Goal: Task Accomplishment & Management: Use online tool/utility

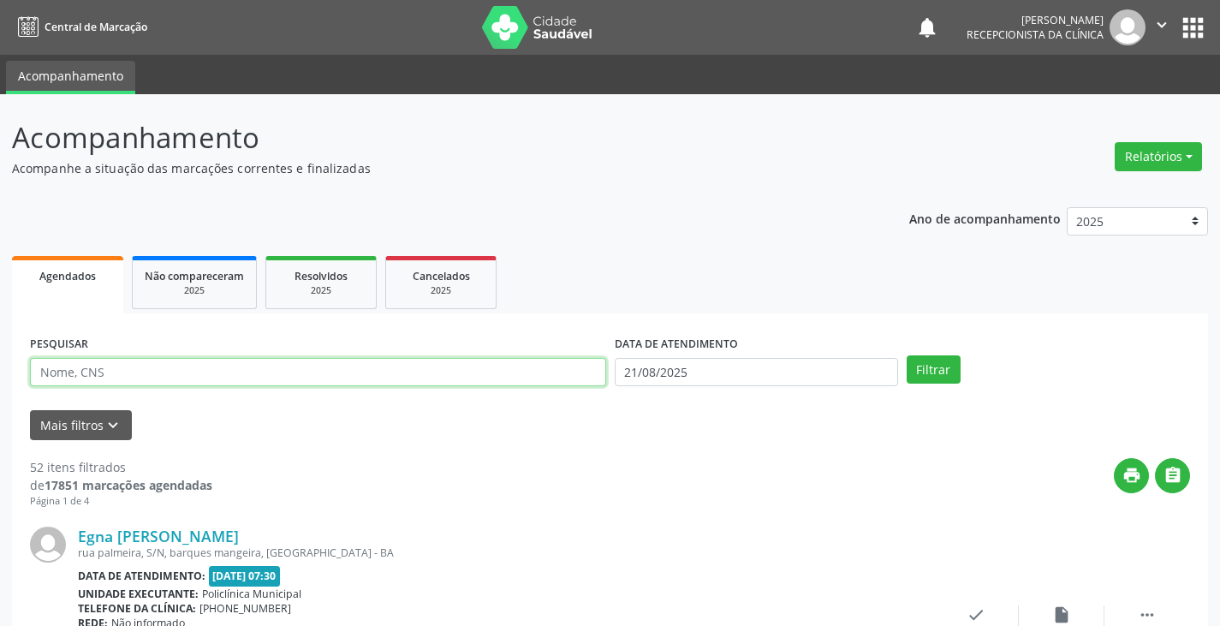
click at [468, 373] on input "text" at bounding box center [318, 372] width 576 height 29
type input "[PERSON_NAME]"
click at [907, 355] on button "Filtrar" at bounding box center [934, 369] width 54 height 29
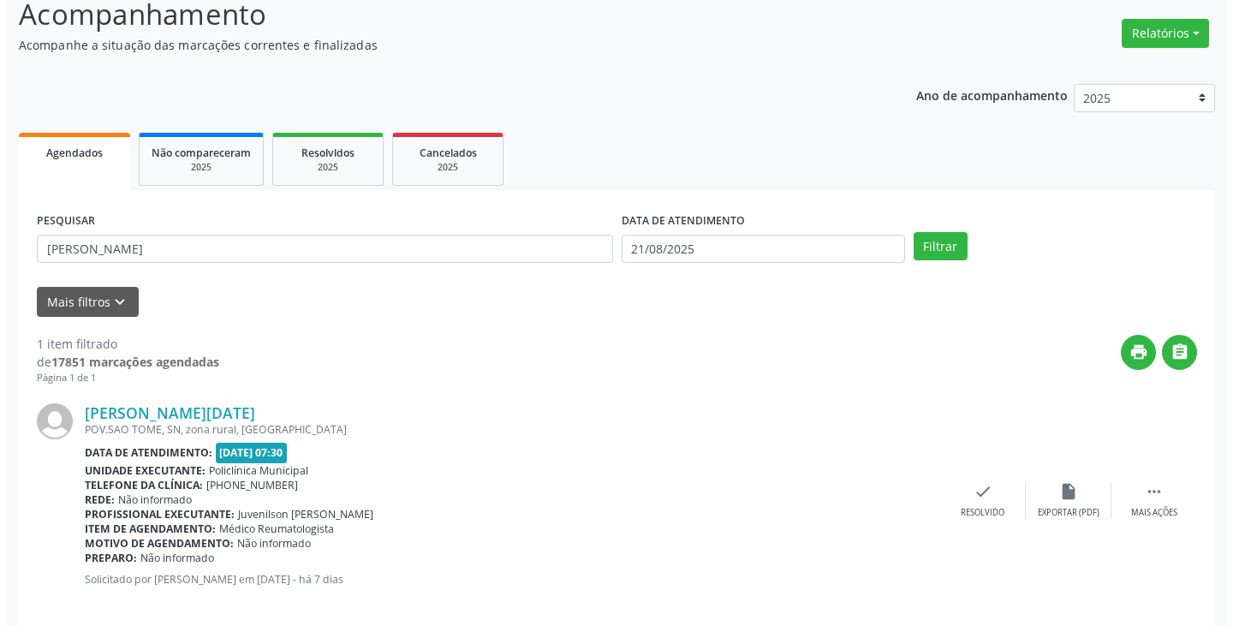
scroll to position [144, 0]
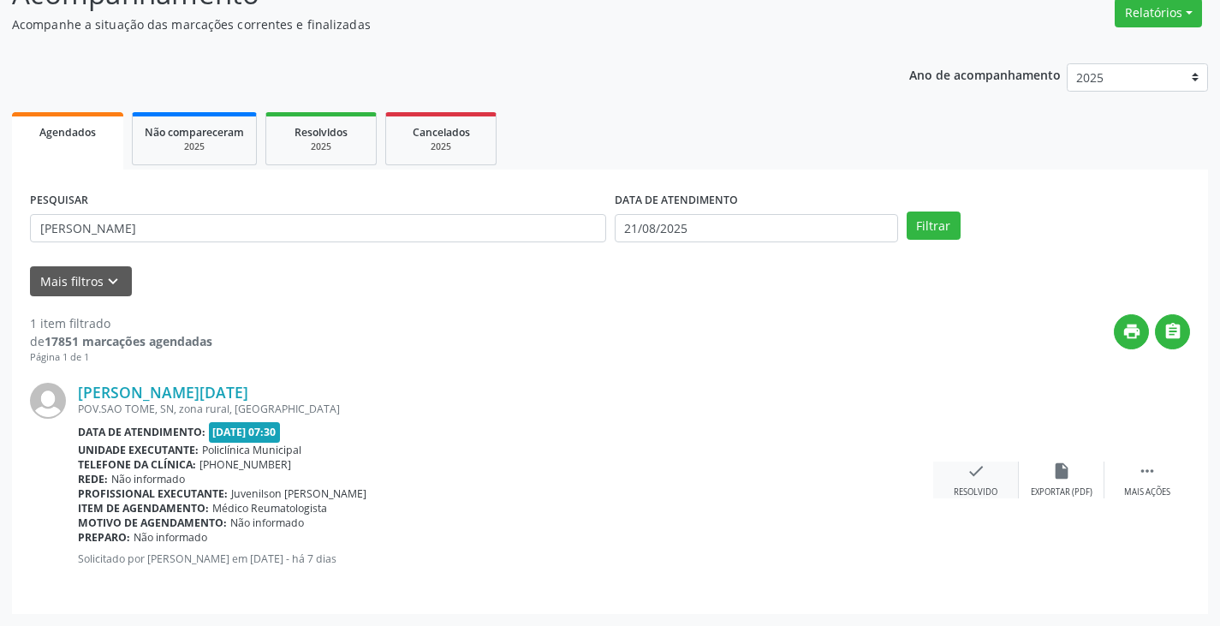
click at [974, 466] on icon "check" at bounding box center [976, 471] width 19 height 19
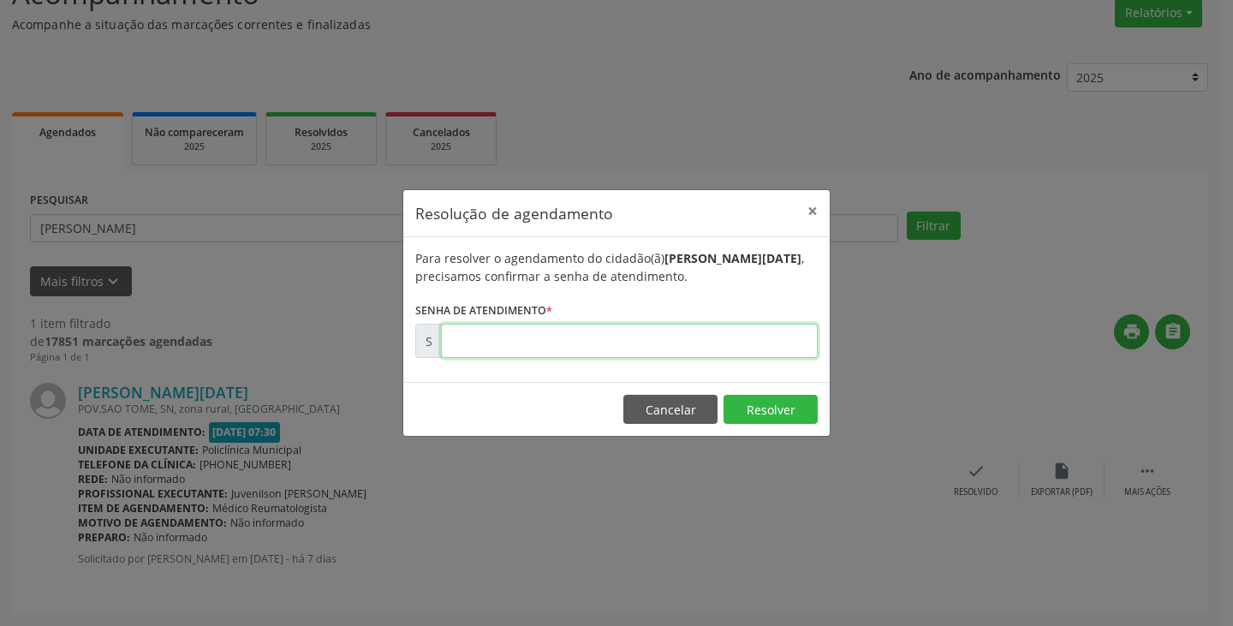
click at [724, 348] on input "text" at bounding box center [629, 341] width 377 height 34
type input "00171940"
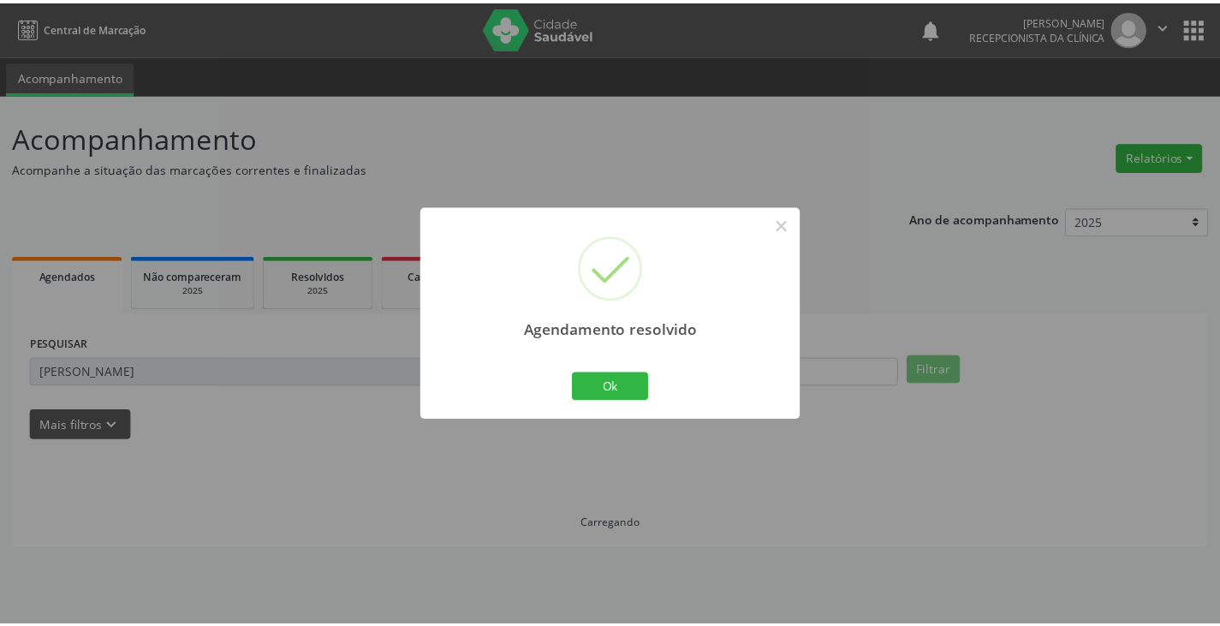
scroll to position [0, 0]
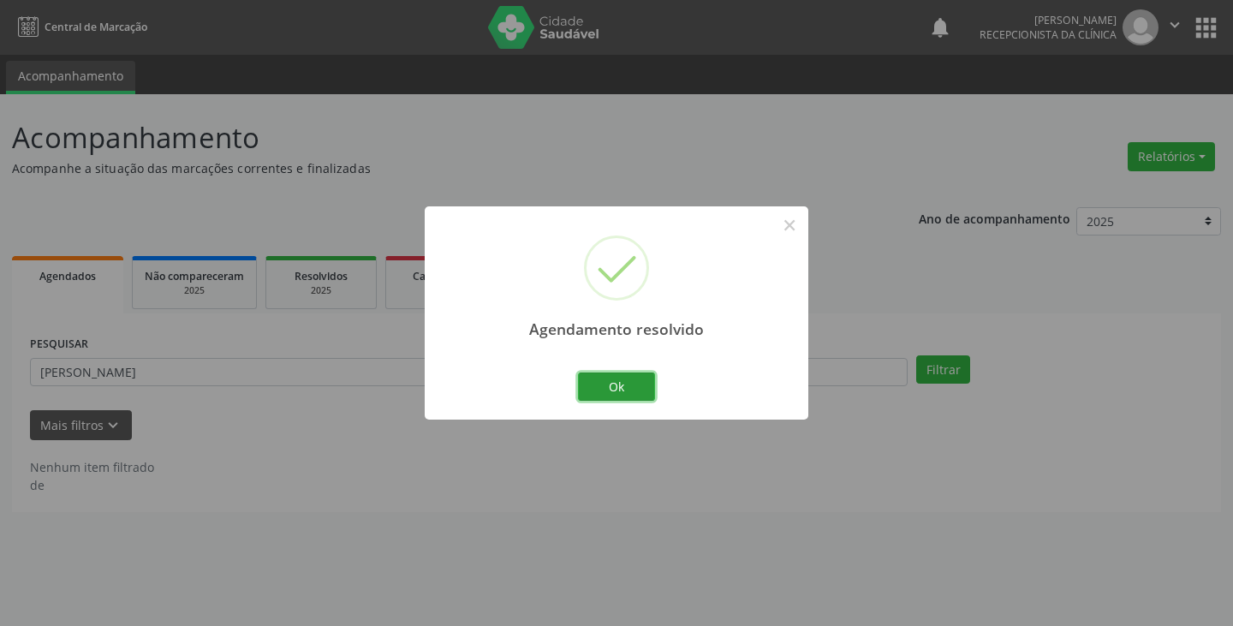
drag, startPoint x: 621, startPoint y: 386, endPoint x: 552, endPoint y: 385, distance: 69.4
click at [618, 387] on button "Ok" at bounding box center [616, 387] width 77 height 29
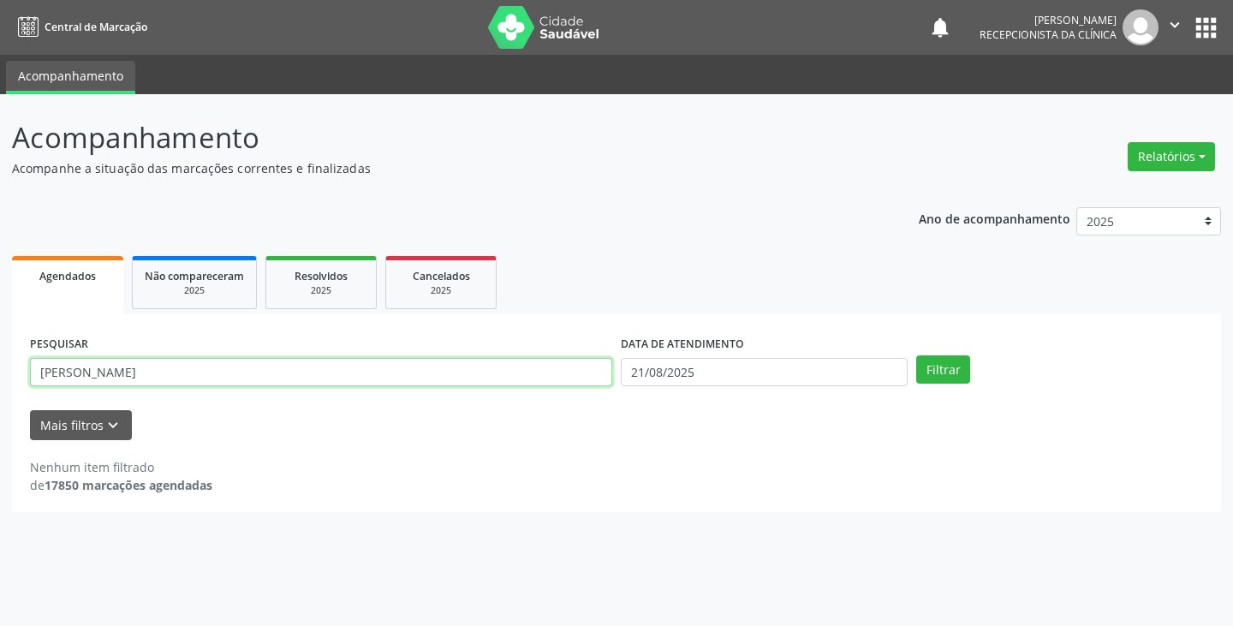
click at [546, 379] on input "[PERSON_NAME]" at bounding box center [321, 372] width 582 height 29
click at [916, 355] on button "Filtrar" at bounding box center [943, 369] width 54 height 29
click at [443, 362] on input "azelia" at bounding box center [321, 372] width 582 height 29
type input "zelia"
click at [916, 355] on button "Filtrar" at bounding box center [943, 369] width 54 height 29
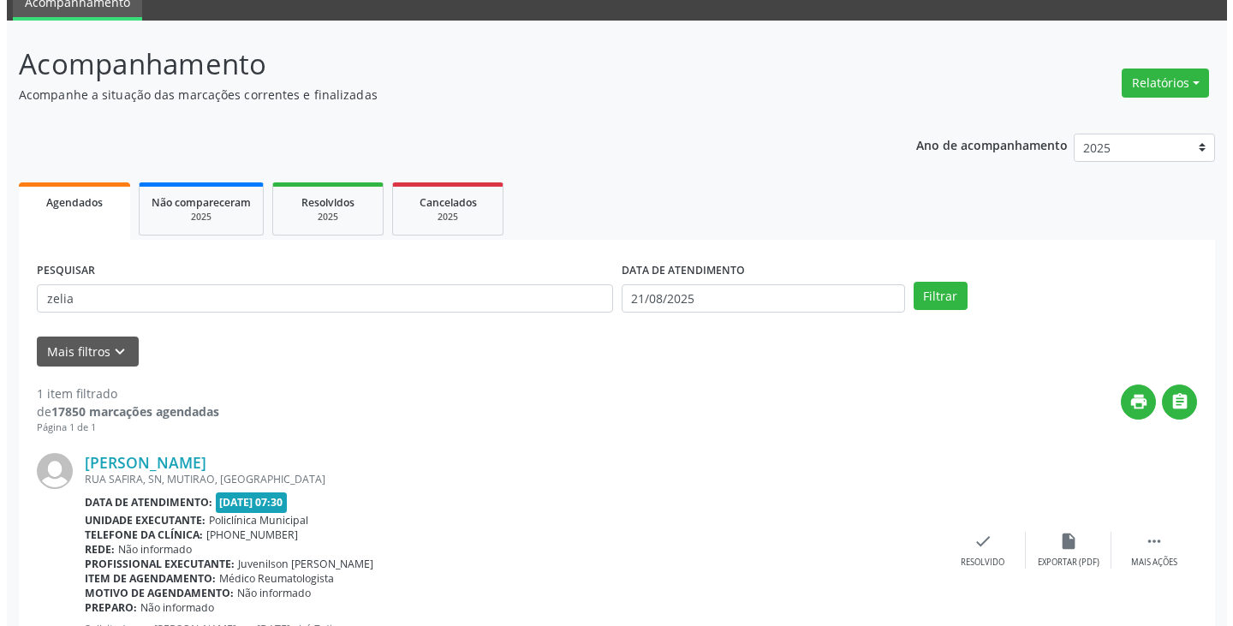
scroll to position [144, 0]
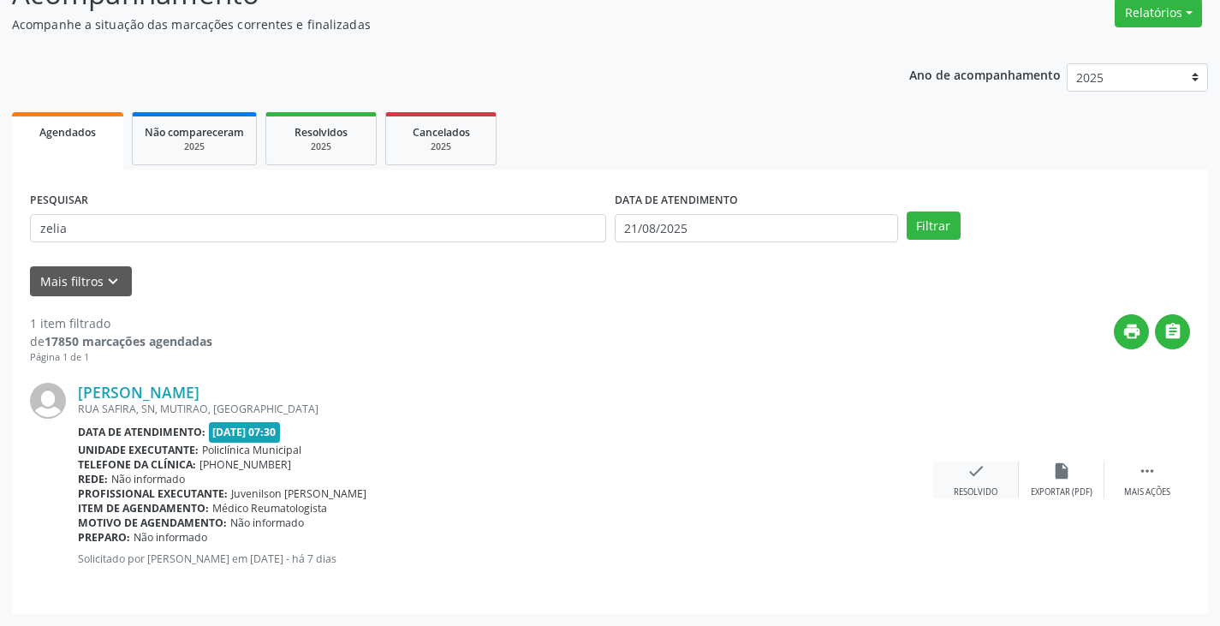
click at [970, 470] on icon "check" at bounding box center [976, 471] width 19 height 19
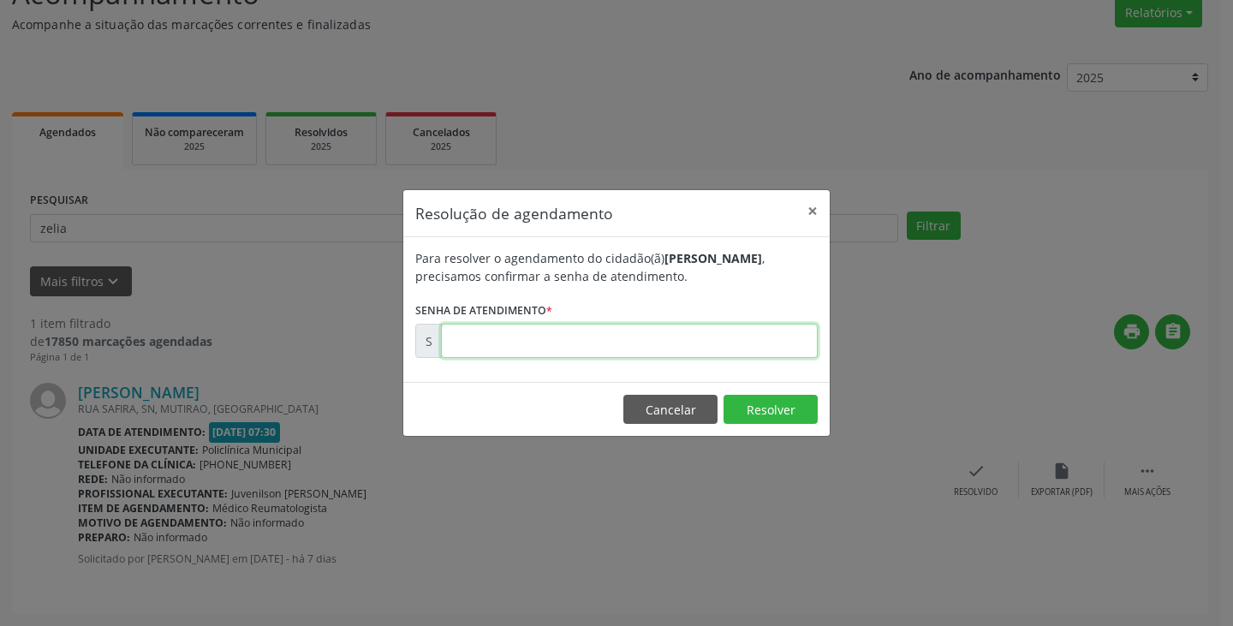
click at [775, 348] on input "text" at bounding box center [629, 341] width 377 height 34
type input "00171987"
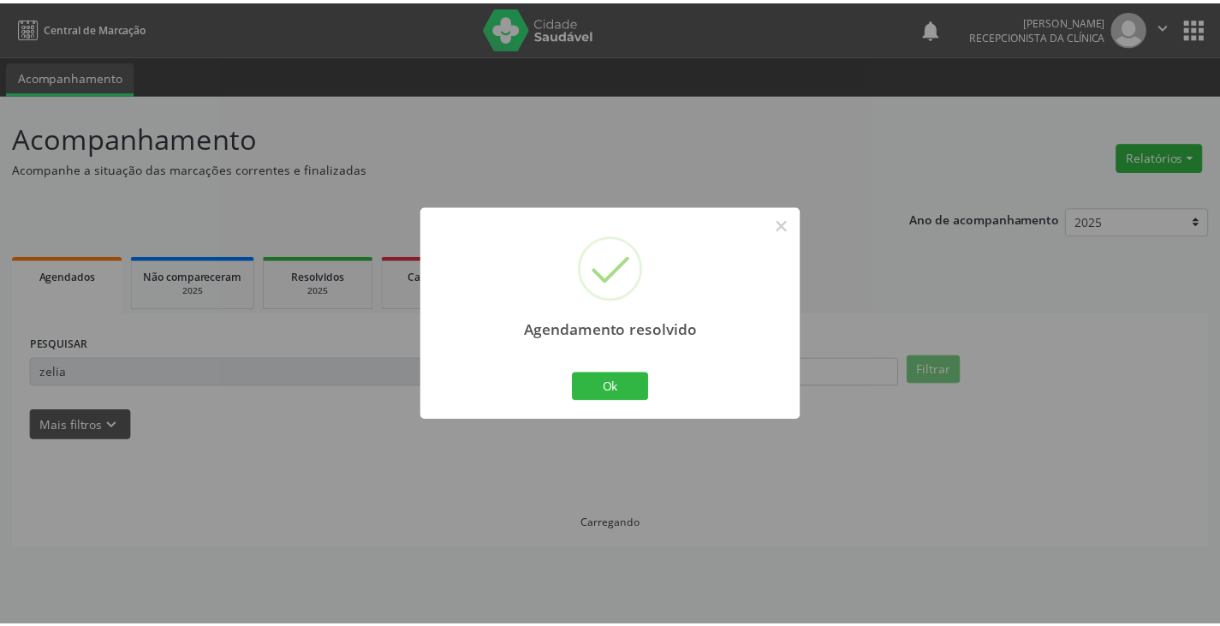
scroll to position [0, 0]
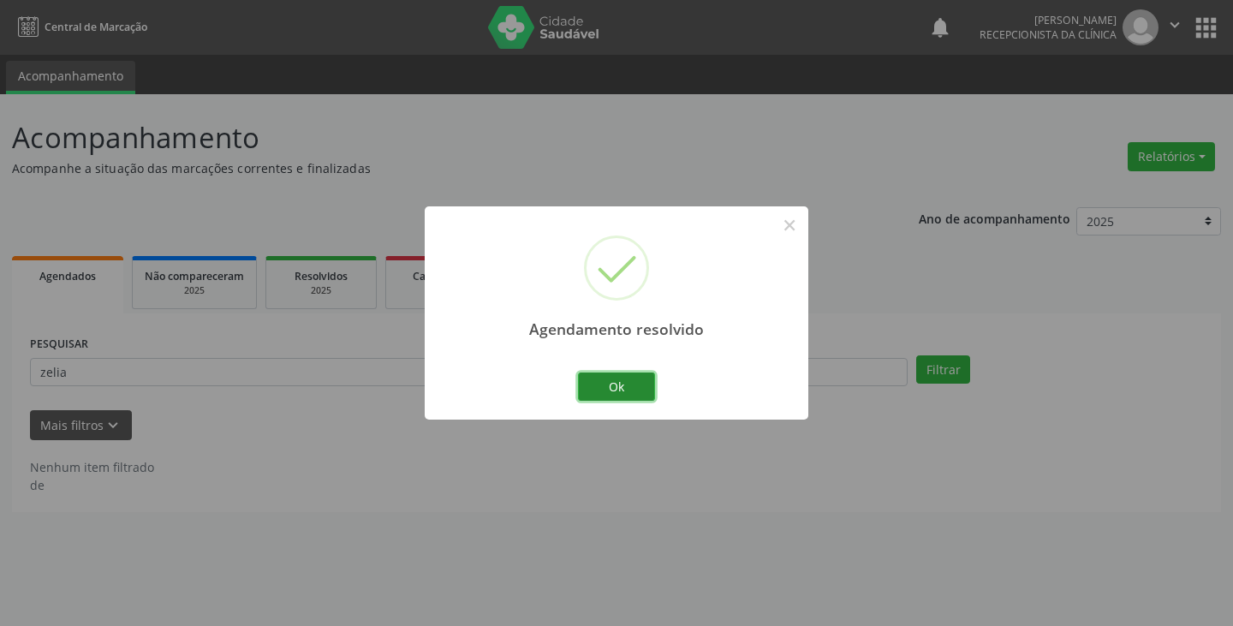
click at [649, 384] on button "Ok" at bounding box center [616, 387] width 77 height 29
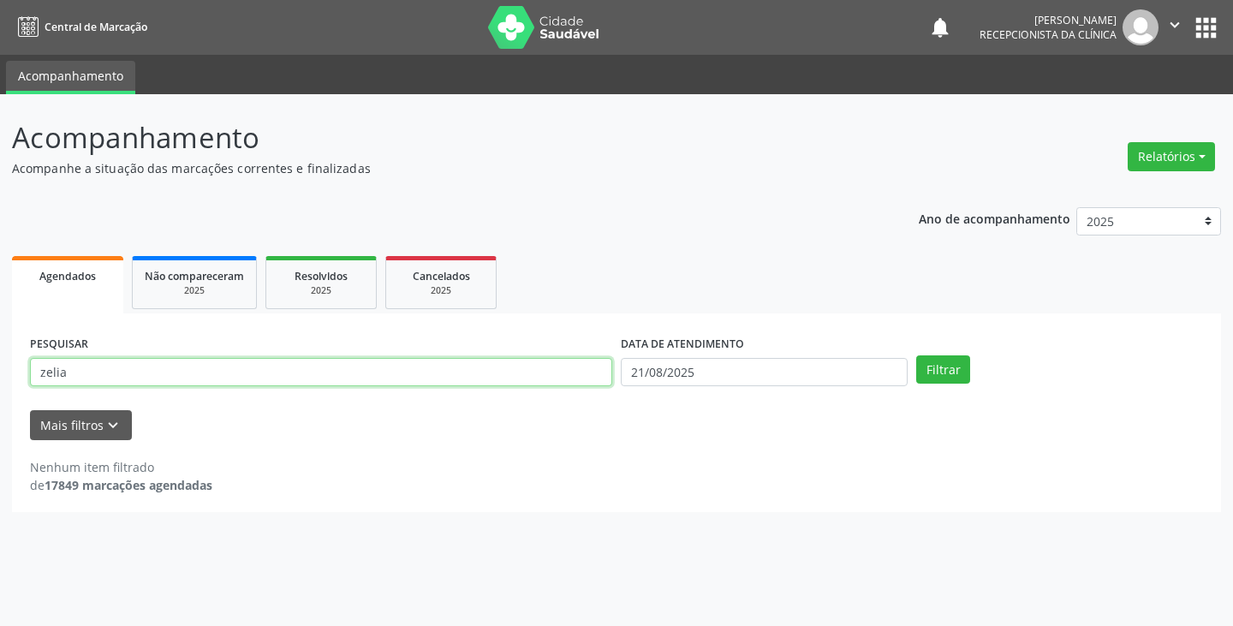
click at [571, 385] on input "zelia" at bounding box center [321, 372] width 582 height 29
type input "z"
type input "[PERSON_NAME]"
click at [916, 355] on button "Filtrar" at bounding box center [943, 369] width 54 height 29
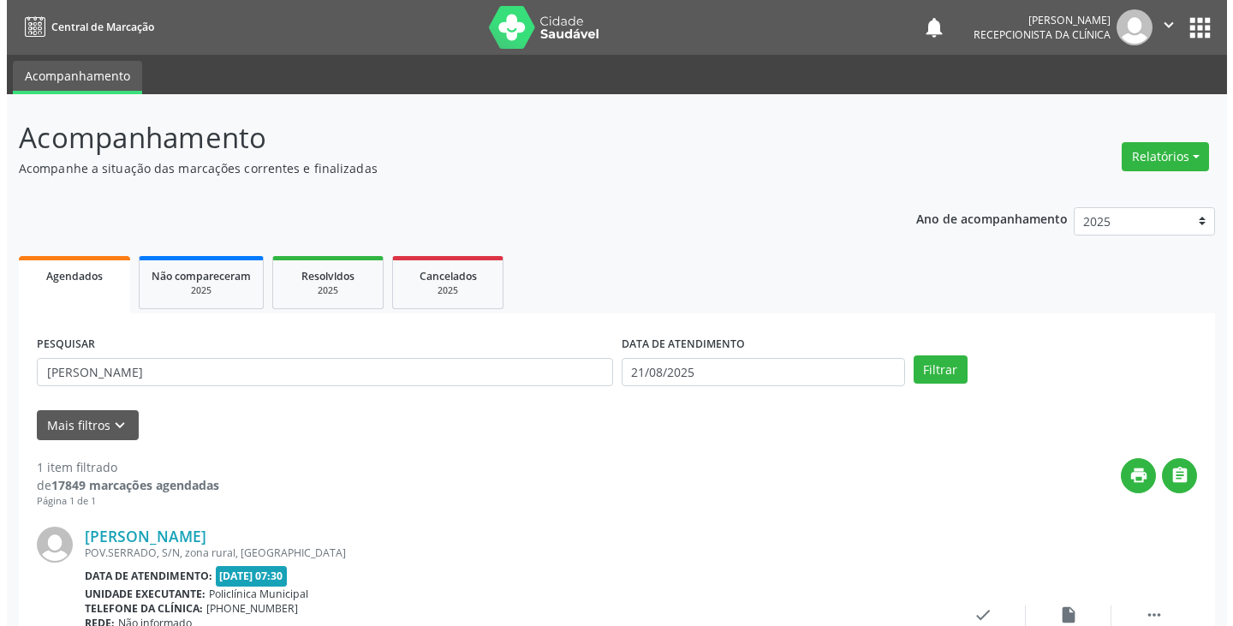
scroll to position [144, 0]
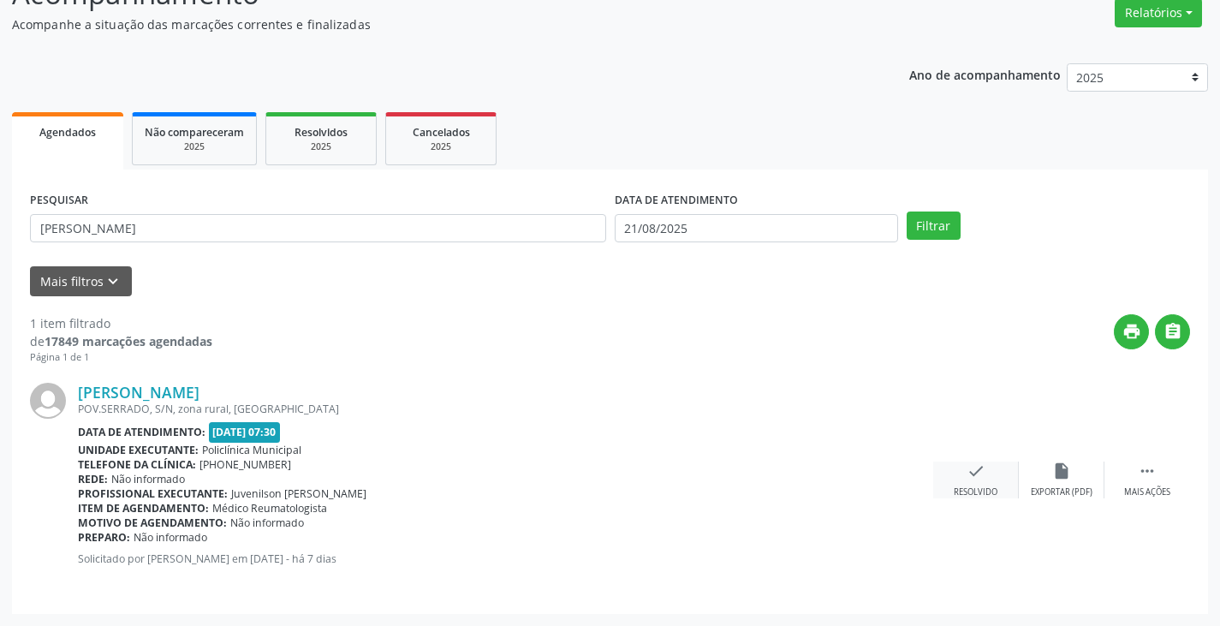
click at [972, 477] on icon "check" at bounding box center [976, 471] width 19 height 19
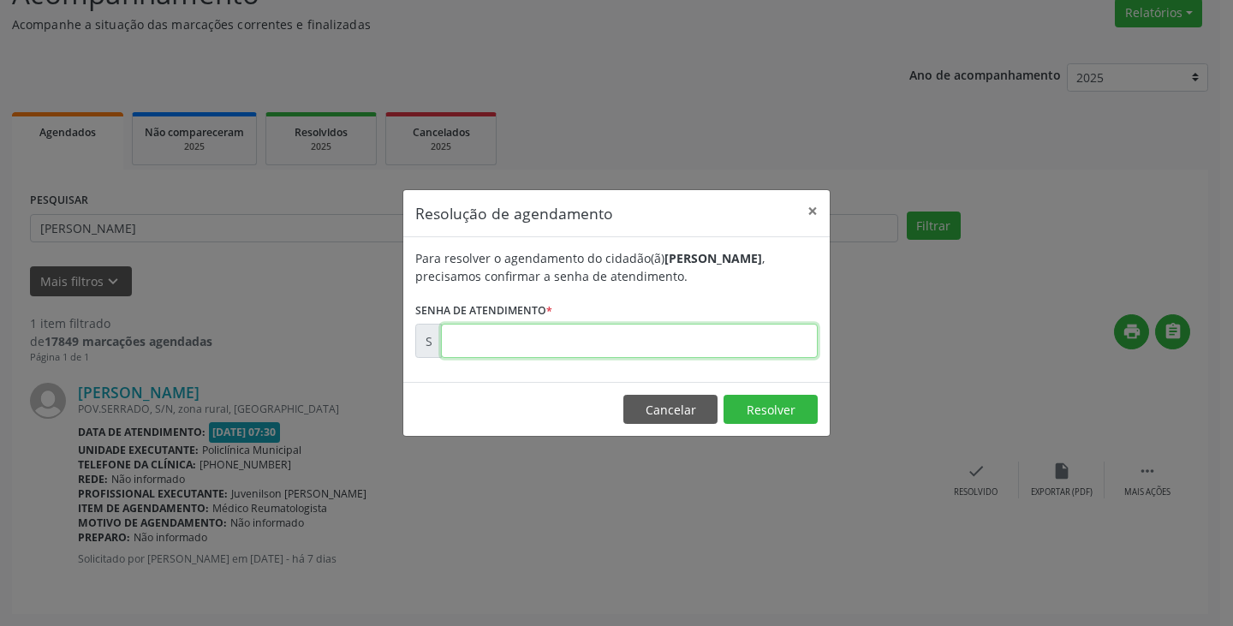
click at [776, 344] on input "text" at bounding box center [629, 341] width 377 height 34
type input "00171982"
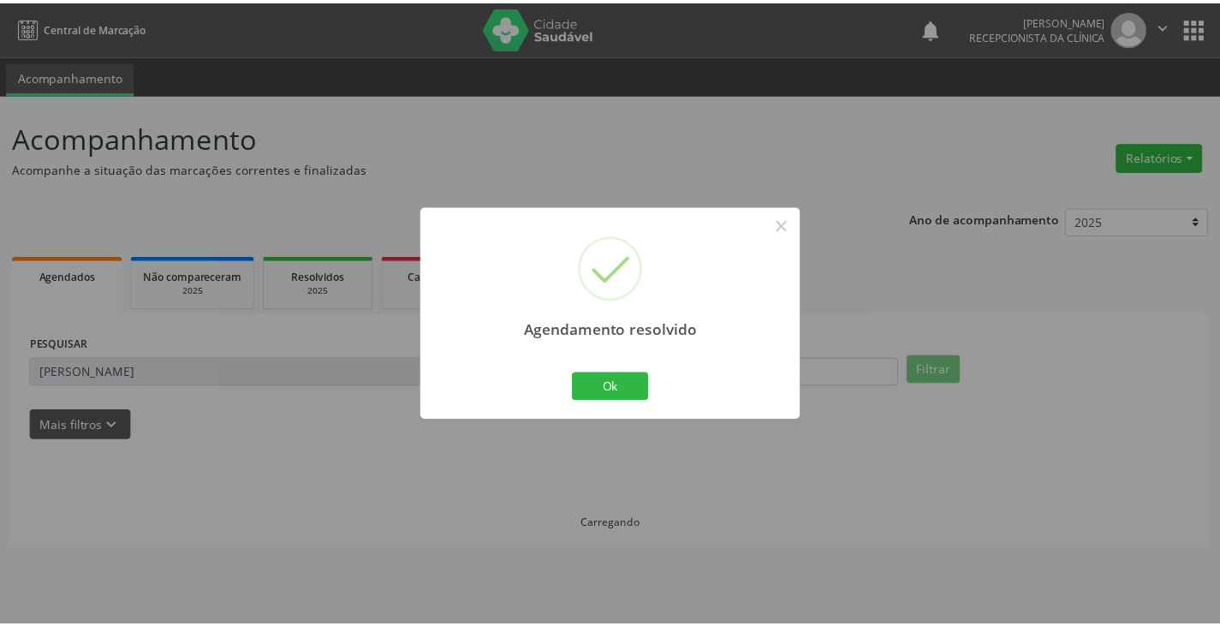
scroll to position [0, 0]
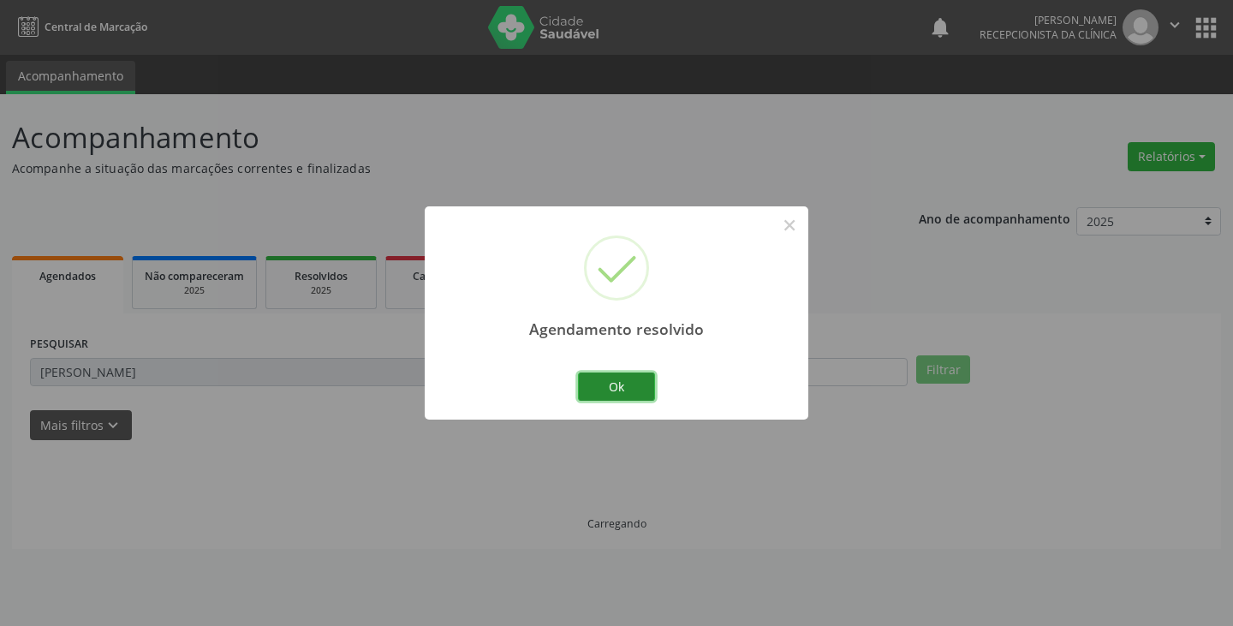
click at [618, 387] on button "Ok" at bounding box center [616, 387] width 77 height 29
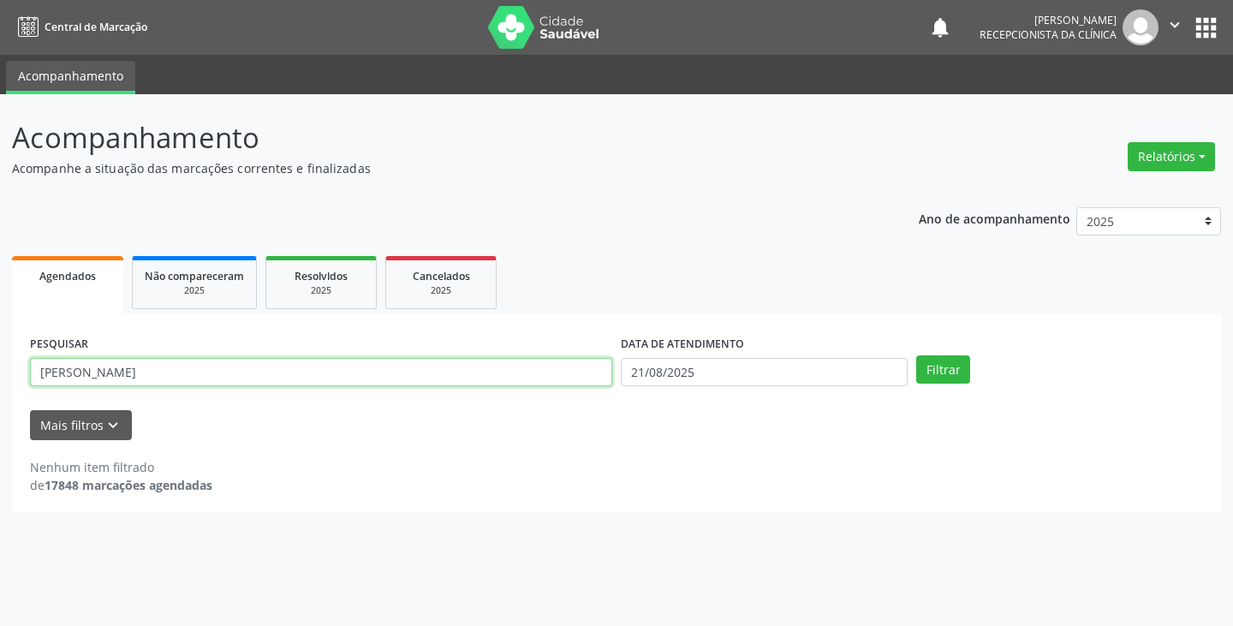
click at [482, 367] on input "[PERSON_NAME]" at bounding box center [321, 372] width 582 height 29
type input "a"
type input "cleon"
click at [916, 355] on button "Filtrar" at bounding box center [943, 369] width 54 height 29
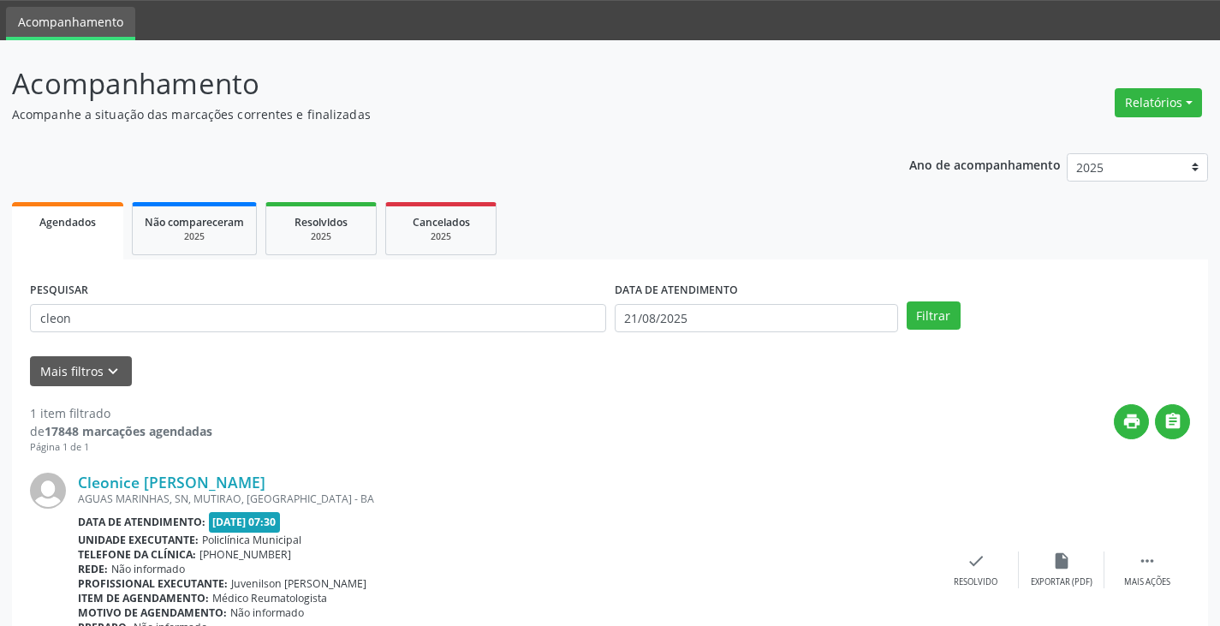
scroll to position [144, 0]
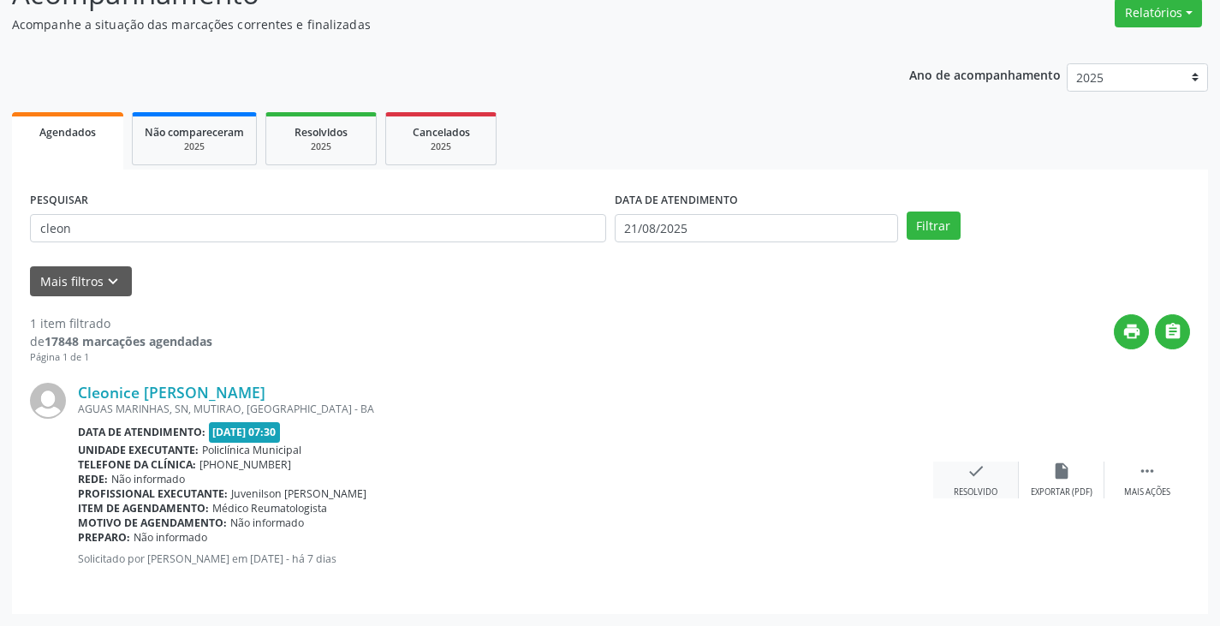
click at [979, 474] on icon "check" at bounding box center [976, 471] width 19 height 19
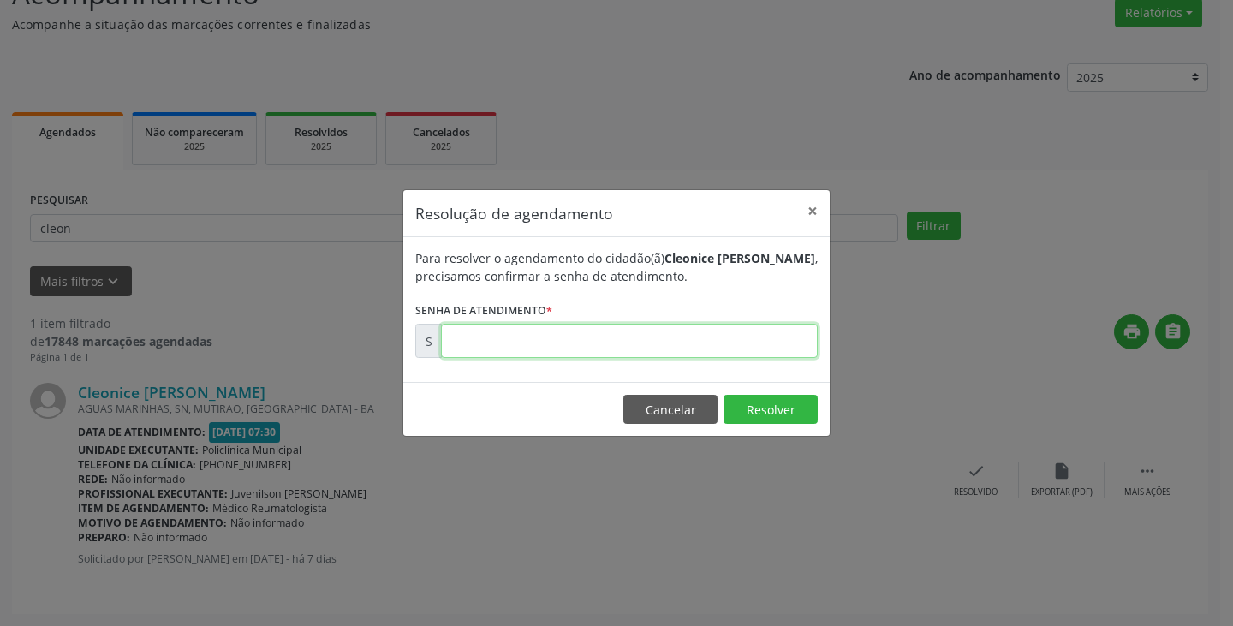
click at [782, 349] on input "text" at bounding box center [629, 341] width 377 height 34
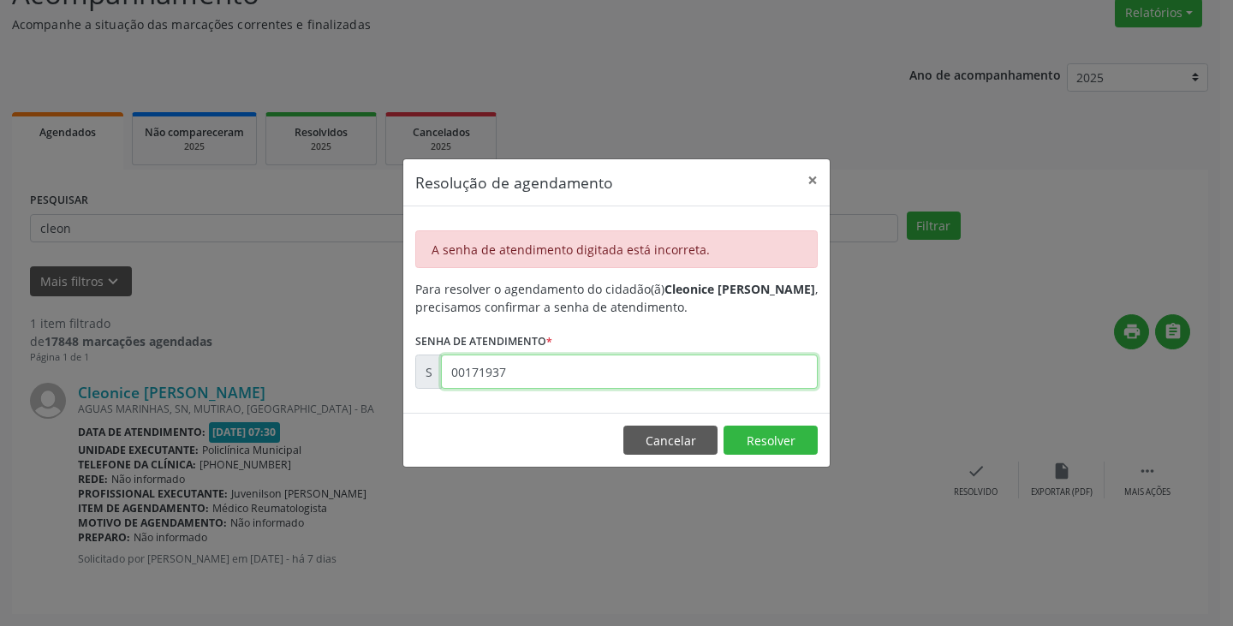
click at [599, 369] on input "00171937" at bounding box center [629, 372] width 377 height 34
type input "0"
type input "00000017"
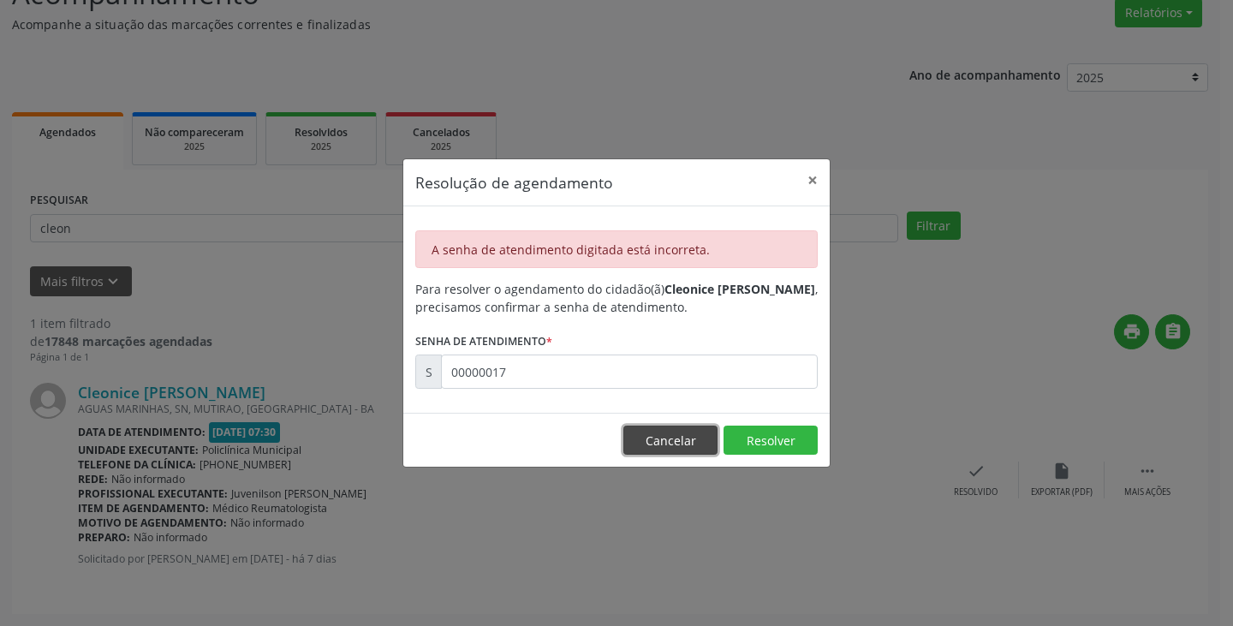
click at [685, 438] on button "Cancelar" at bounding box center [671, 440] width 94 height 29
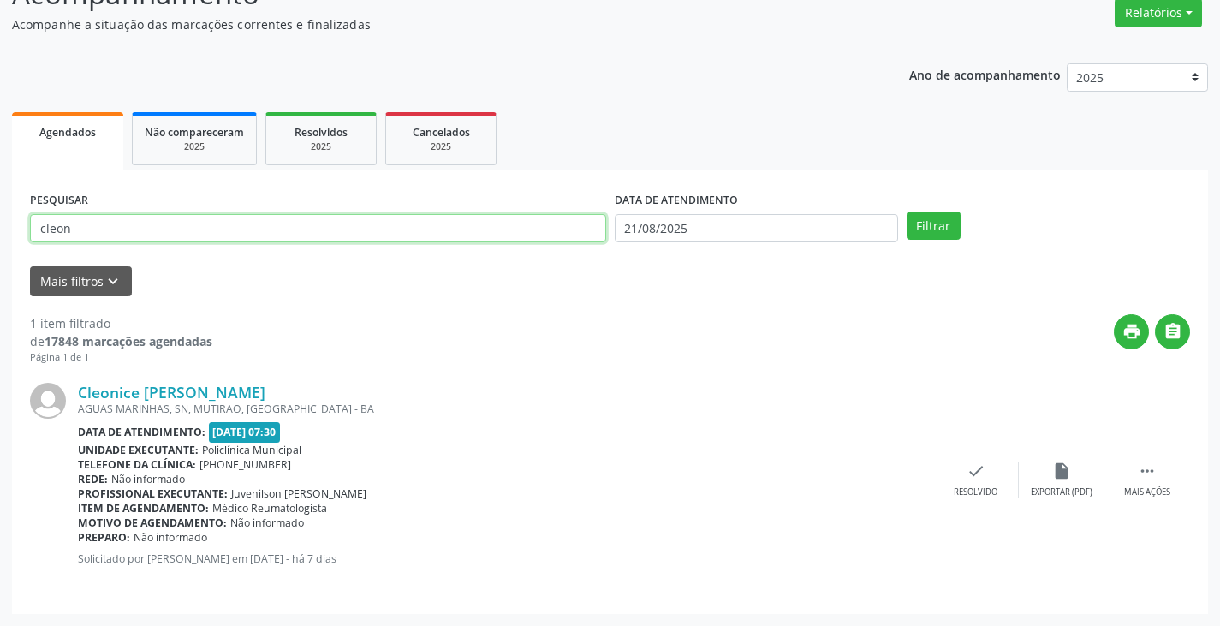
click at [142, 228] on input "cleon" at bounding box center [318, 228] width 576 height 29
click at [907, 212] on button "Filtrar" at bounding box center [934, 226] width 54 height 29
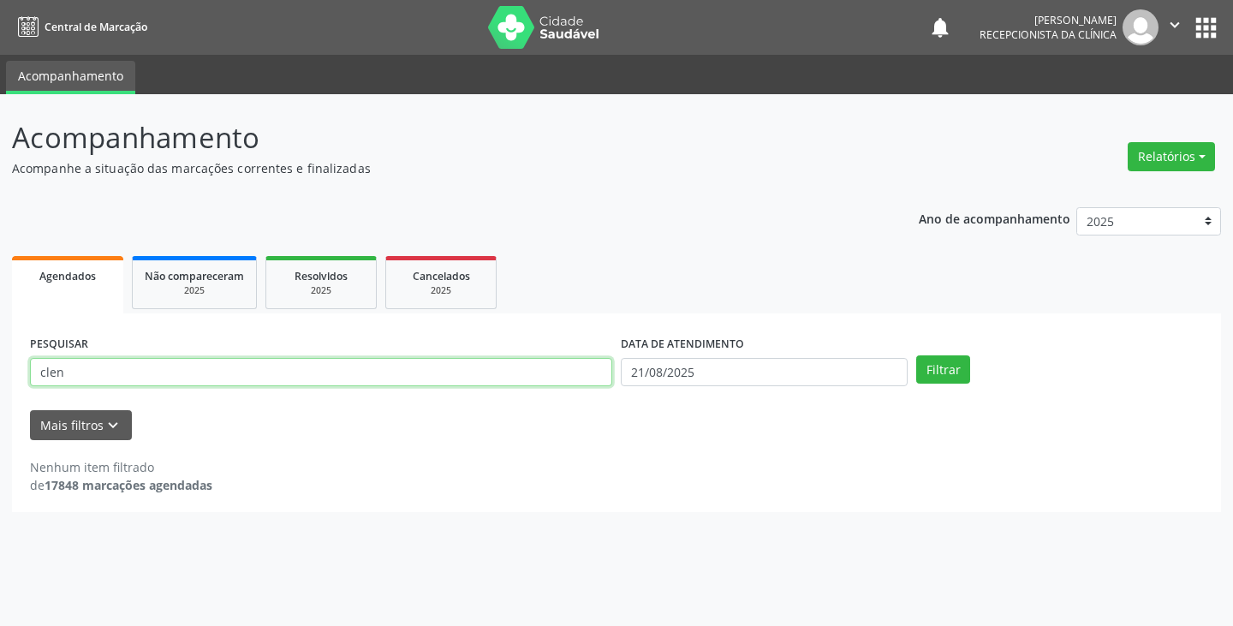
click at [509, 376] on input "clen" at bounding box center [321, 372] width 582 height 29
click at [916, 355] on button "Filtrar" at bounding box center [943, 369] width 54 height 29
click at [489, 355] on div "PESQUISAR clenil" at bounding box center [321, 364] width 591 height 67
click at [493, 375] on input "clenil" at bounding box center [321, 372] width 582 height 29
type input "clem"
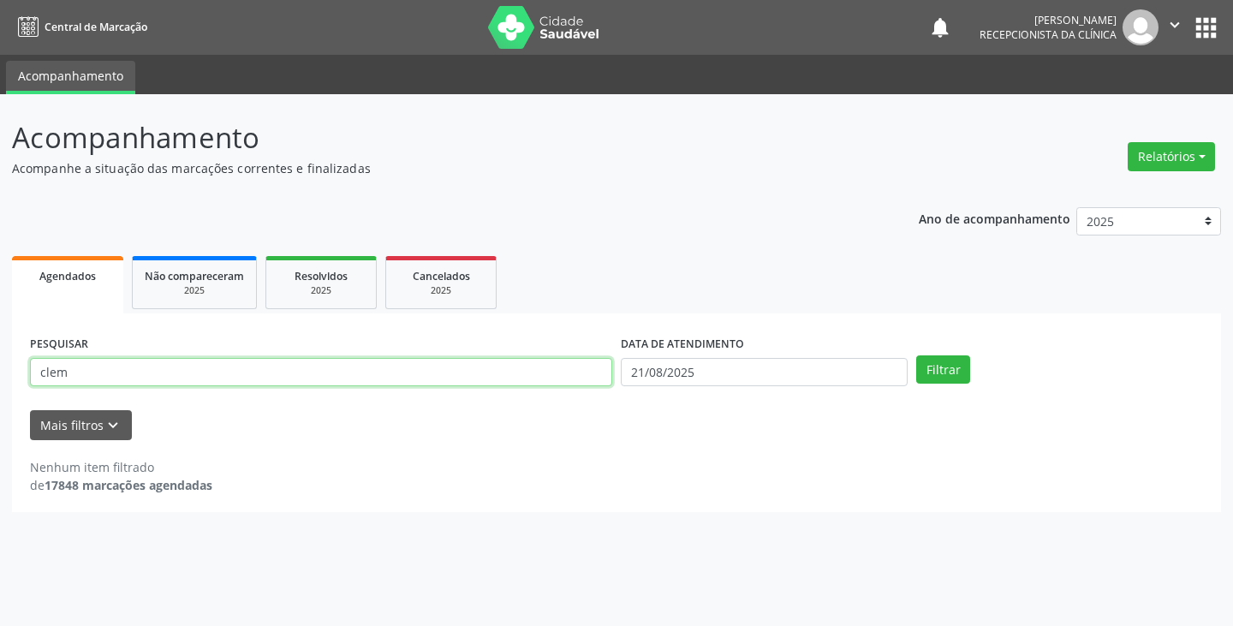
click at [916, 355] on button "Filtrar" at bounding box center [943, 369] width 54 height 29
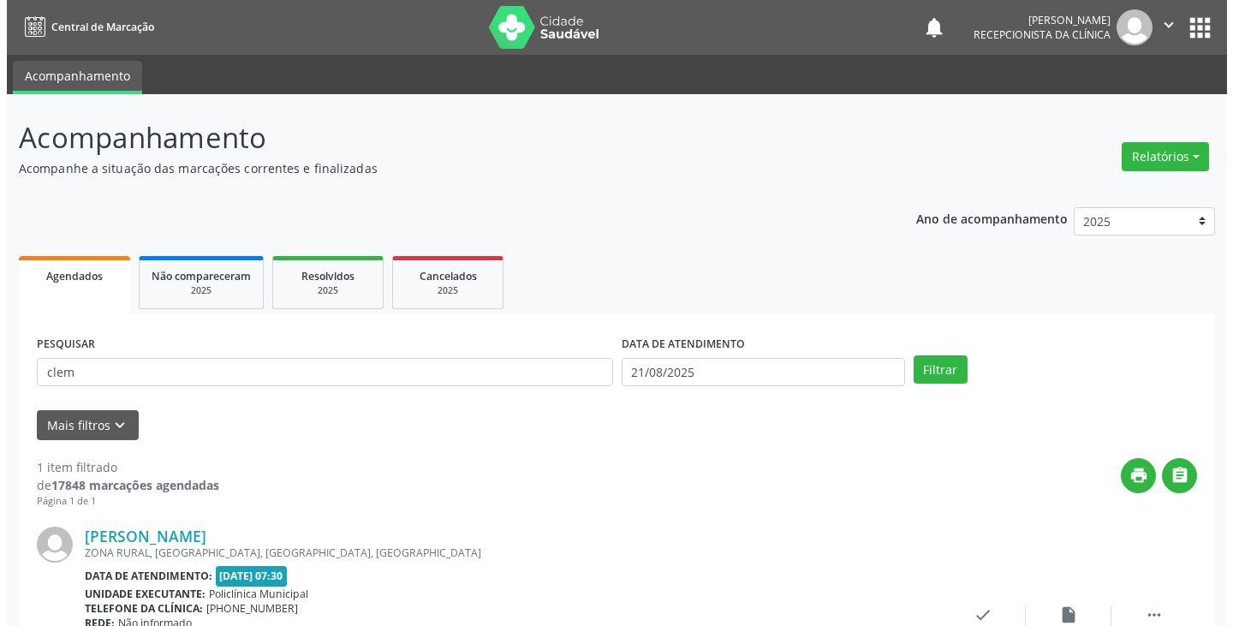
scroll to position [144, 0]
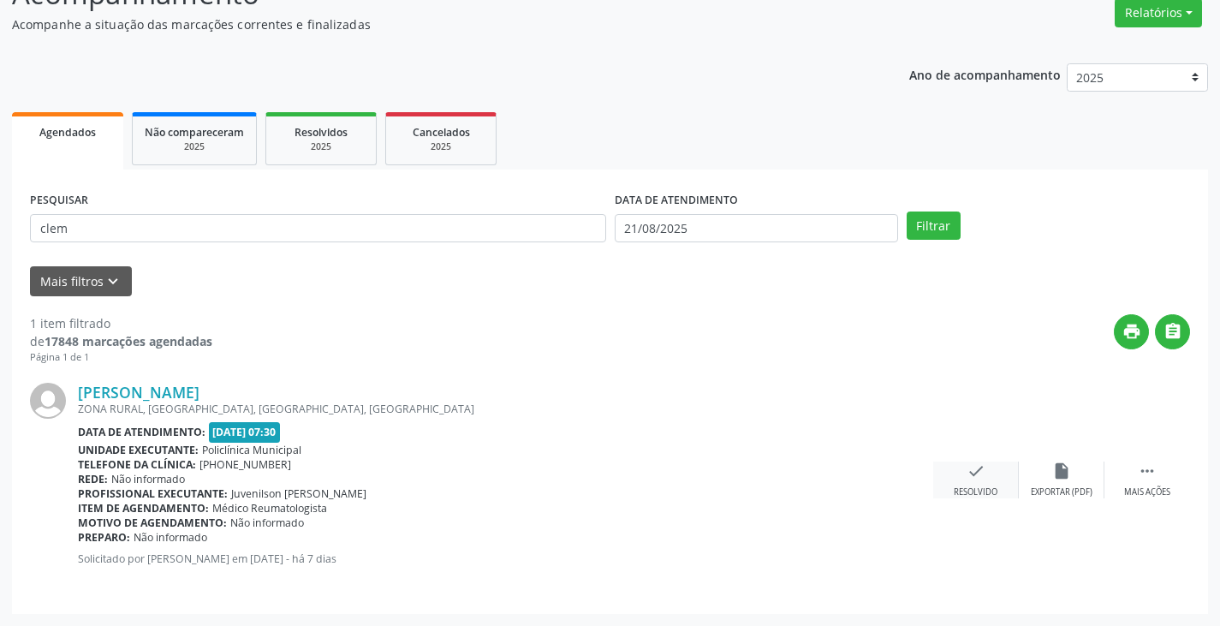
click at [952, 481] on div "check Resolvido" at bounding box center [977, 480] width 86 height 37
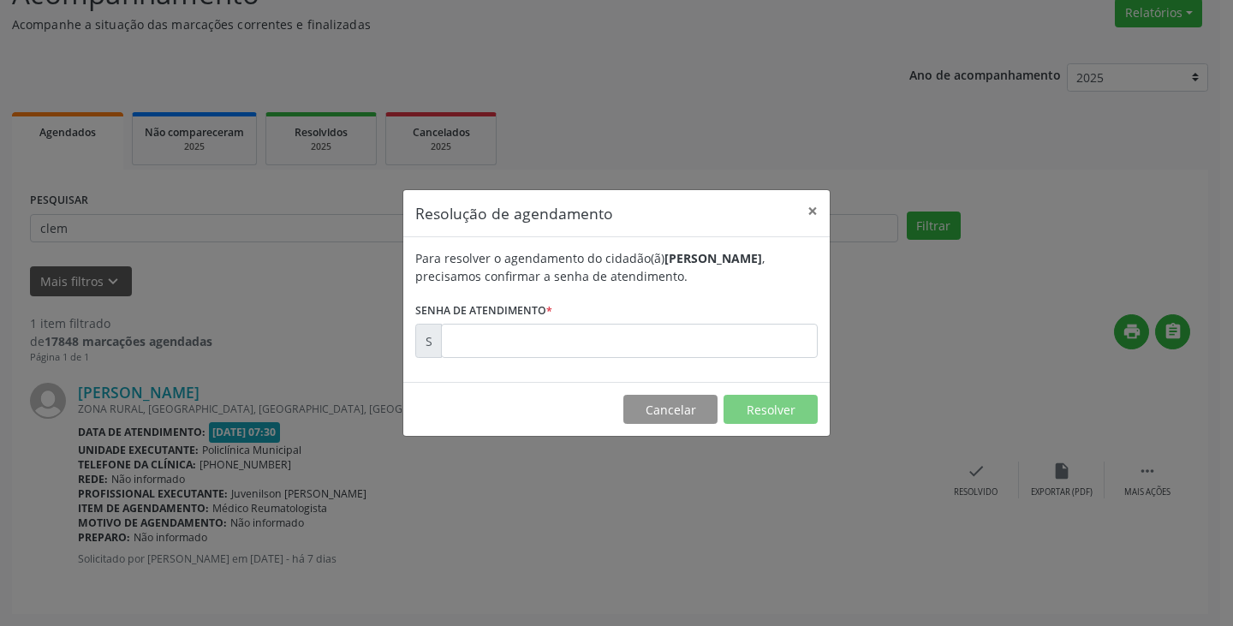
click at [976, 476] on div "Resolução de agendamento × Para resolver o agendamento do cidadão(ã) [PERSON_NA…" at bounding box center [616, 313] width 1233 height 626
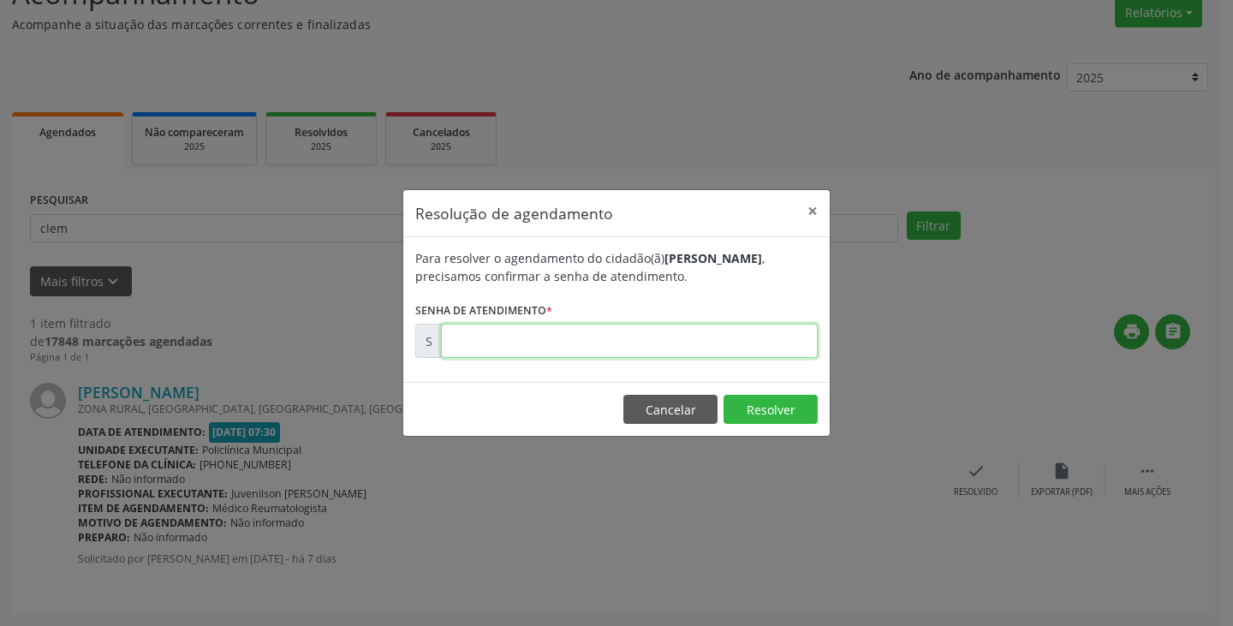
click at [770, 337] on input "text" at bounding box center [629, 341] width 377 height 34
type input "00171937"
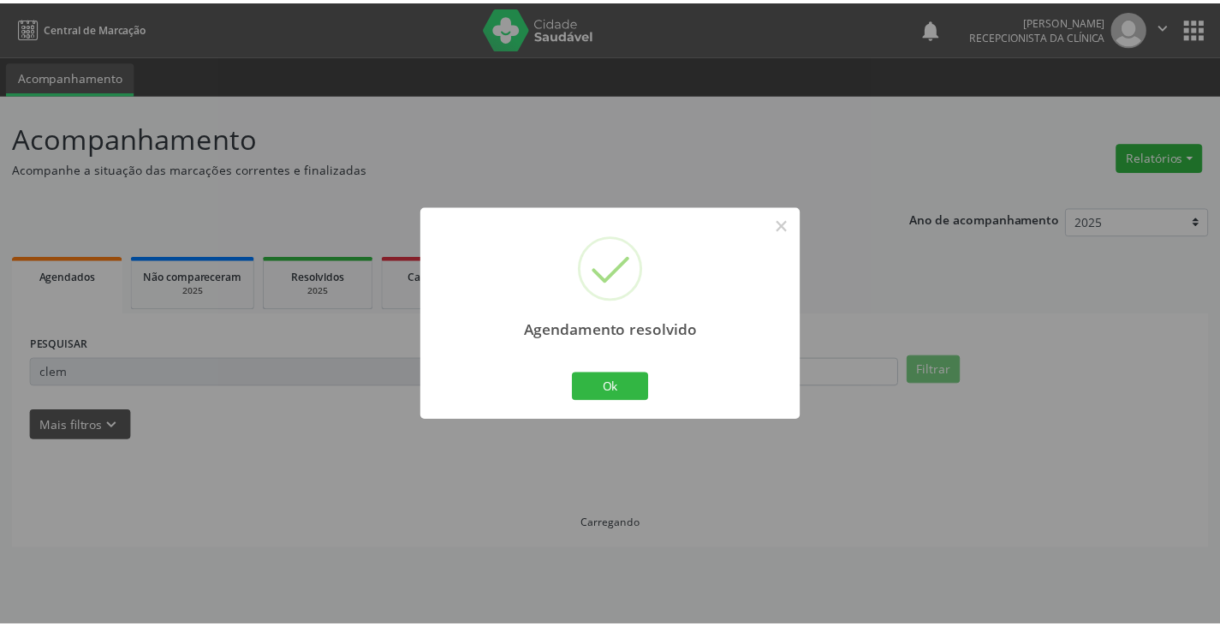
scroll to position [0, 0]
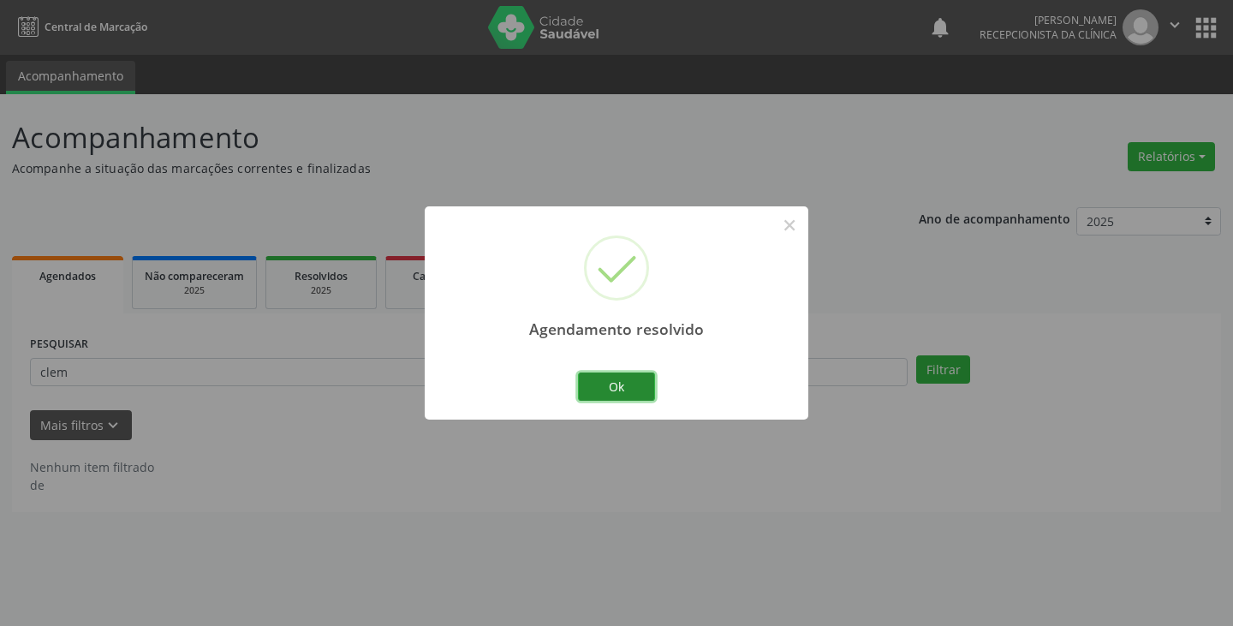
click at [635, 389] on button "Ok" at bounding box center [616, 387] width 77 height 29
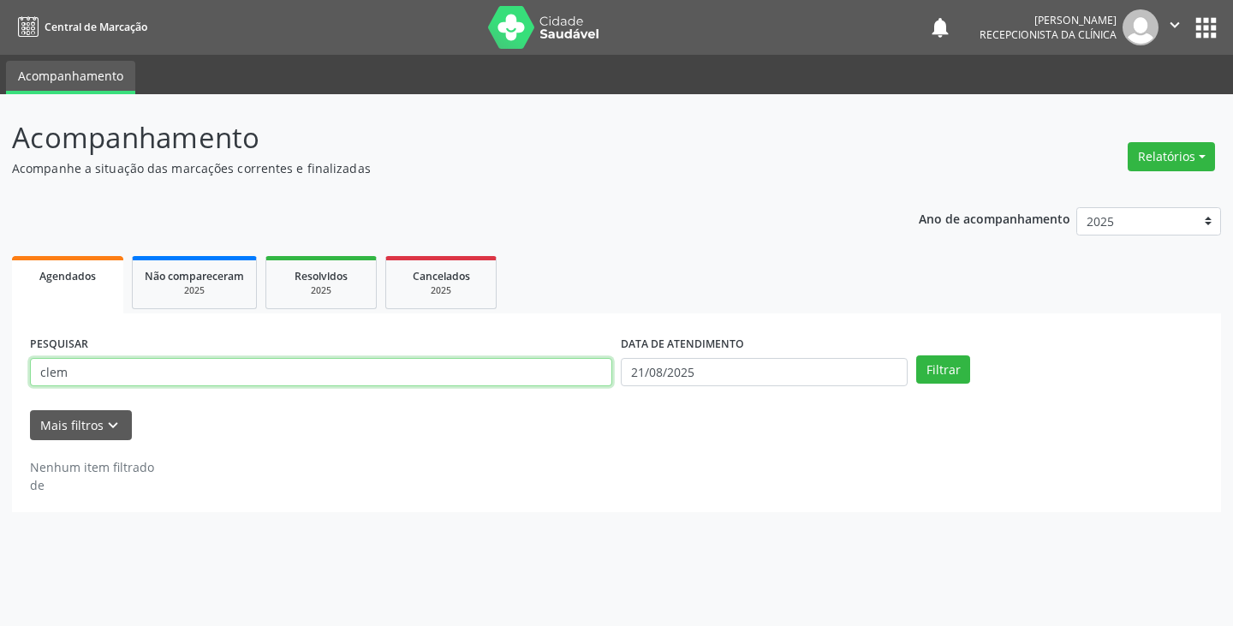
click at [513, 376] on input "clem" at bounding box center [321, 372] width 582 height 29
type input "c"
type input "egn"
click at [916, 355] on button "Filtrar" at bounding box center [943, 369] width 54 height 29
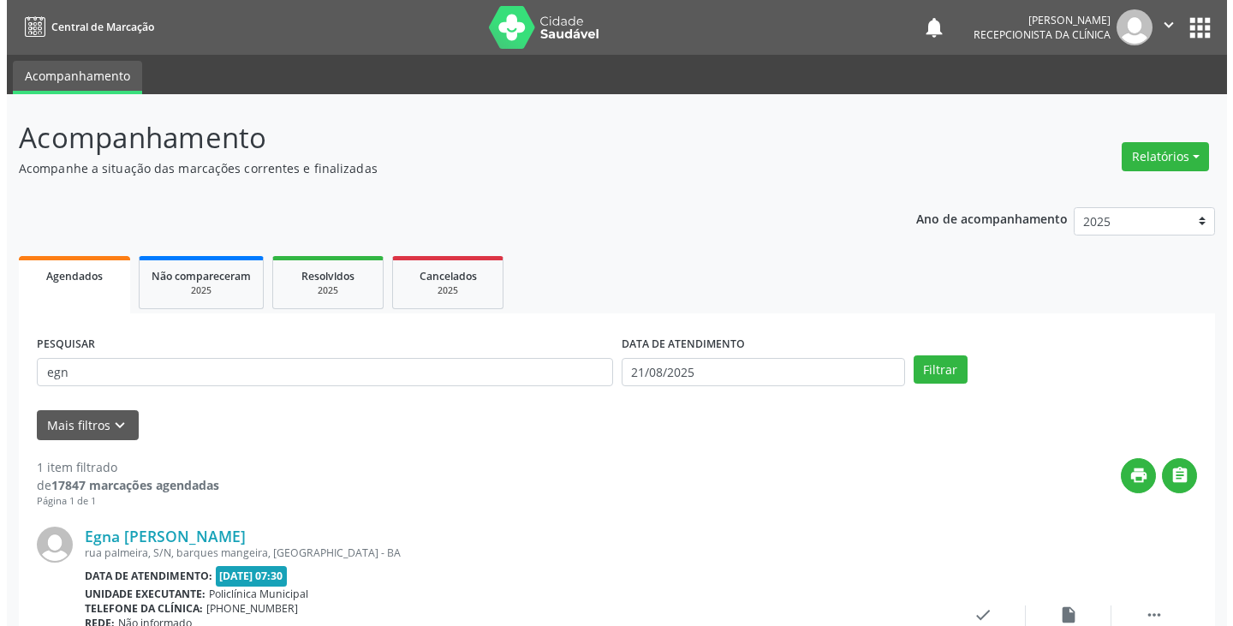
scroll to position [144, 0]
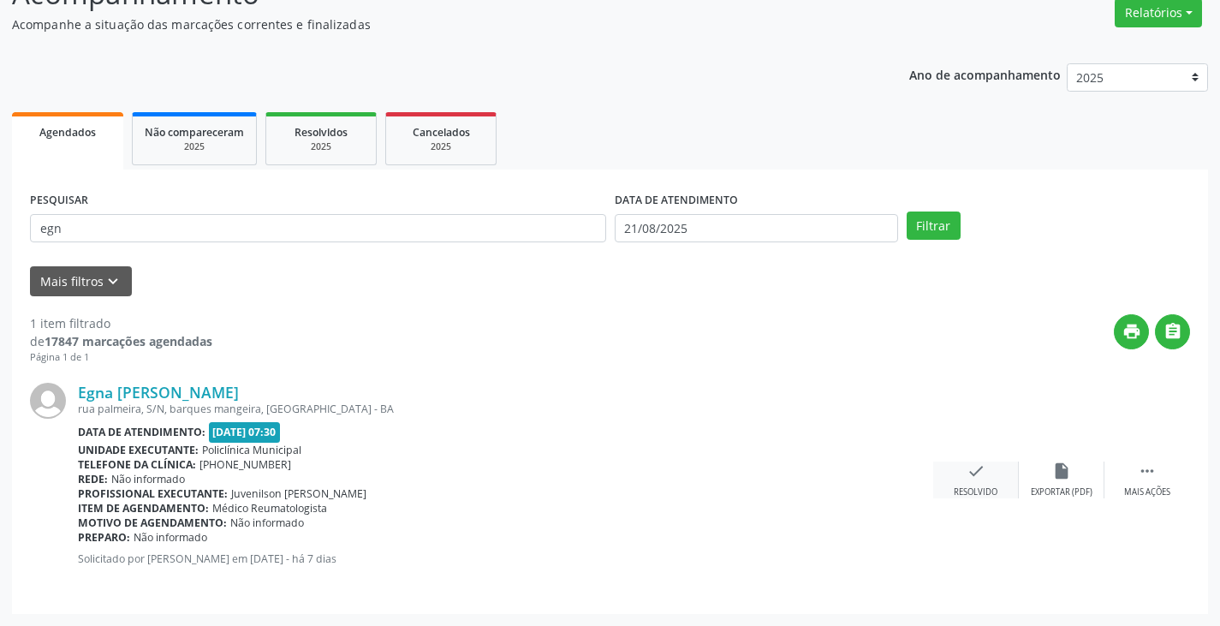
click at [976, 470] on icon "check" at bounding box center [976, 471] width 19 height 19
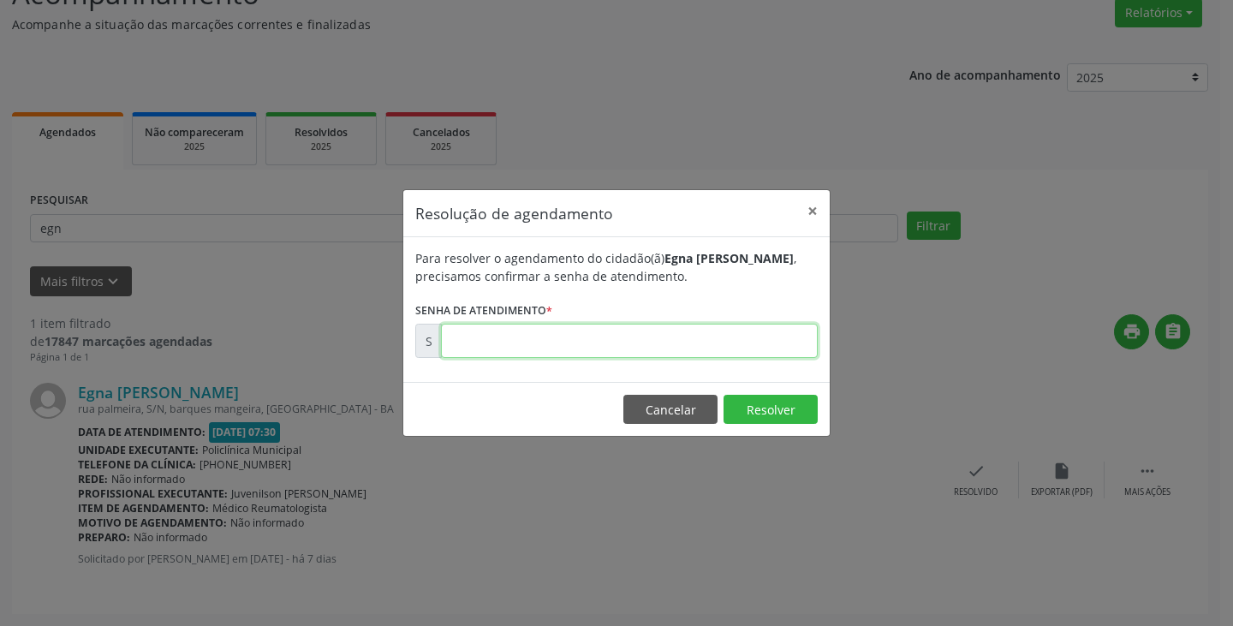
click at [749, 349] on input "text" at bounding box center [629, 341] width 377 height 34
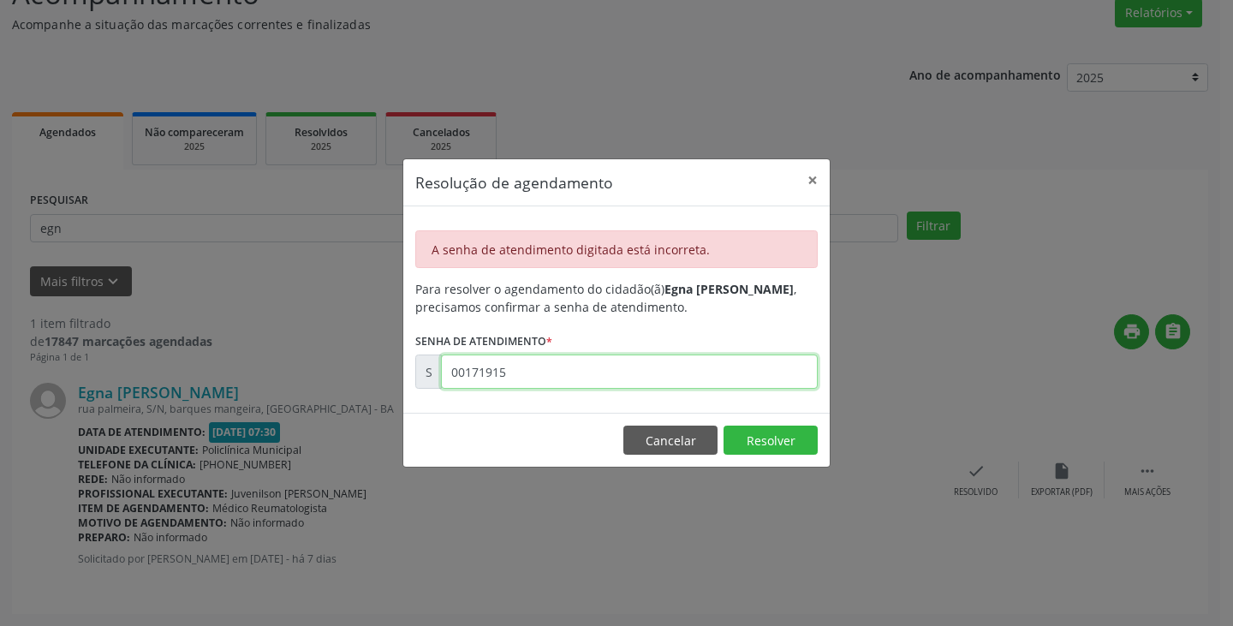
click at [647, 372] on input "00171915" at bounding box center [629, 372] width 377 height 34
type input "0"
click at [646, 379] on input "text" at bounding box center [629, 372] width 377 height 34
type input "00171916"
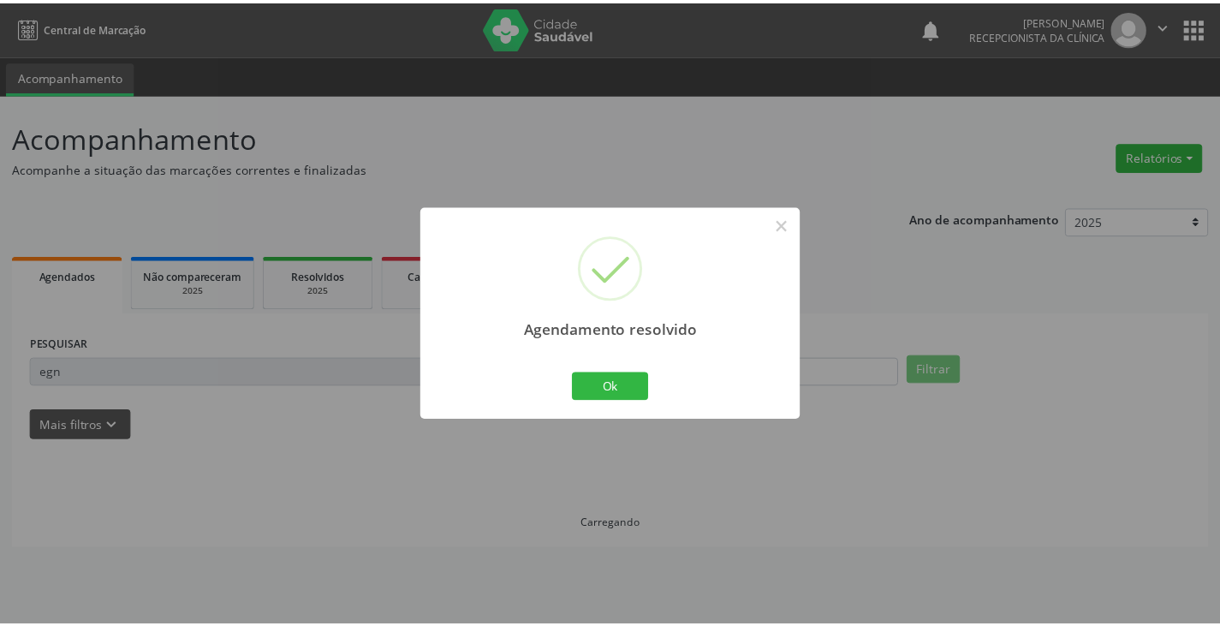
scroll to position [0, 0]
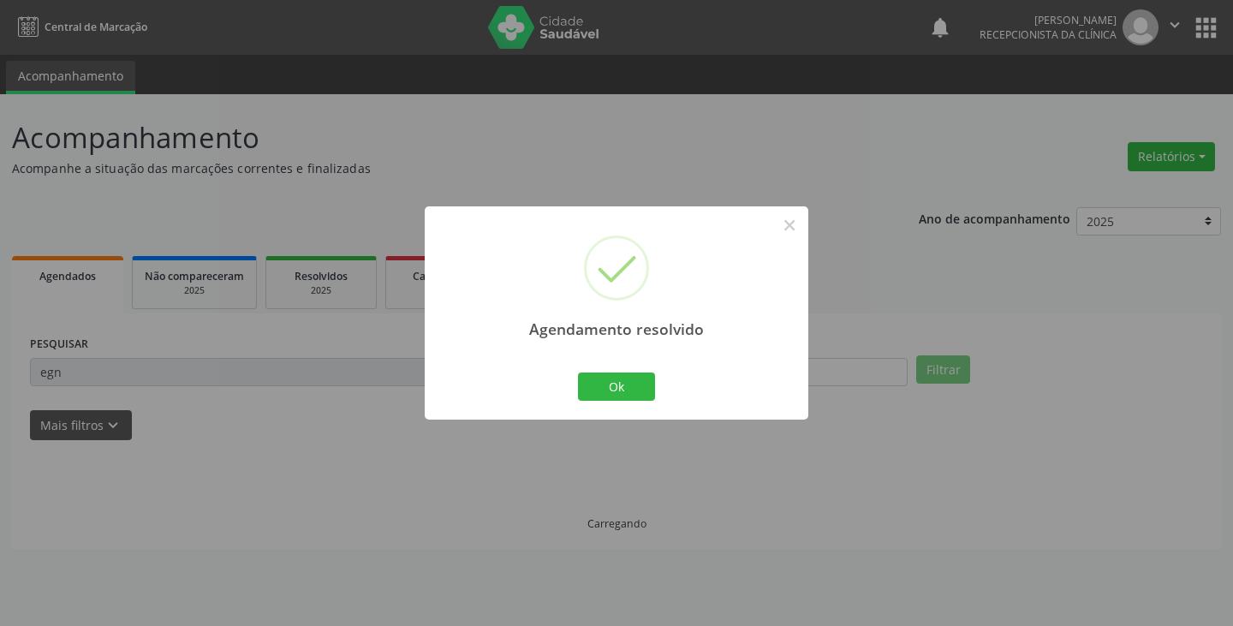
click at [618, 367] on div "Agendamento resolvido × Ok Cancel" at bounding box center [617, 312] width 384 height 213
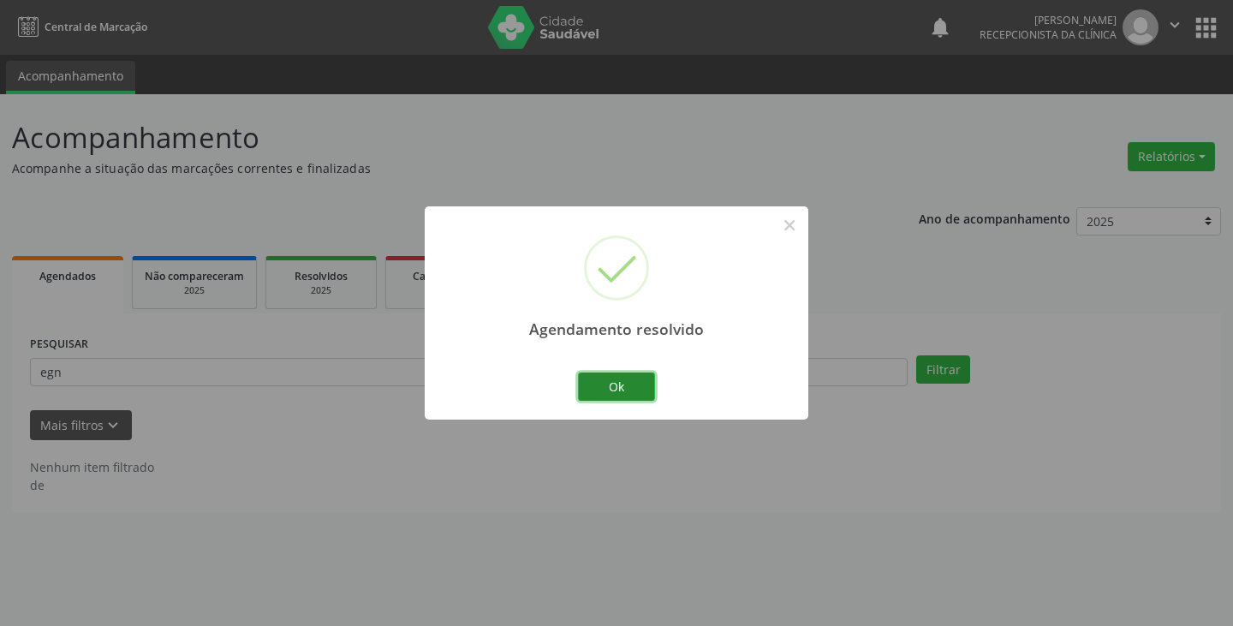
click at [600, 386] on button "Ok" at bounding box center [616, 387] width 77 height 29
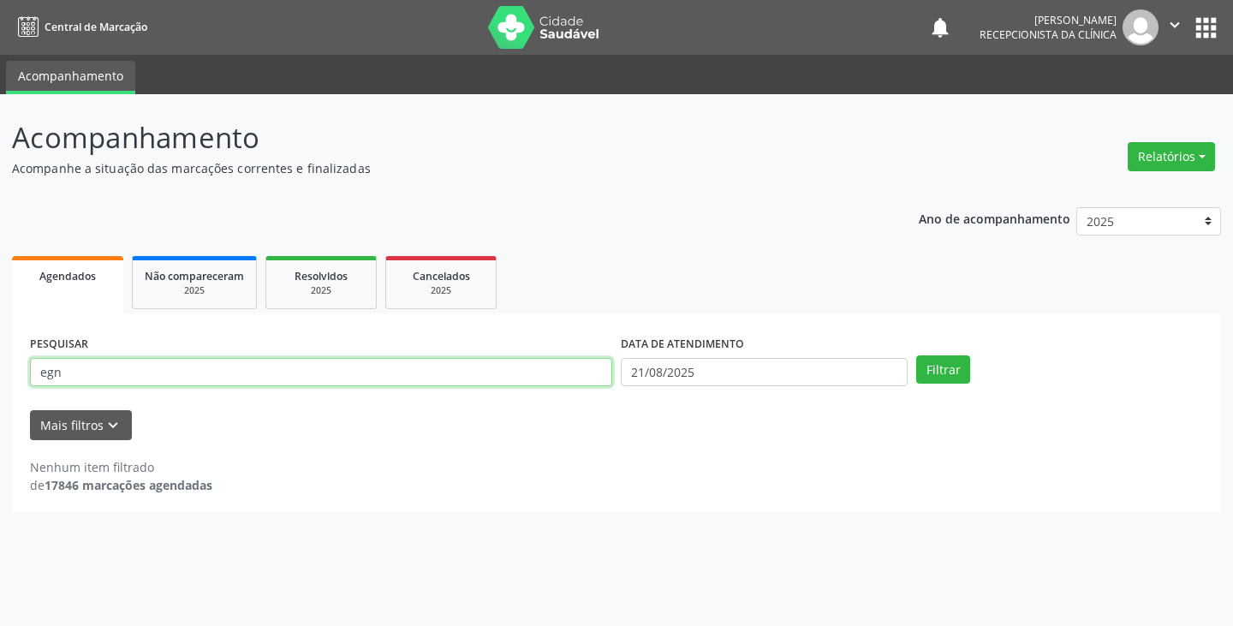
click at [565, 370] on input "egn" at bounding box center [321, 372] width 582 height 29
type input "e"
type input "zor"
click at [916, 355] on button "Filtrar" at bounding box center [943, 369] width 54 height 29
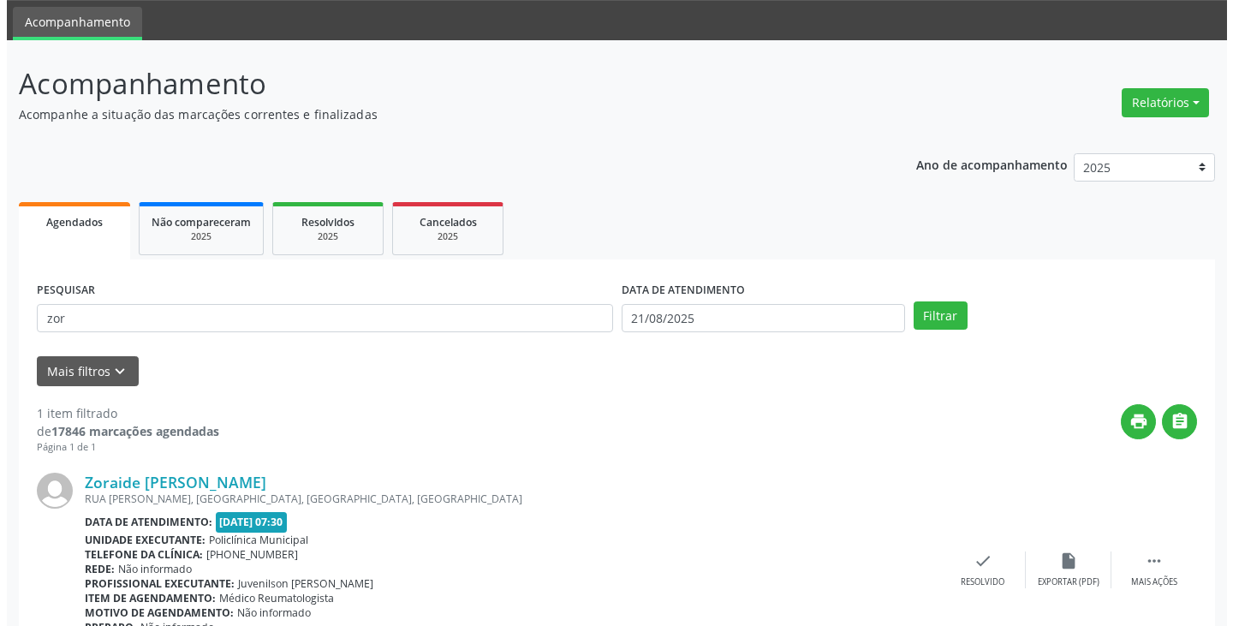
scroll to position [144, 0]
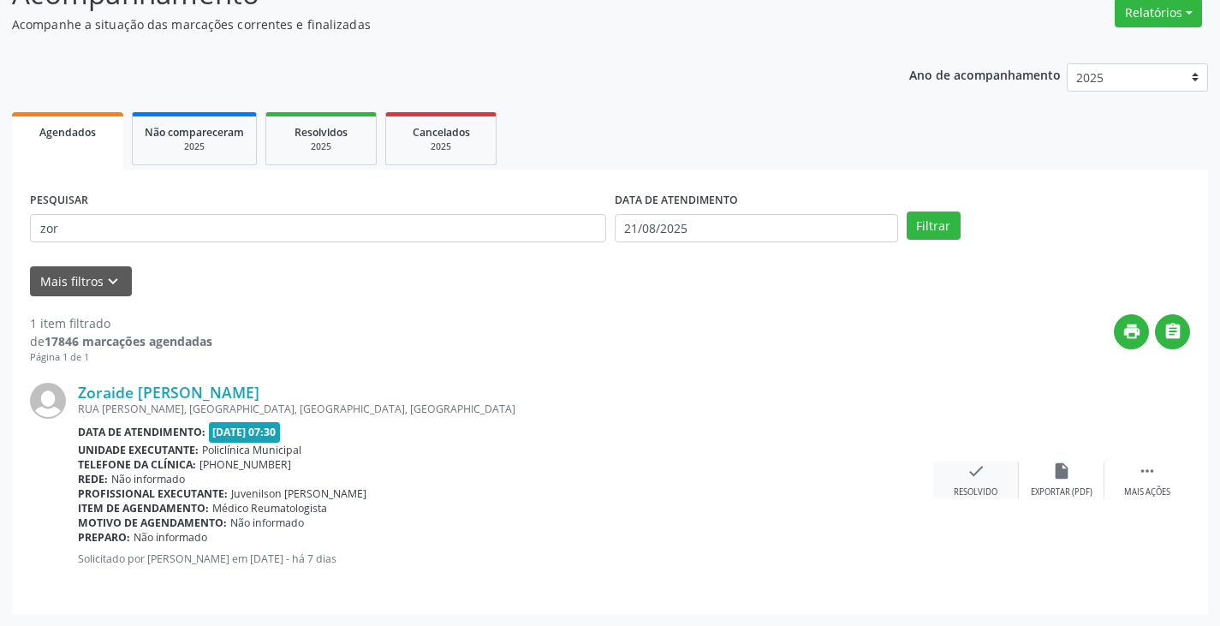
click at [975, 472] on icon "check" at bounding box center [976, 471] width 19 height 19
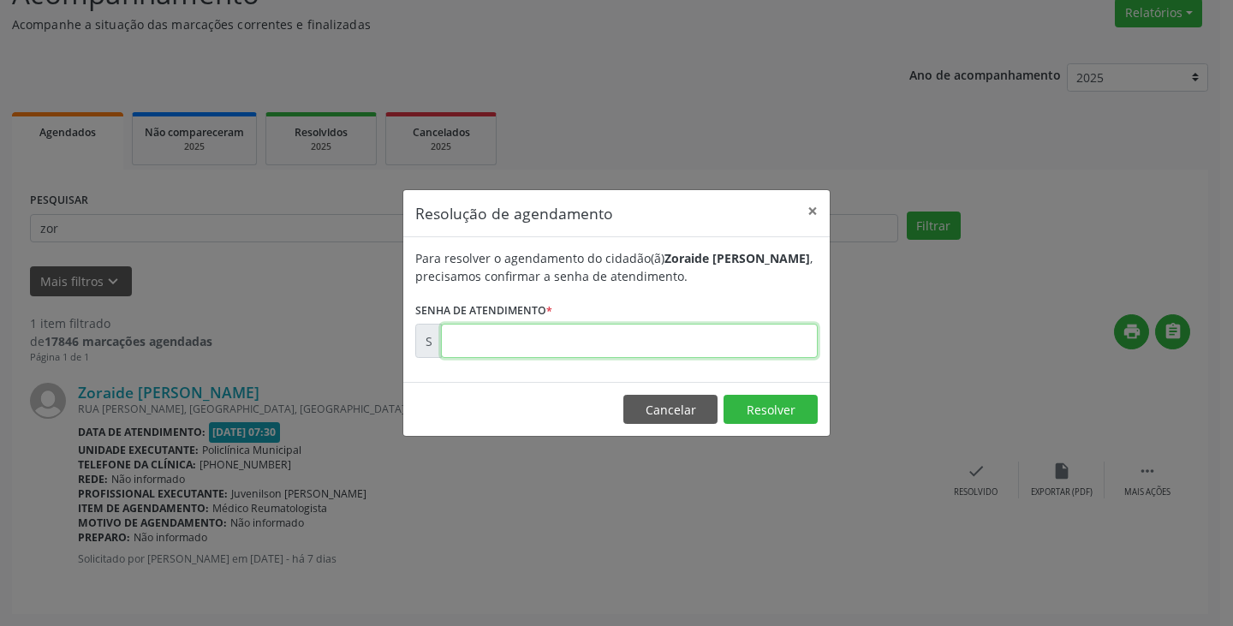
click at [772, 343] on input "text" at bounding box center [629, 341] width 377 height 34
type input "00171976"
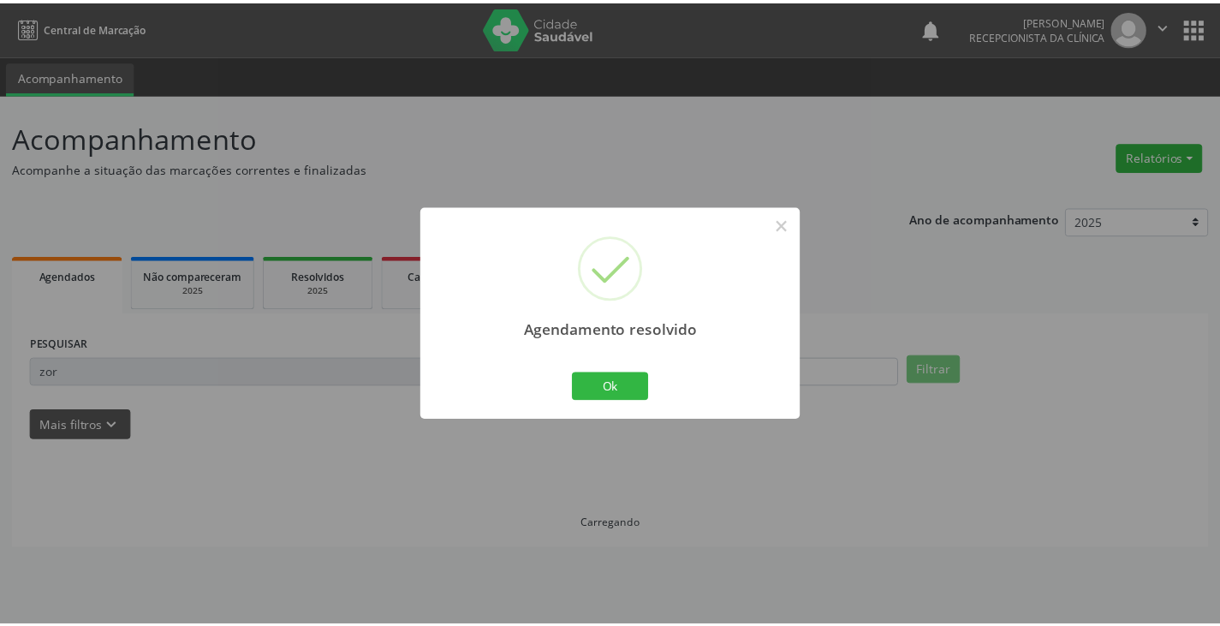
scroll to position [0, 0]
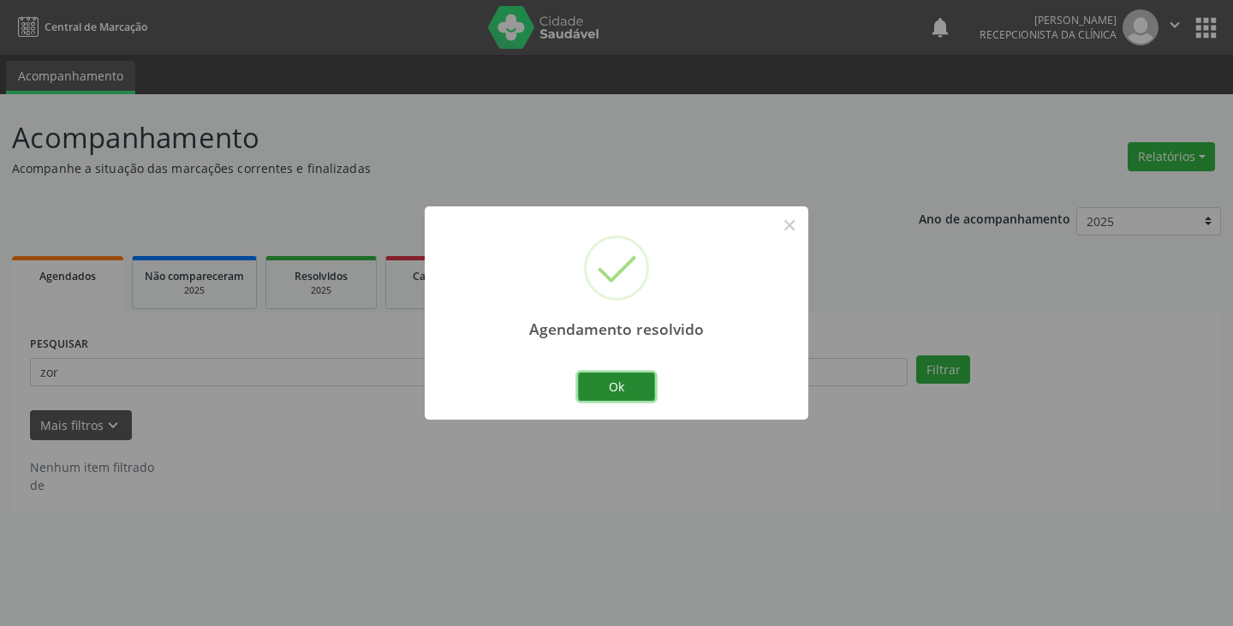
drag, startPoint x: 630, startPoint y: 381, endPoint x: 609, endPoint y: 385, distance: 21.0
click at [626, 382] on button "Ok" at bounding box center [616, 387] width 77 height 29
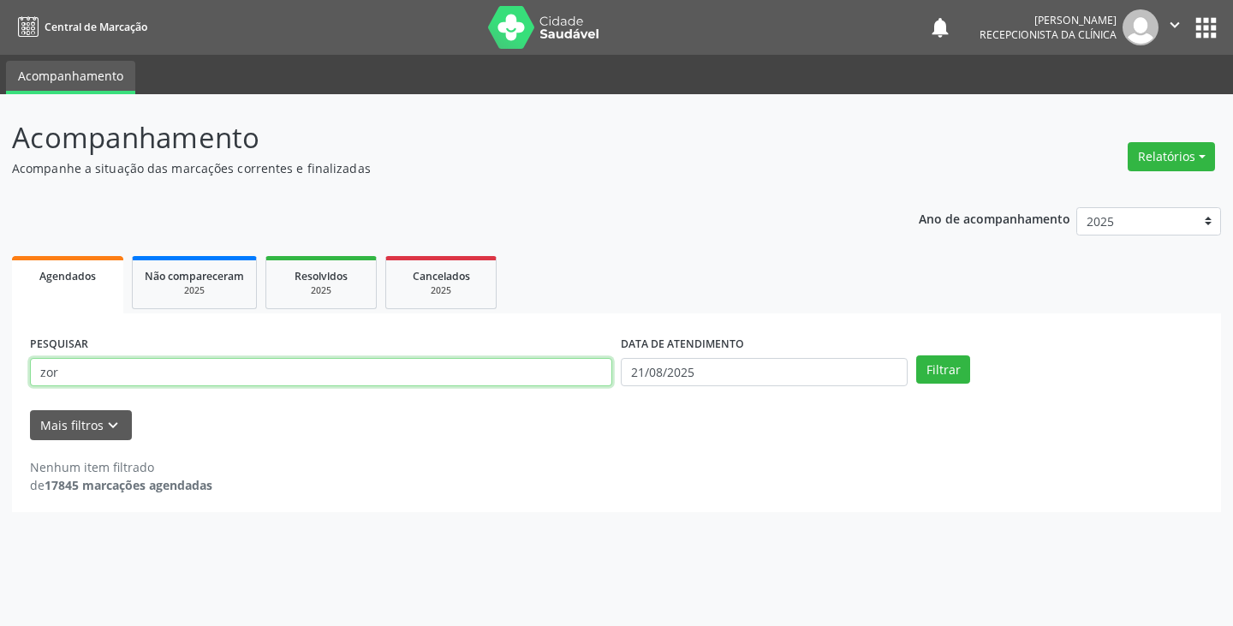
click at [582, 376] on input "zor" at bounding box center [321, 372] width 582 height 29
type input "z"
type input "[PERSON_NAME]"
click at [916, 355] on button "Filtrar" at bounding box center [943, 369] width 54 height 29
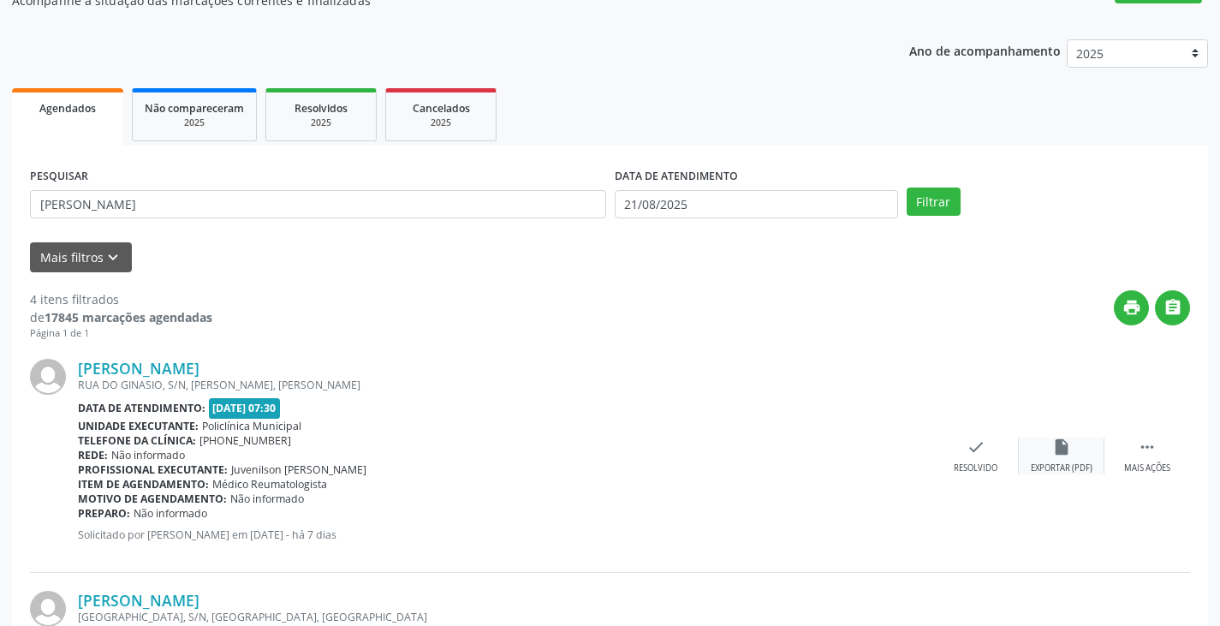
scroll to position [171, 0]
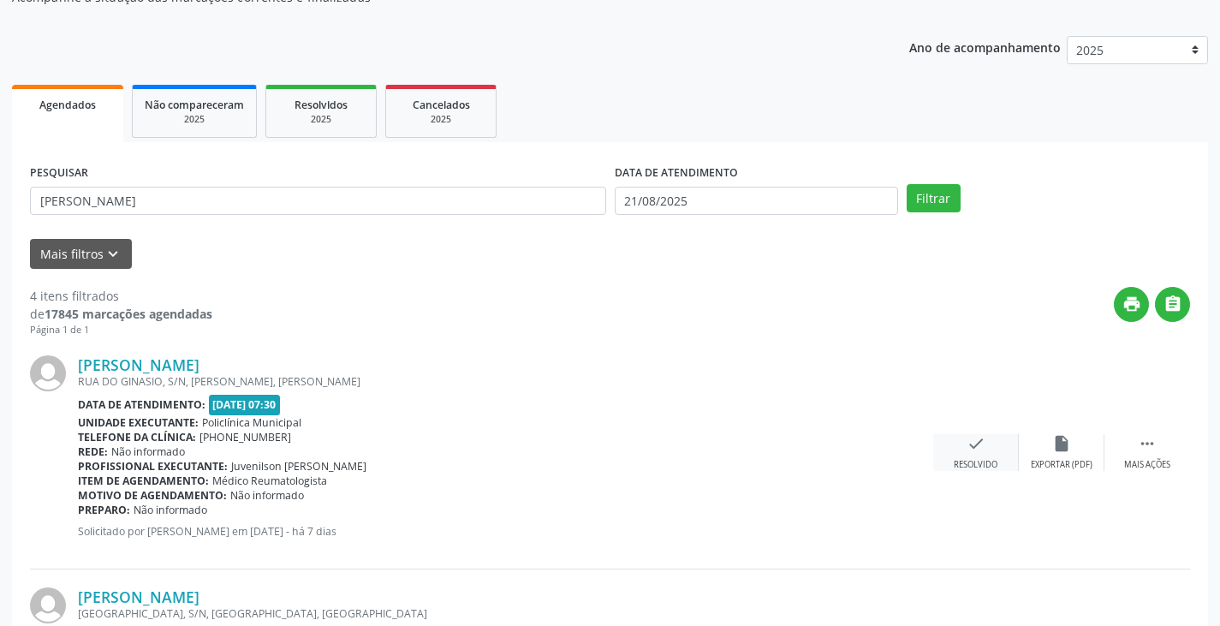
click at [979, 449] on icon "check" at bounding box center [976, 443] width 19 height 19
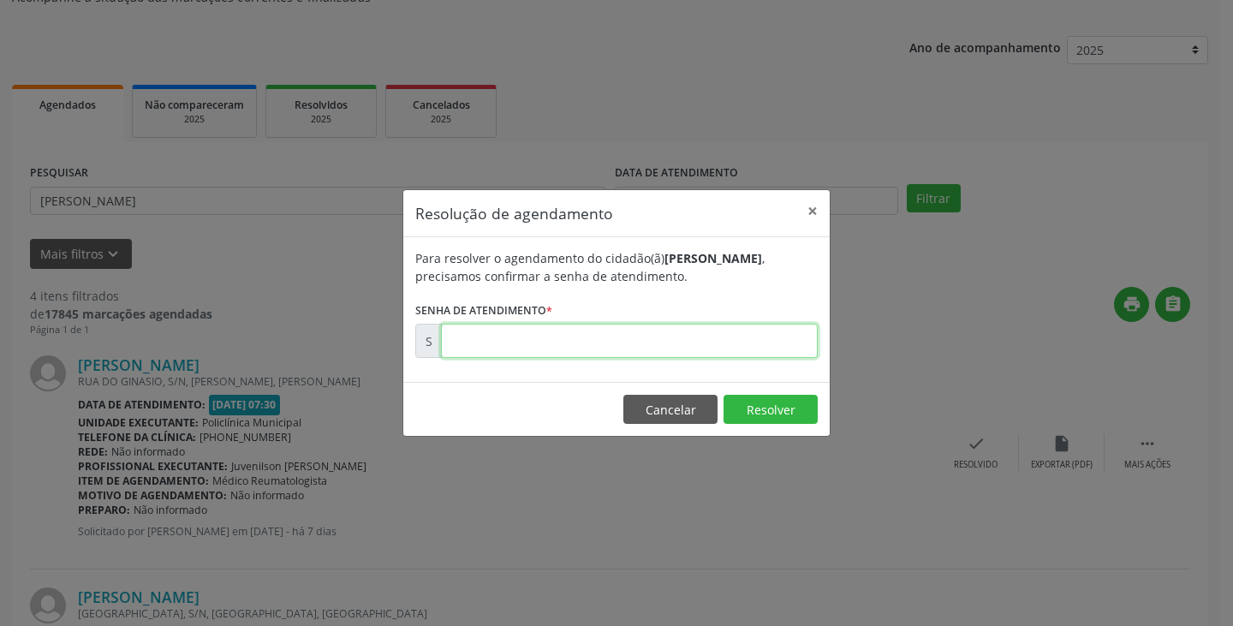
click at [768, 348] on input "text" at bounding box center [629, 341] width 377 height 34
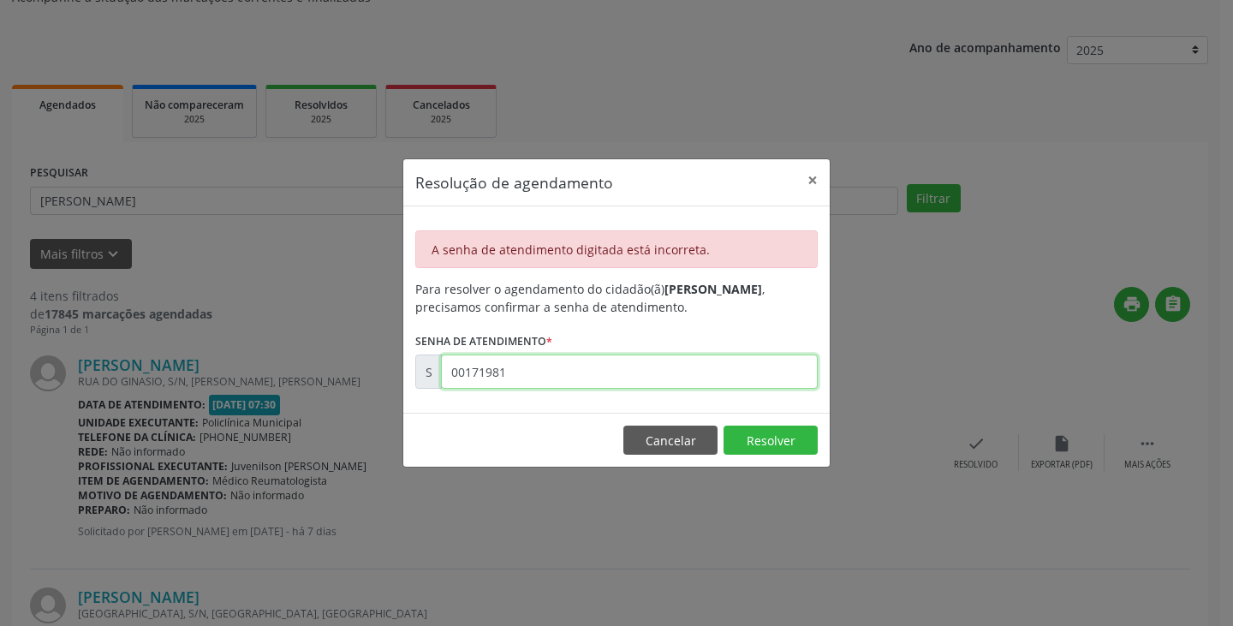
click at [697, 375] on input "00171981" at bounding box center [629, 372] width 377 height 34
type input "0"
type input "00171981"
click at [691, 367] on input "00171981" at bounding box center [629, 372] width 377 height 34
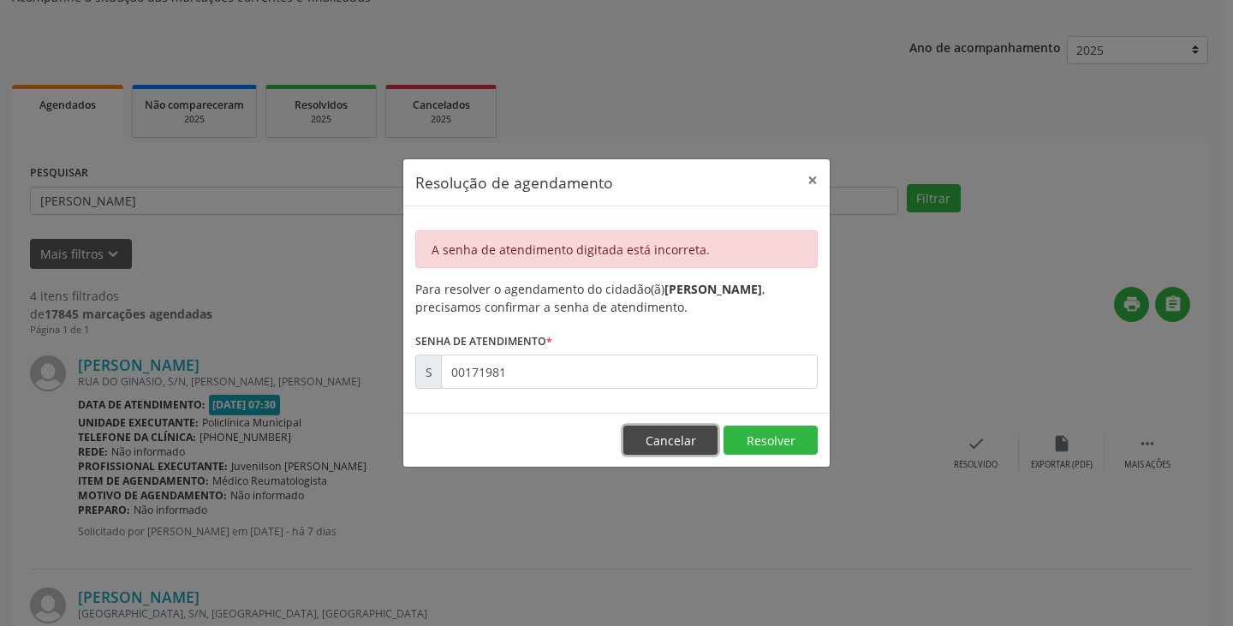
drag, startPoint x: 665, startPoint y: 433, endPoint x: 623, endPoint y: 474, distance: 58.7
click at [664, 434] on button "Cancelar" at bounding box center [671, 440] width 94 height 29
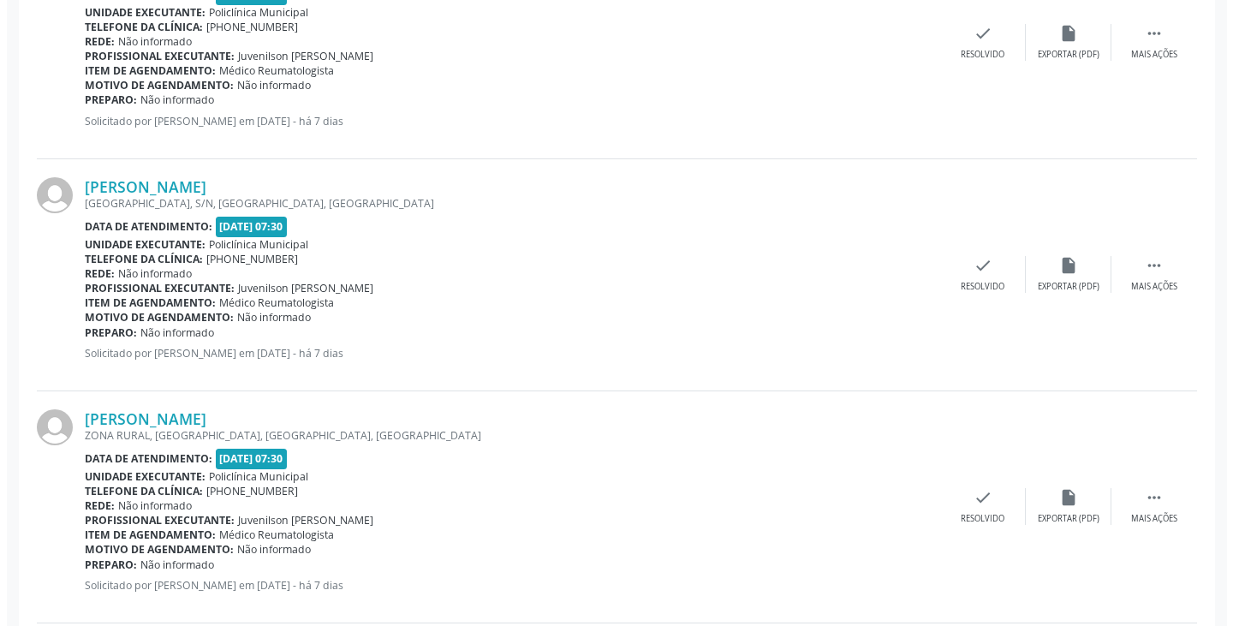
scroll to position [685, 0]
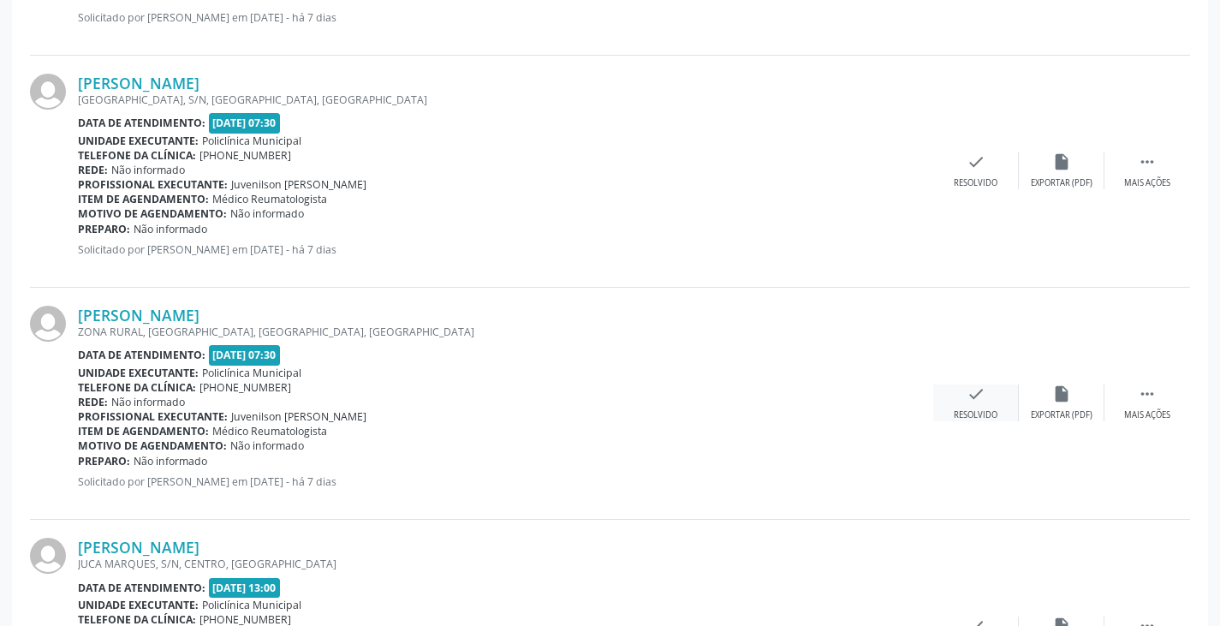
click at [980, 395] on icon "check" at bounding box center [976, 394] width 19 height 19
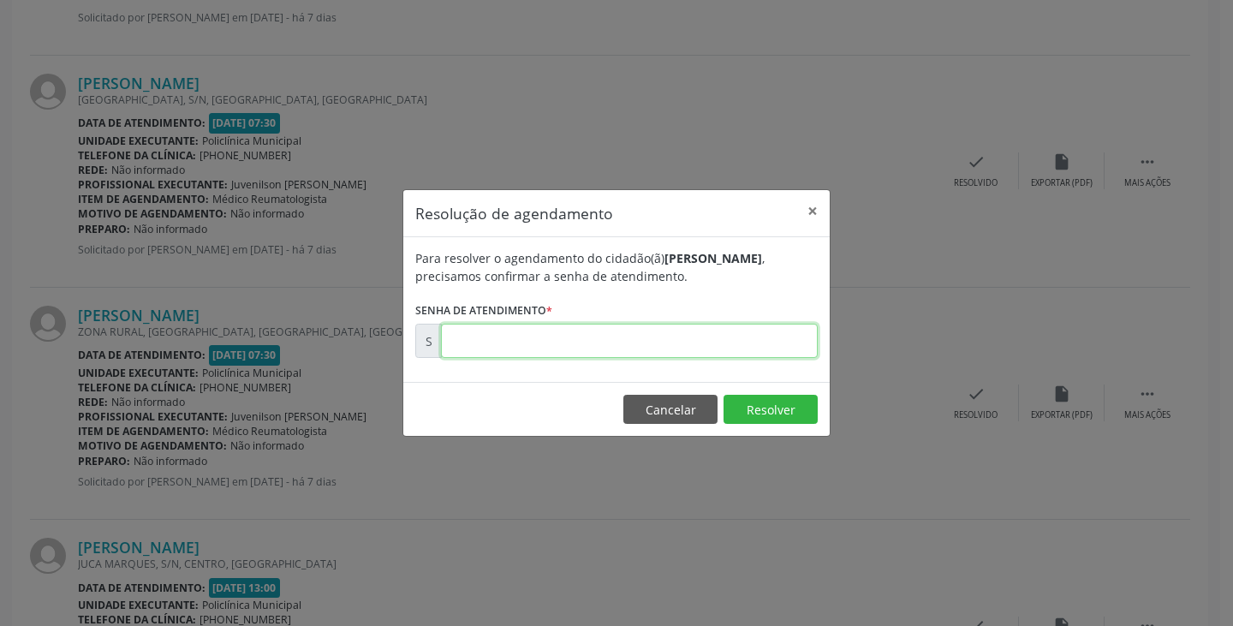
click at [776, 342] on input "text" at bounding box center [629, 341] width 377 height 34
type input "00171981"
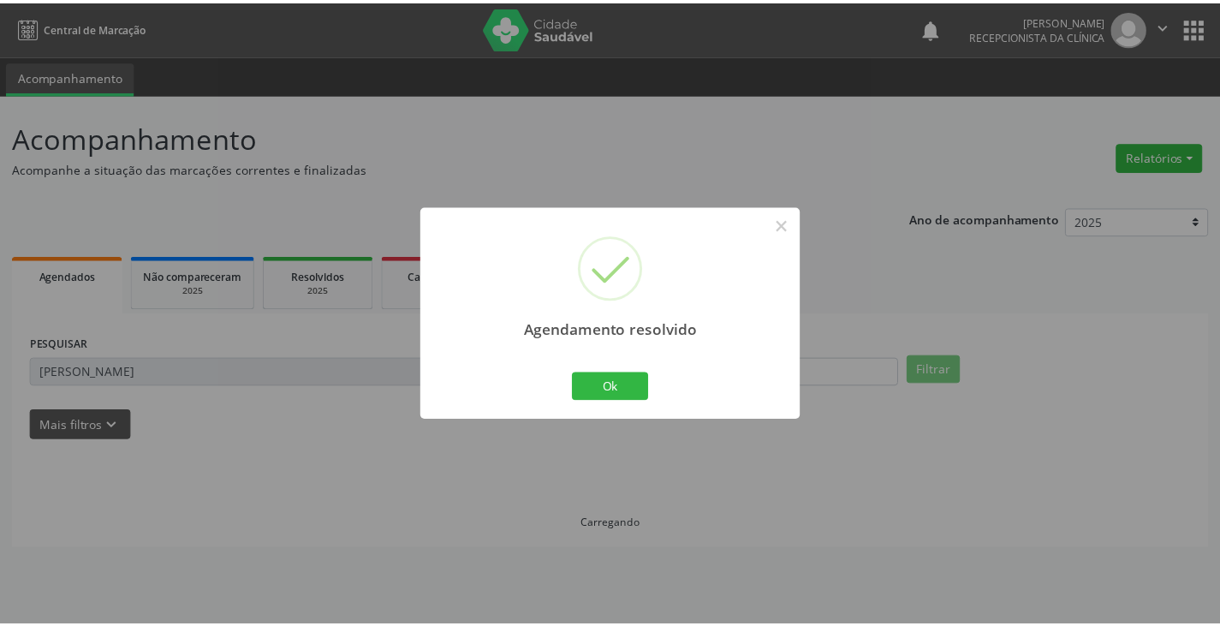
scroll to position [0, 0]
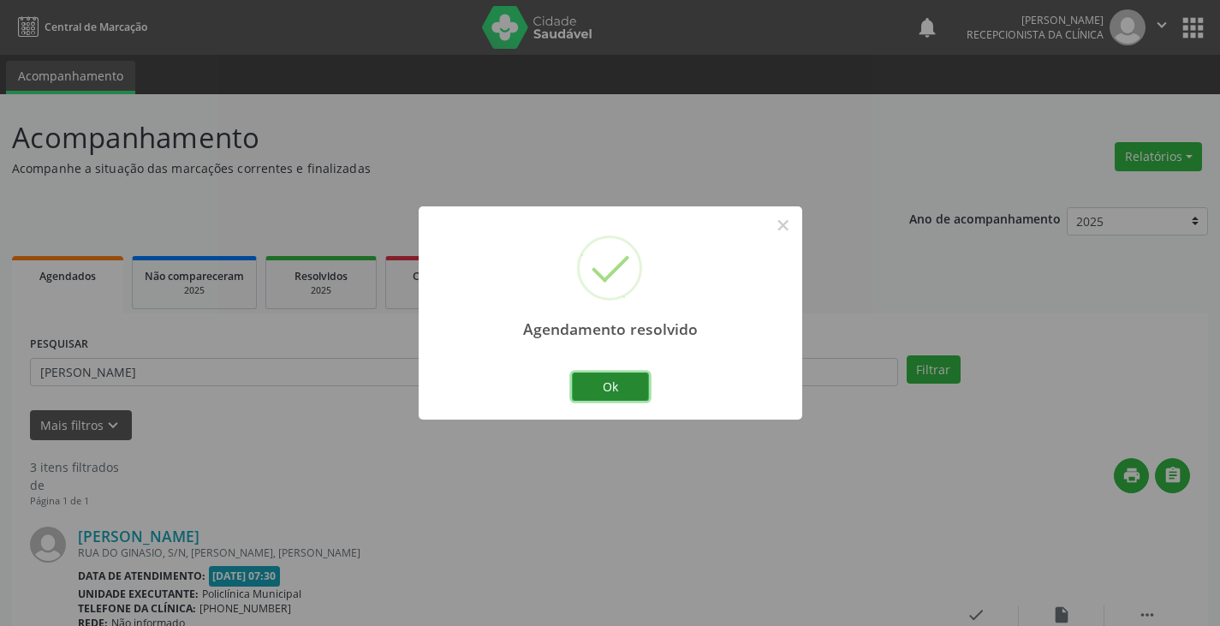
click at [624, 384] on button "Ok" at bounding box center [610, 387] width 77 height 29
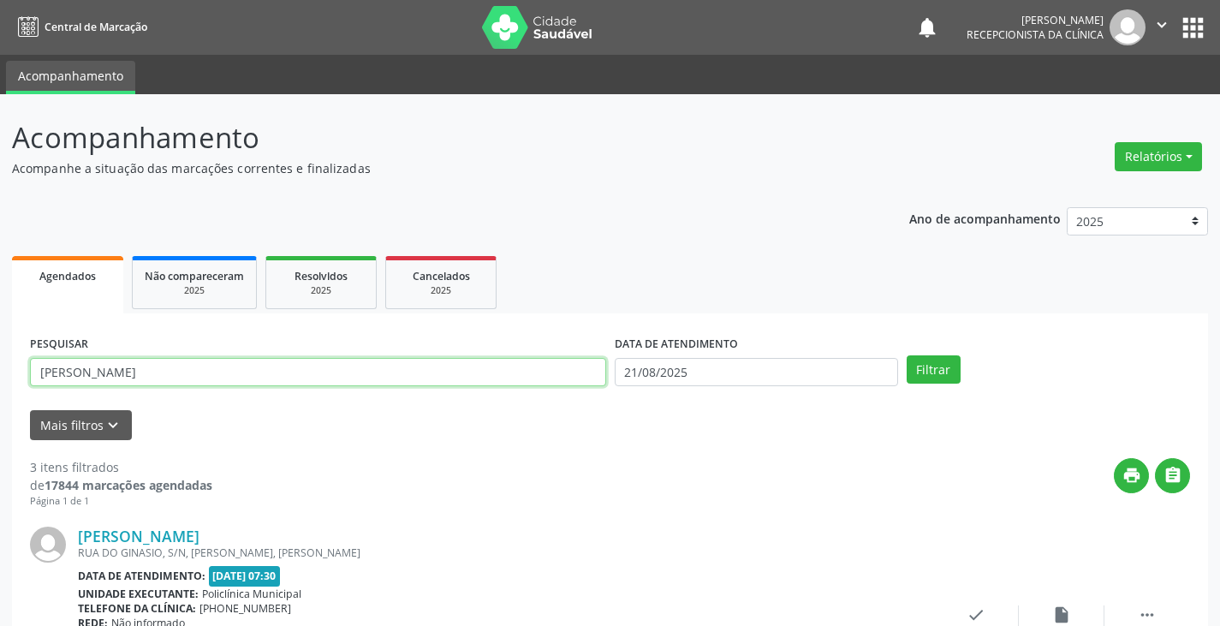
click at [518, 375] on input "[PERSON_NAME]" at bounding box center [318, 372] width 576 height 29
type input "m"
type input "maria el"
click at [907, 355] on button "Filtrar" at bounding box center [934, 369] width 54 height 29
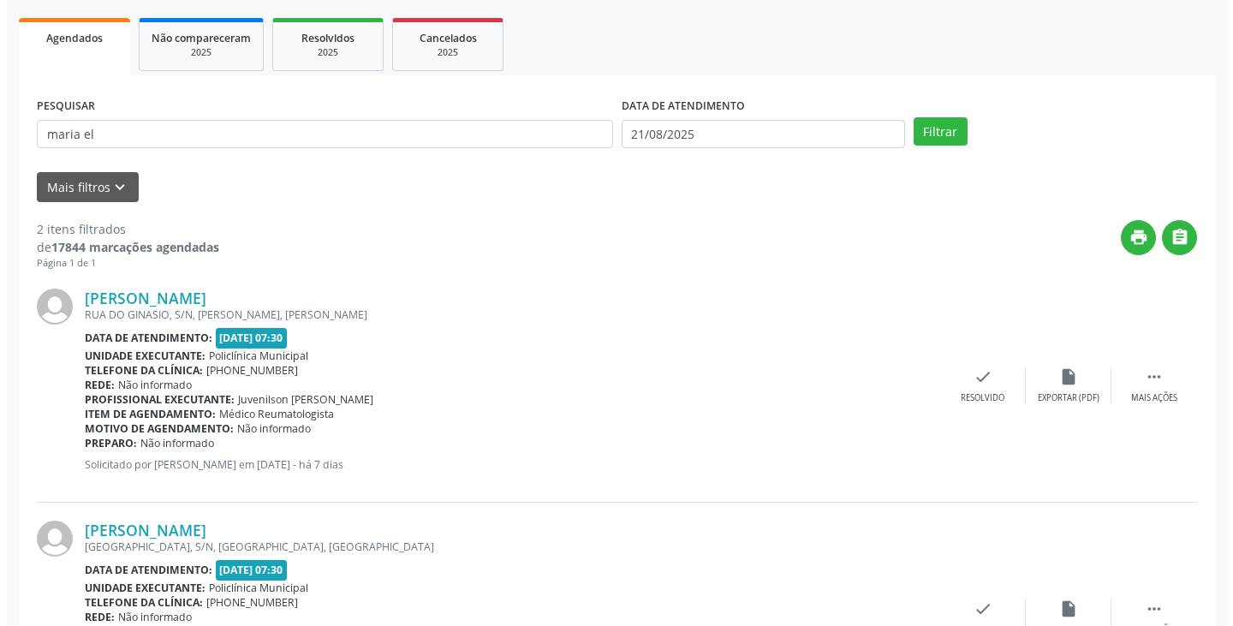
scroll to position [257, 0]
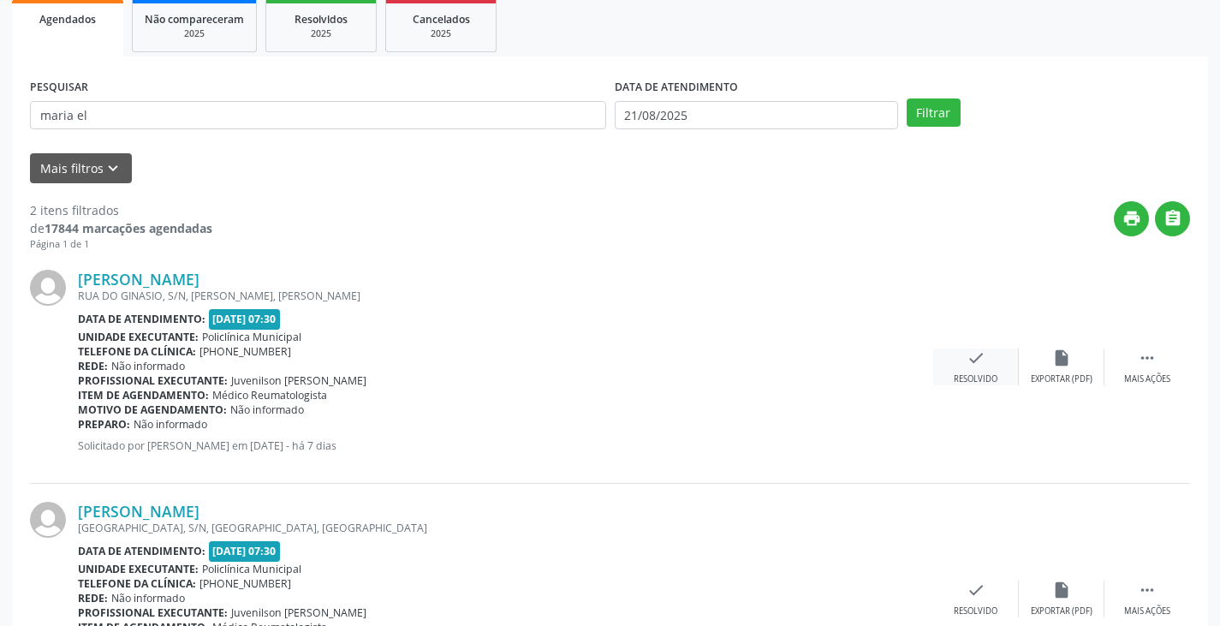
click at [963, 367] on div "check Resolvido" at bounding box center [977, 367] width 86 height 37
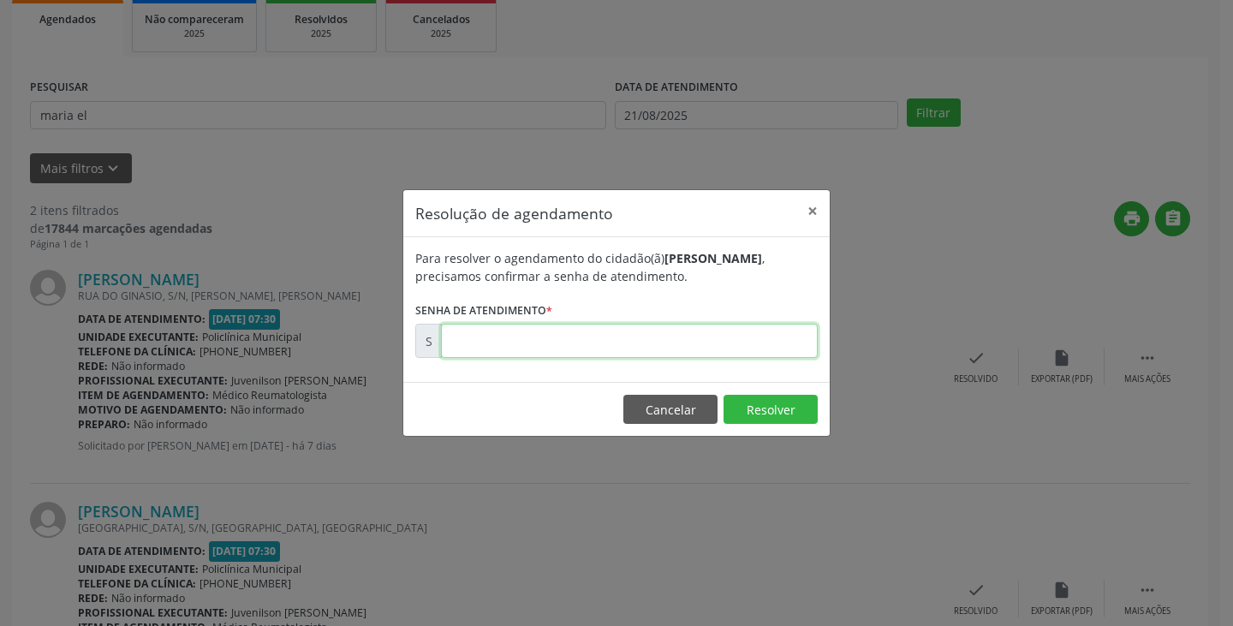
click at [737, 343] on input "text" at bounding box center [629, 341] width 377 height 34
type input "00171920"
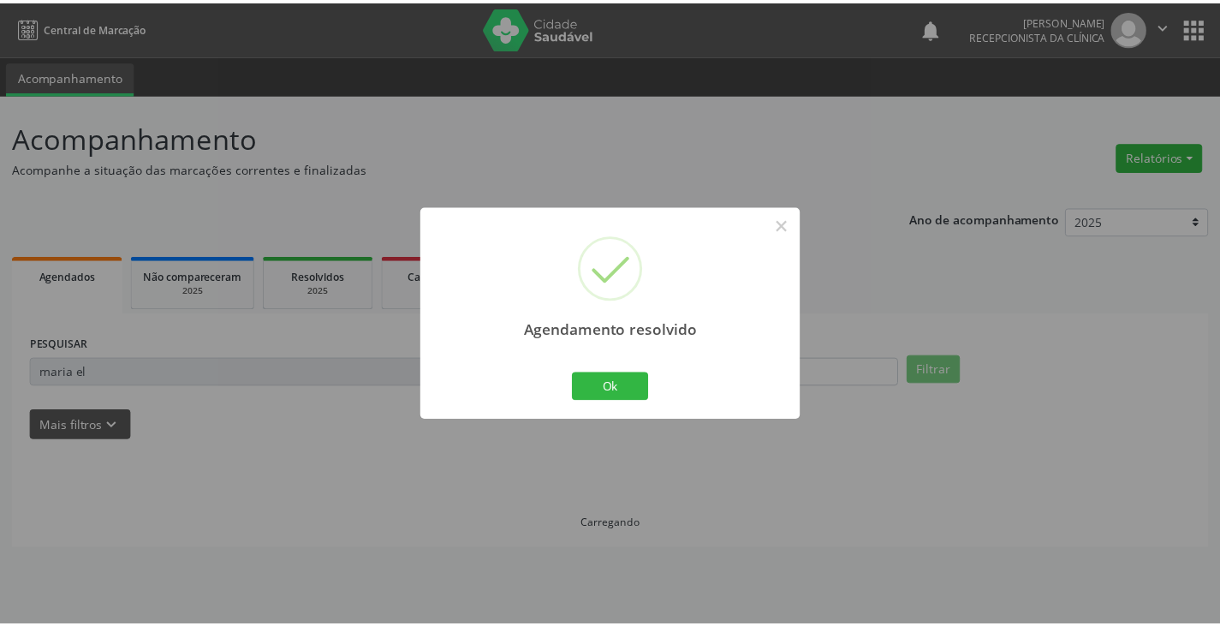
scroll to position [0, 0]
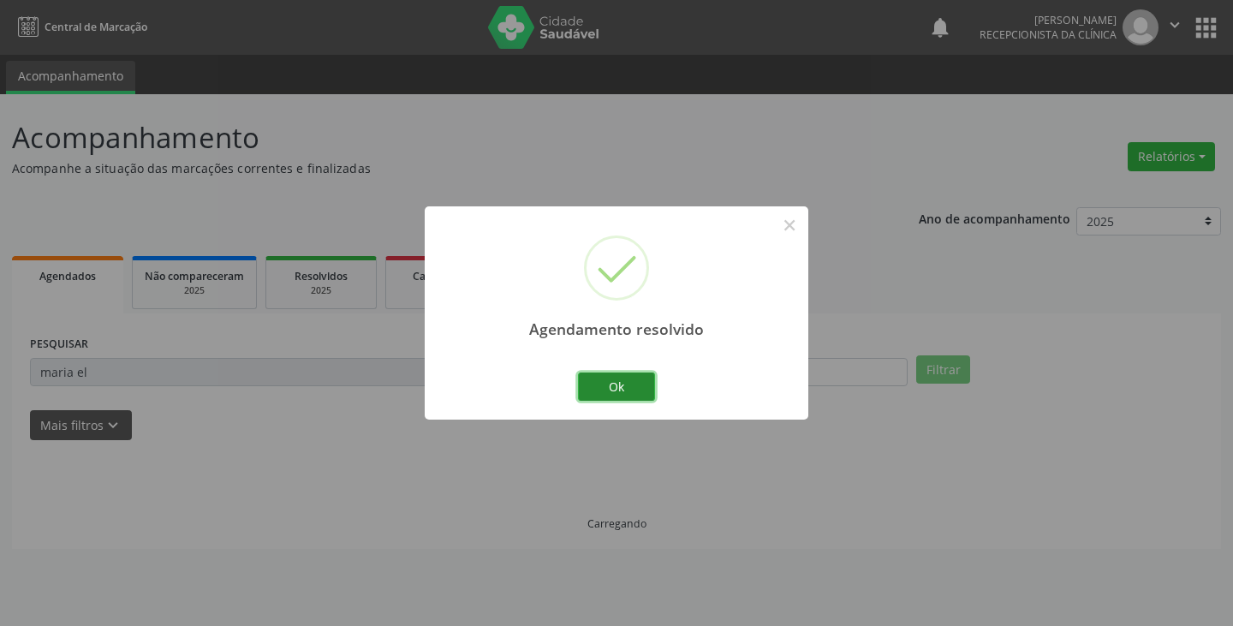
drag, startPoint x: 628, startPoint y: 377, endPoint x: 584, endPoint y: 378, distance: 43.7
click at [627, 378] on button "Ok" at bounding box center [616, 387] width 77 height 29
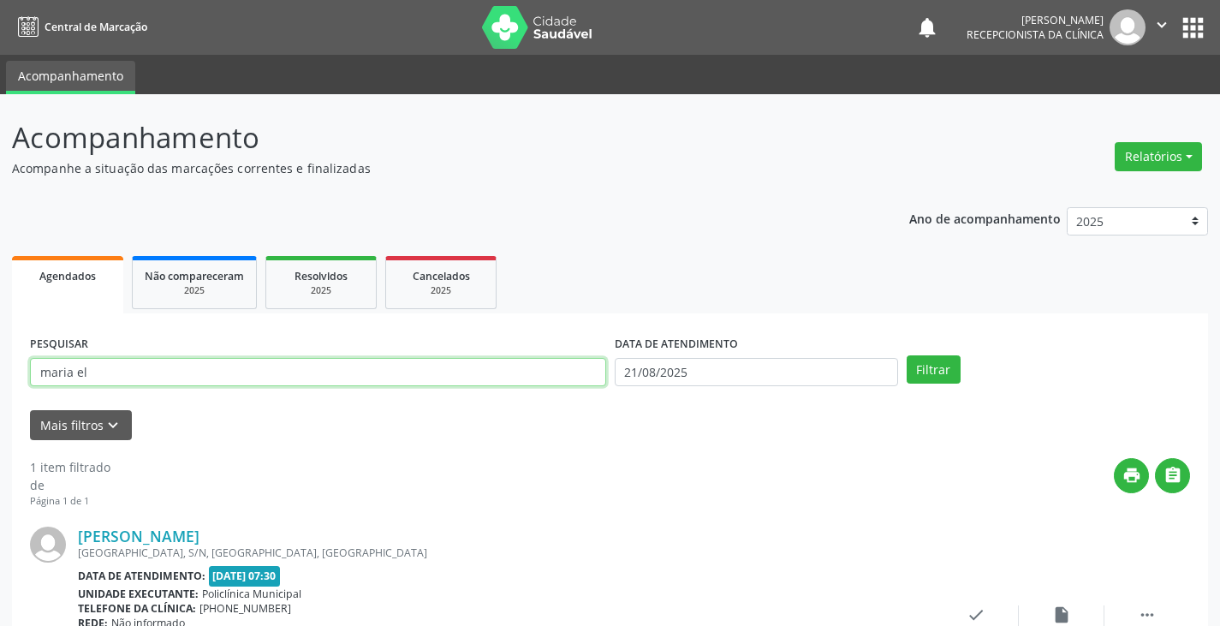
click at [581, 378] on input "maria el" at bounding box center [318, 372] width 576 height 29
type input "m"
type input "joao"
click at [907, 355] on button "Filtrar" at bounding box center [934, 369] width 54 height 29
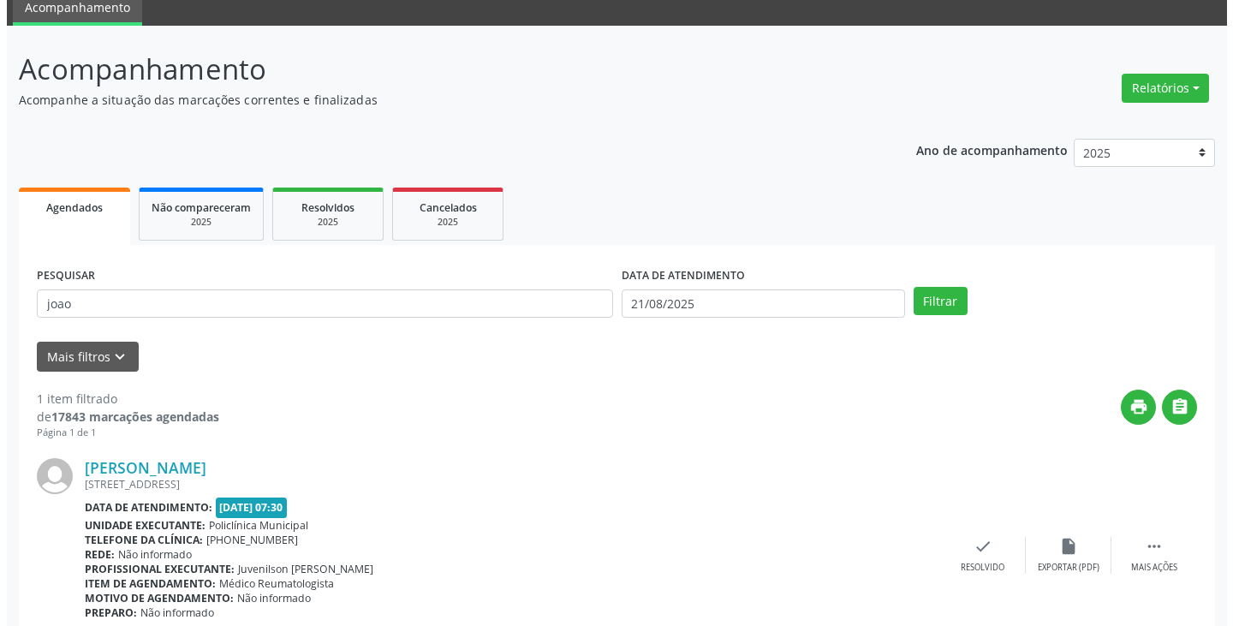
scroll to position [144, 0]
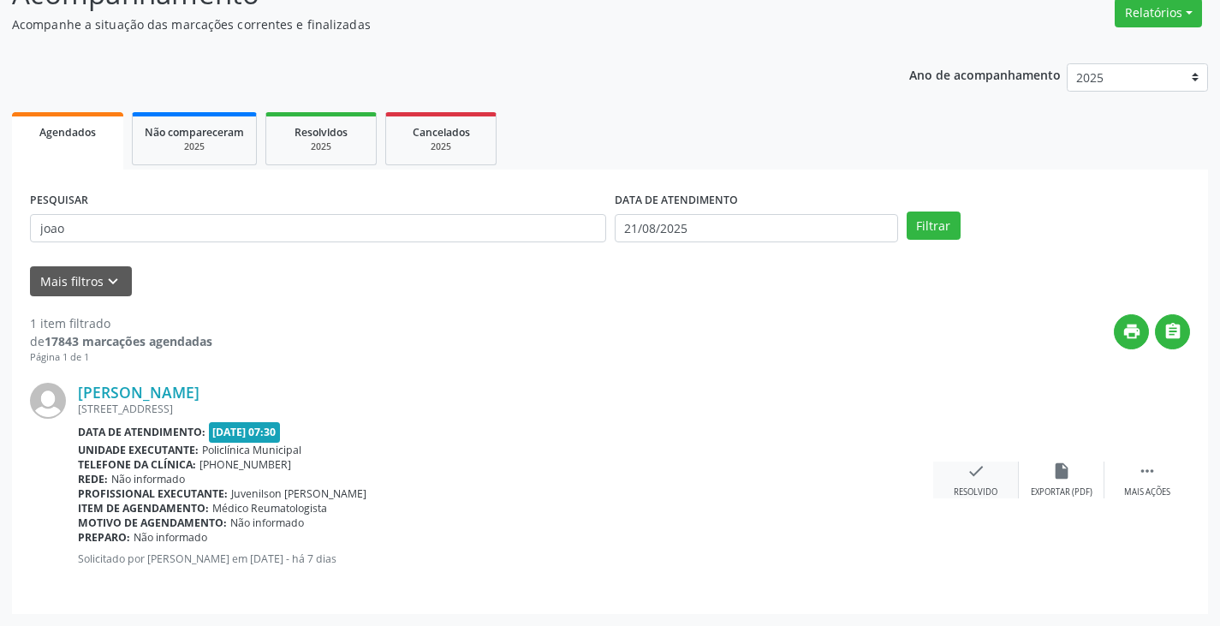
click at [972, 470] on icon "check" at bounding box center [976, 471] width 19 height 19
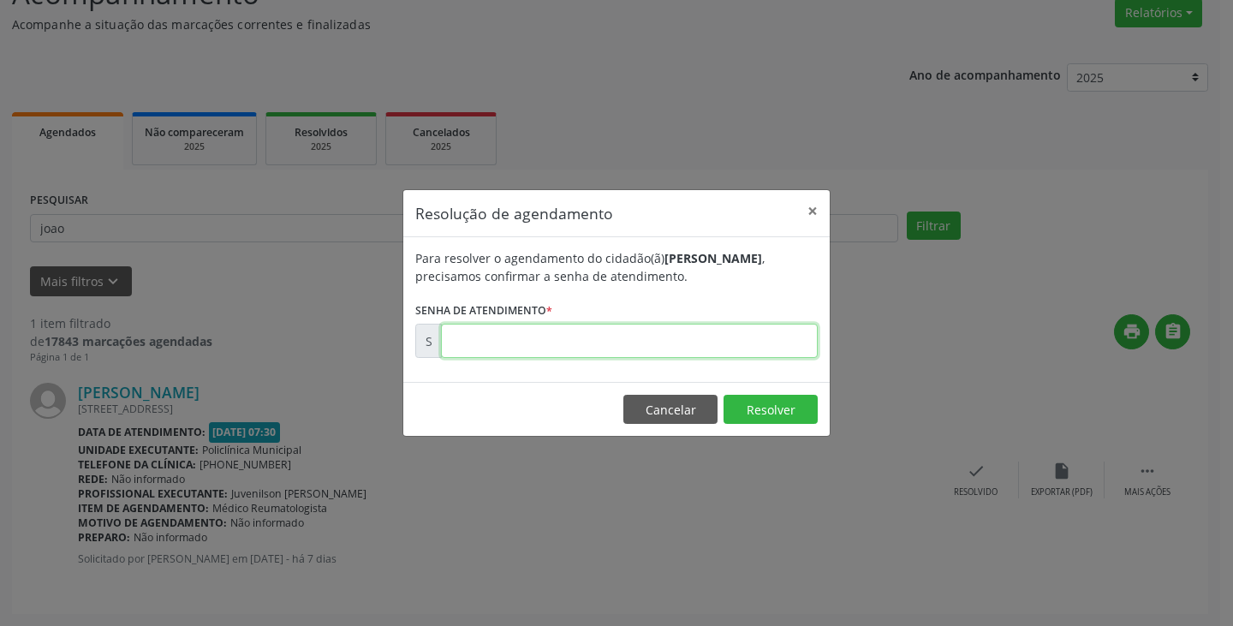
click at [755, 337] on input "text" at bounding box center [629, 341] width 377 height 34
type input "00171919"
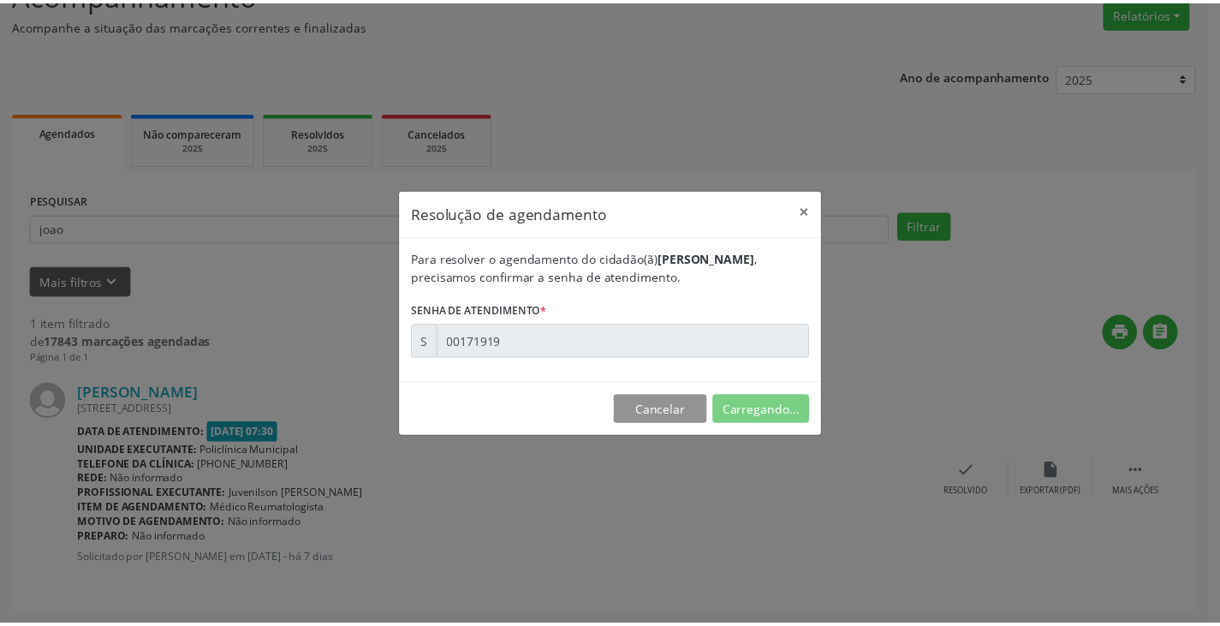
scroll to position [0, 0]
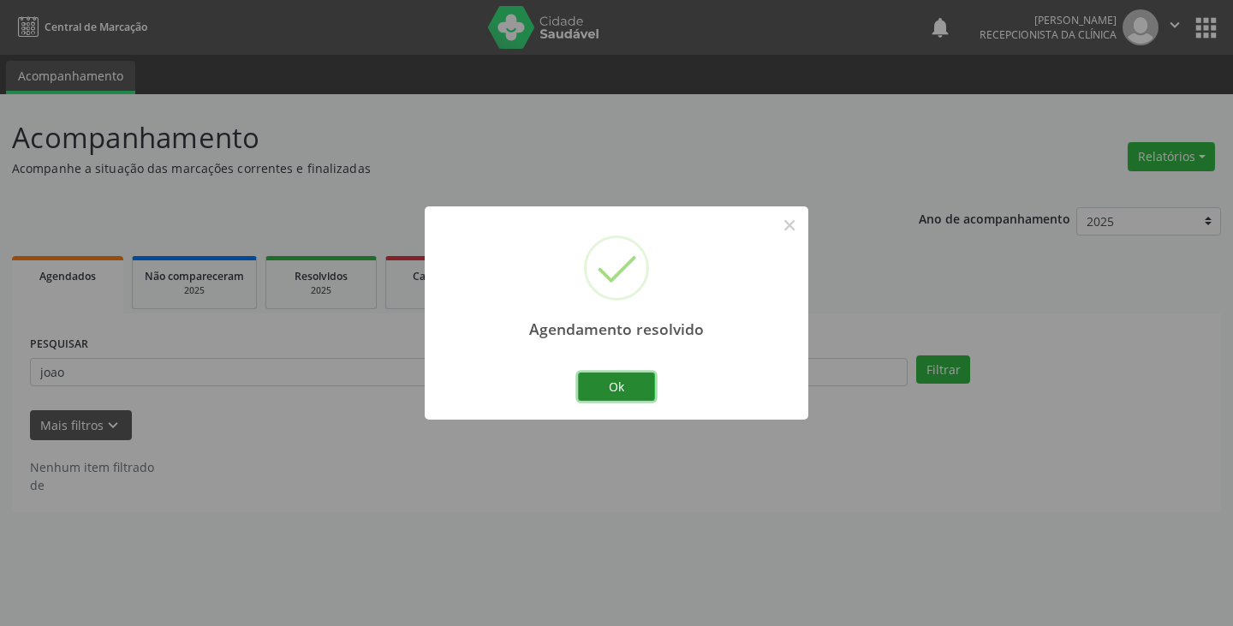
click at [634, 379] on button "Ok" at bounding box center [616, 387] width 77 height 29
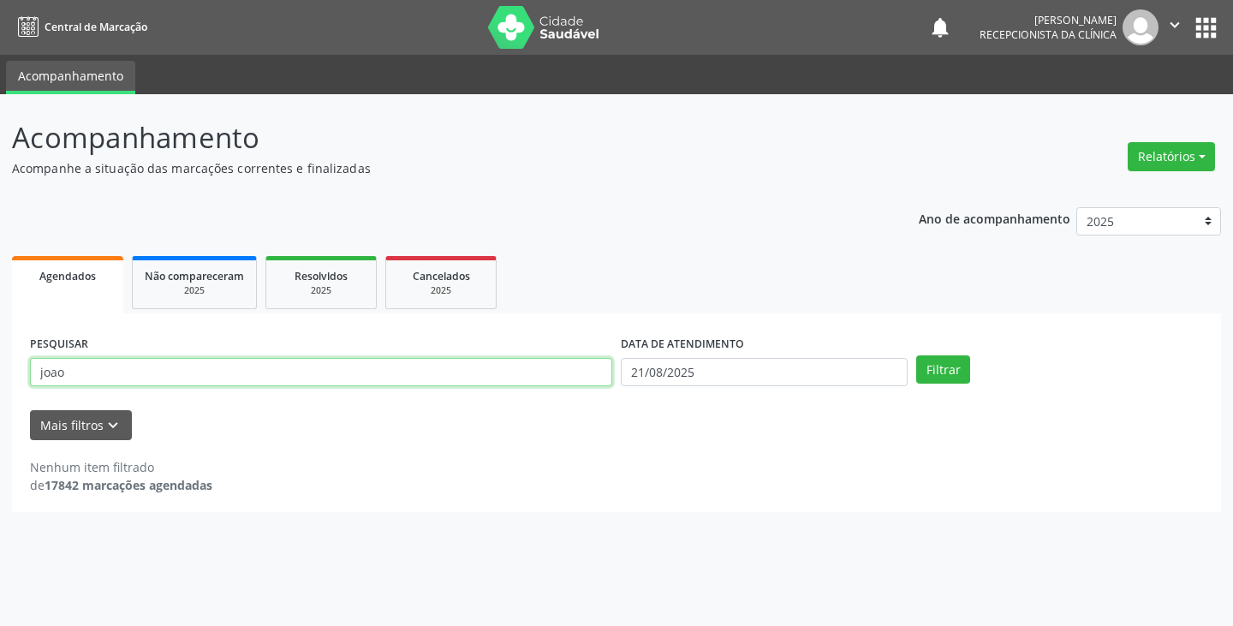
click at [567, 375] on input "joao" at bounding box center [321, 372] width 582 height 29
type input "j"
type input "cleo"
click at [916, 355] on button "Filtrar" at bounding box center [943, 369] width 54 height 29
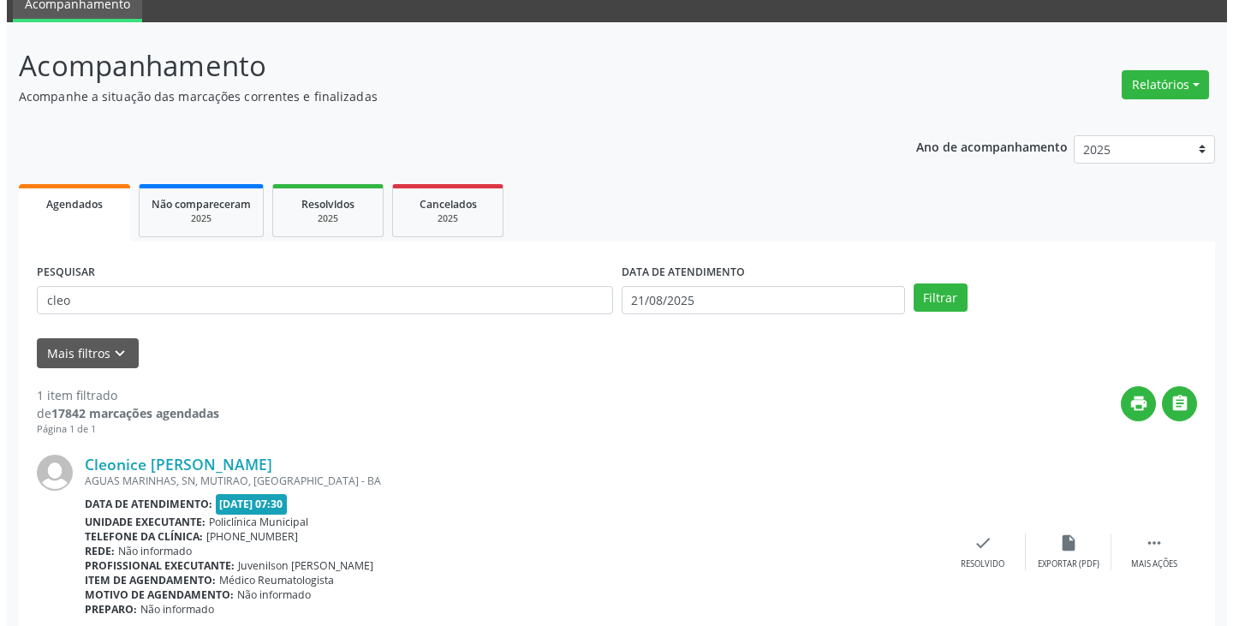
scroll to position [144, 0]
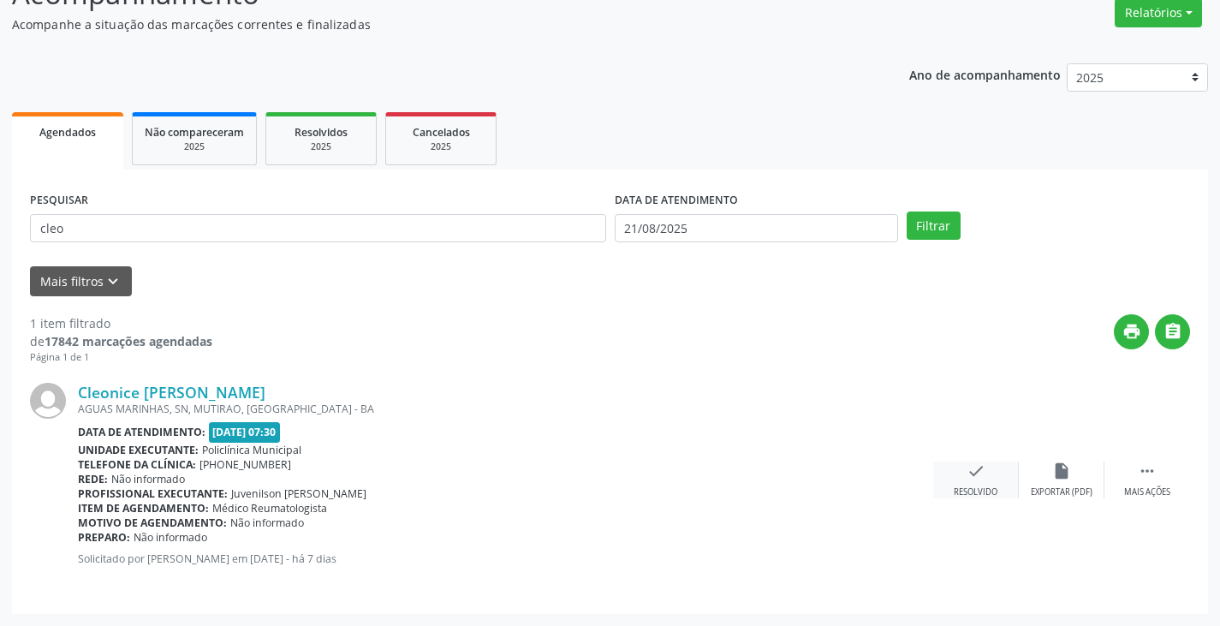
click at [977, 469] on icon "check" at bounding box center [976, 471] width 19 height 19
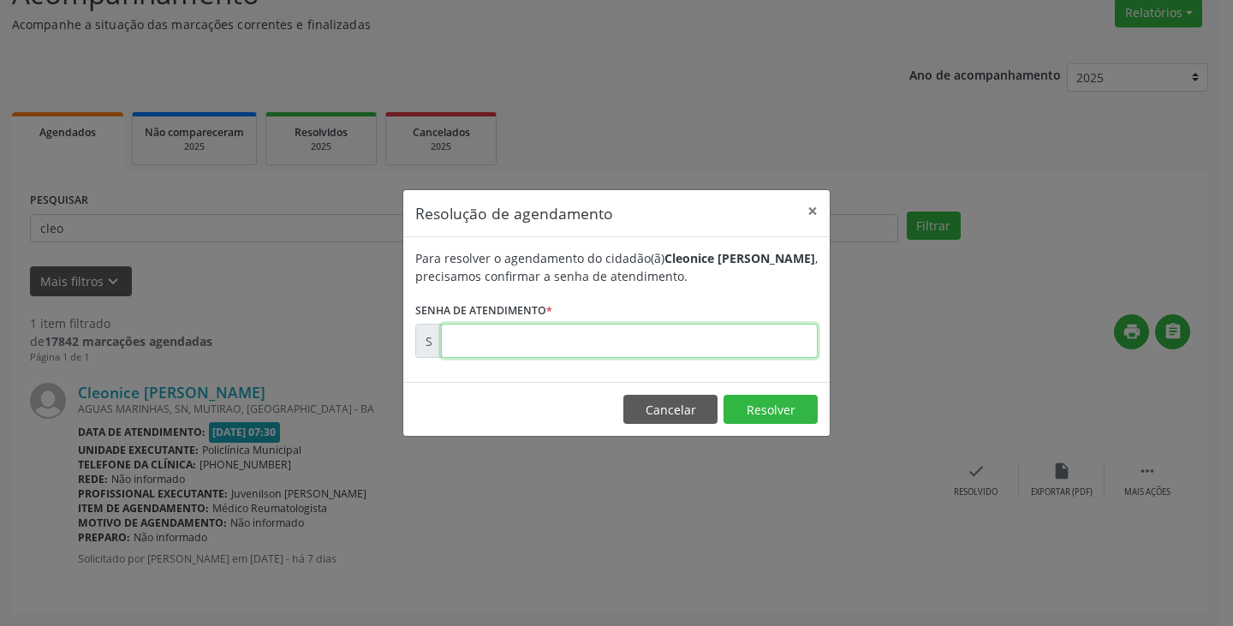
click at [792, 349] on input "text" at bounding box center [629, 341] width 377 height 34
type input "00171999"
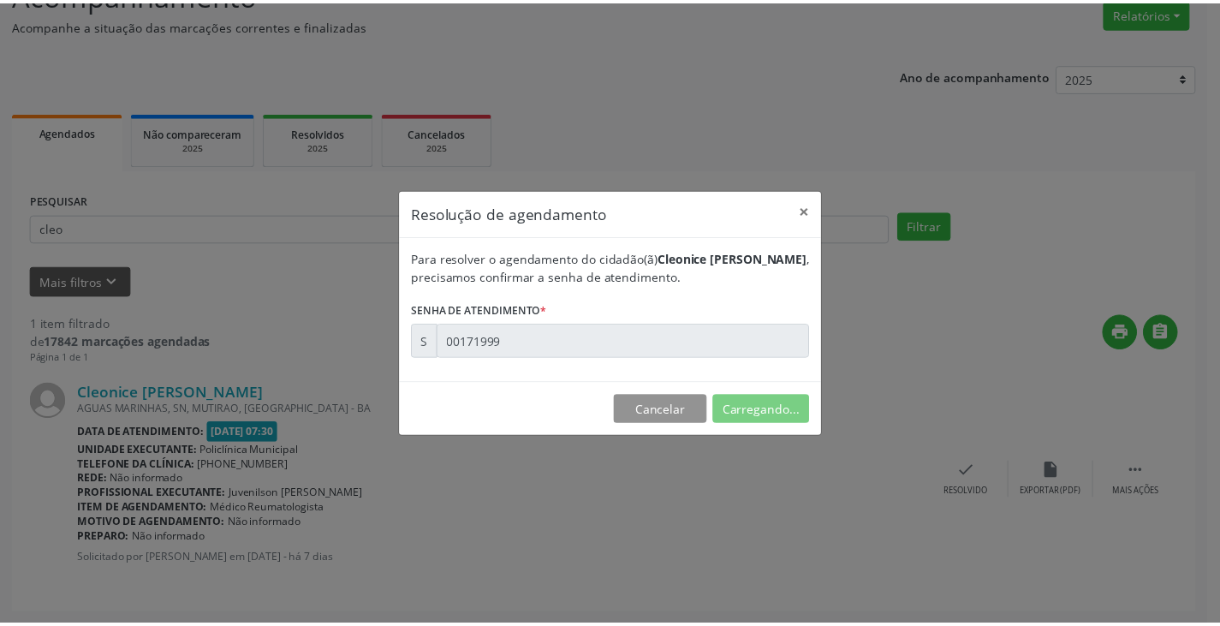
scroll to position [0, 0]
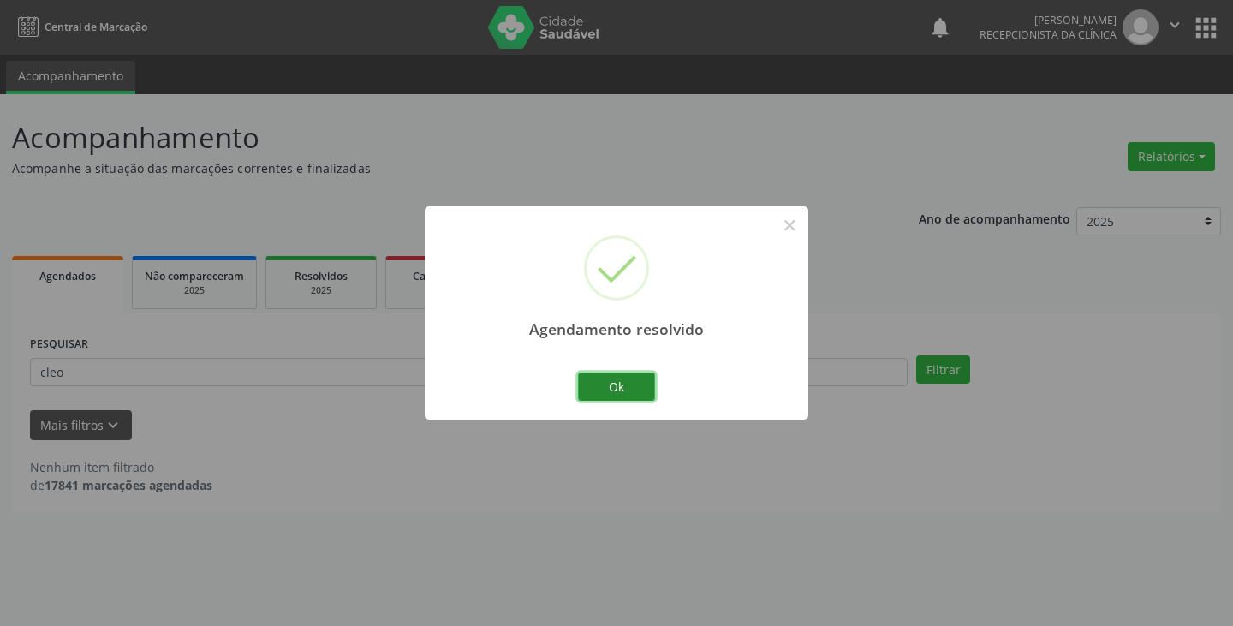
click at [621, 389] on button "Ok" at bounding box center [616, 387] width 77 height 29
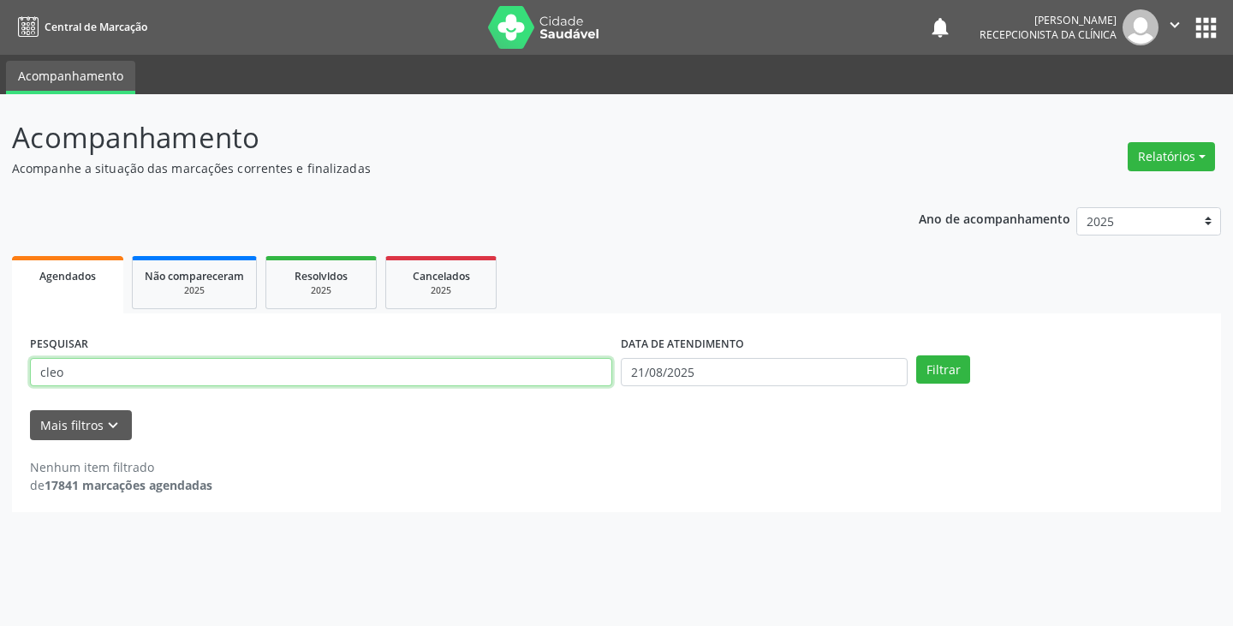
click at [564, 376] on input "cleo" at bounding box center [321, 372] width 582 height 29
type input "c"
type input "[PERSON_NAME]"
click at [916, 355] on button "Filtrar" at bounding box center [943, 369] width 54 height 29
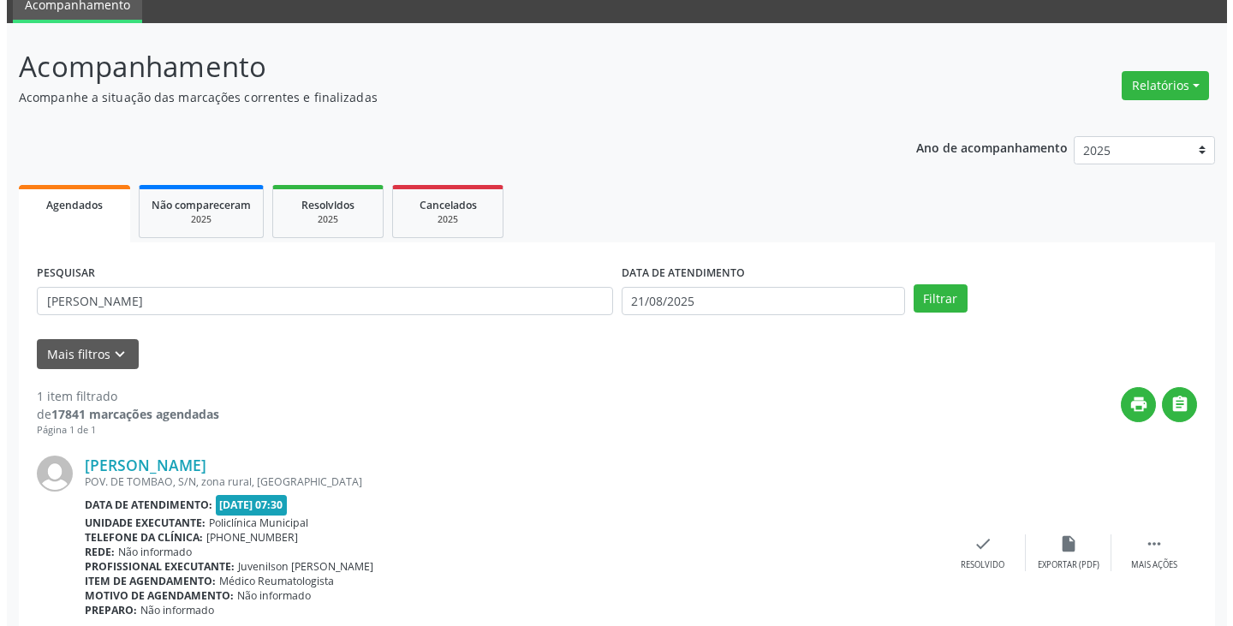
scroll to position [144, 0]
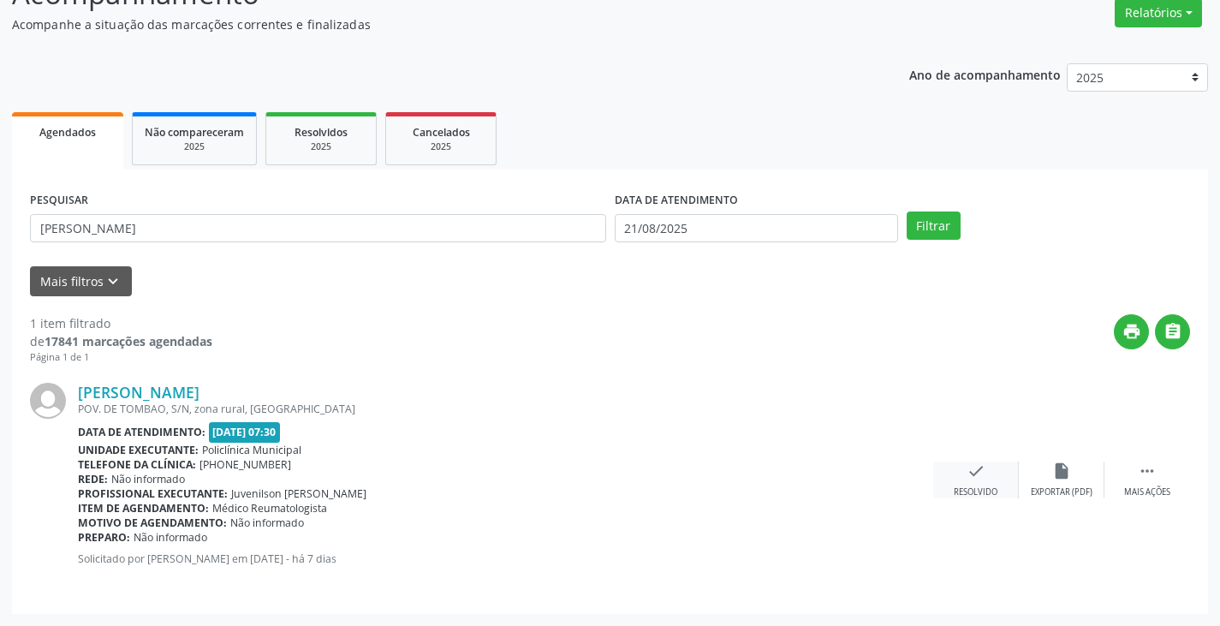
click at [967, 473] on icon "check" at bounding box center [976, 471] width 19 height 19
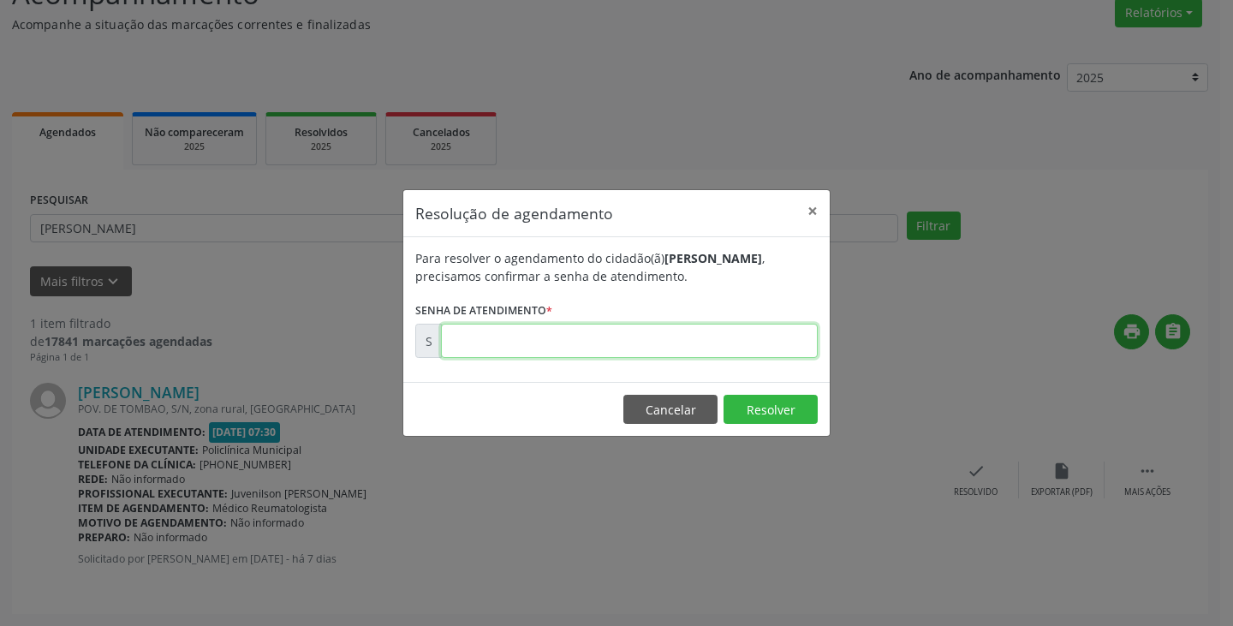
click at [735, 343] on input "text" at bounding box center [629, 341] width 377 height 34
type input "00171938"
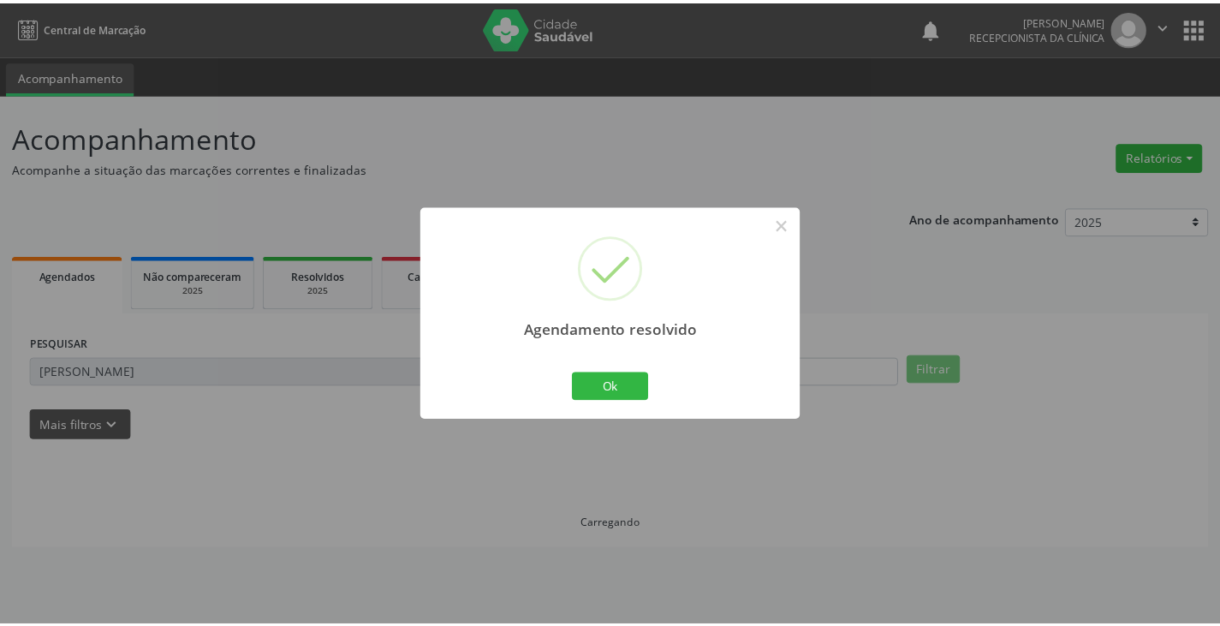
scroll to position [0, 0]
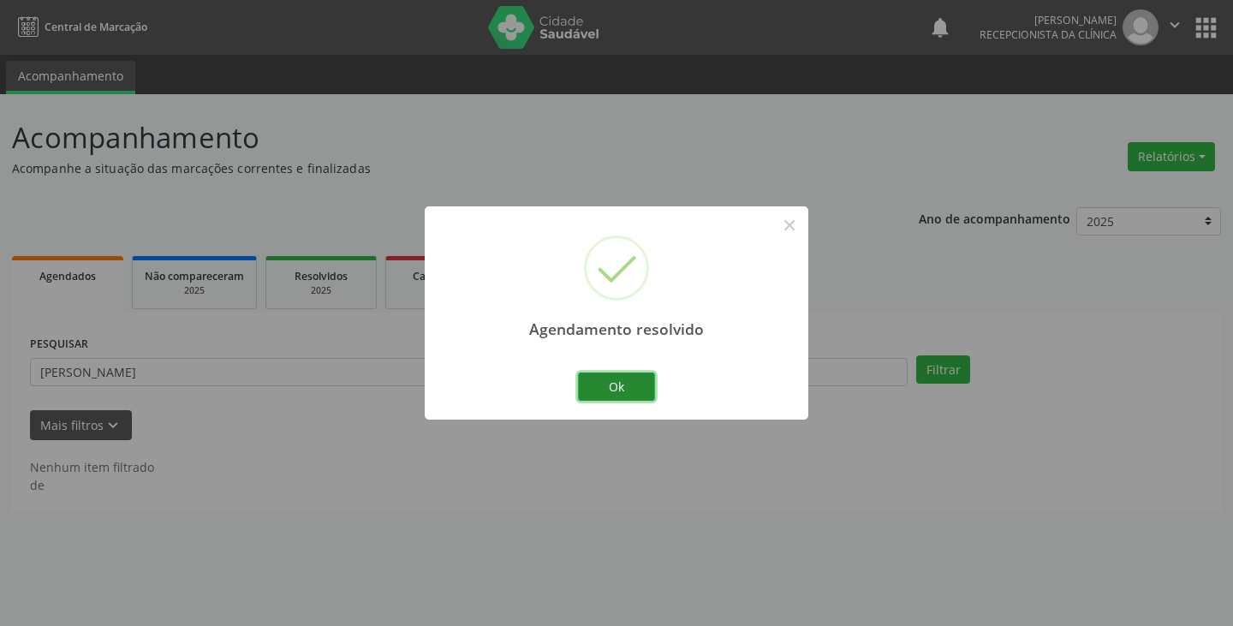
click at [633, 373] on button "Ok" at bounding box center [616, 387] width 77 height 29
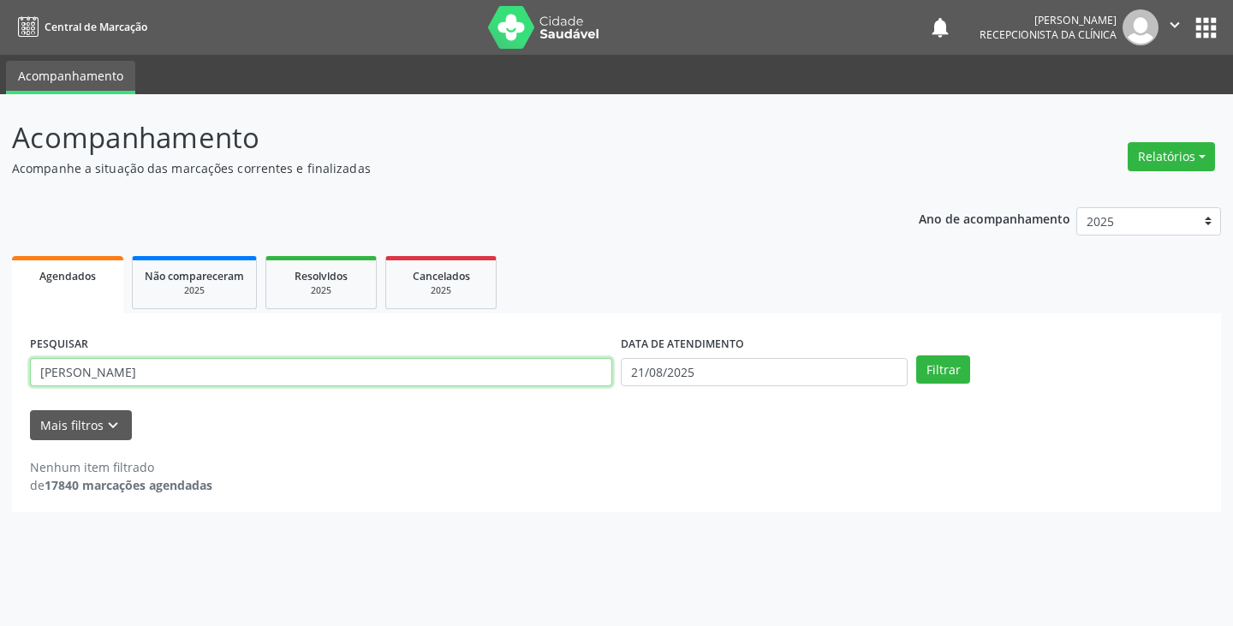
click at [564, 367] on input "[PERSON_NAME]" at bounding box center [321, 372] width 582 height 29
type input "o"
type input "[PERSON_NAME]"
click at [916, 355] on button "Filtrar" at bounding box center [943, 369] width 54 height 29
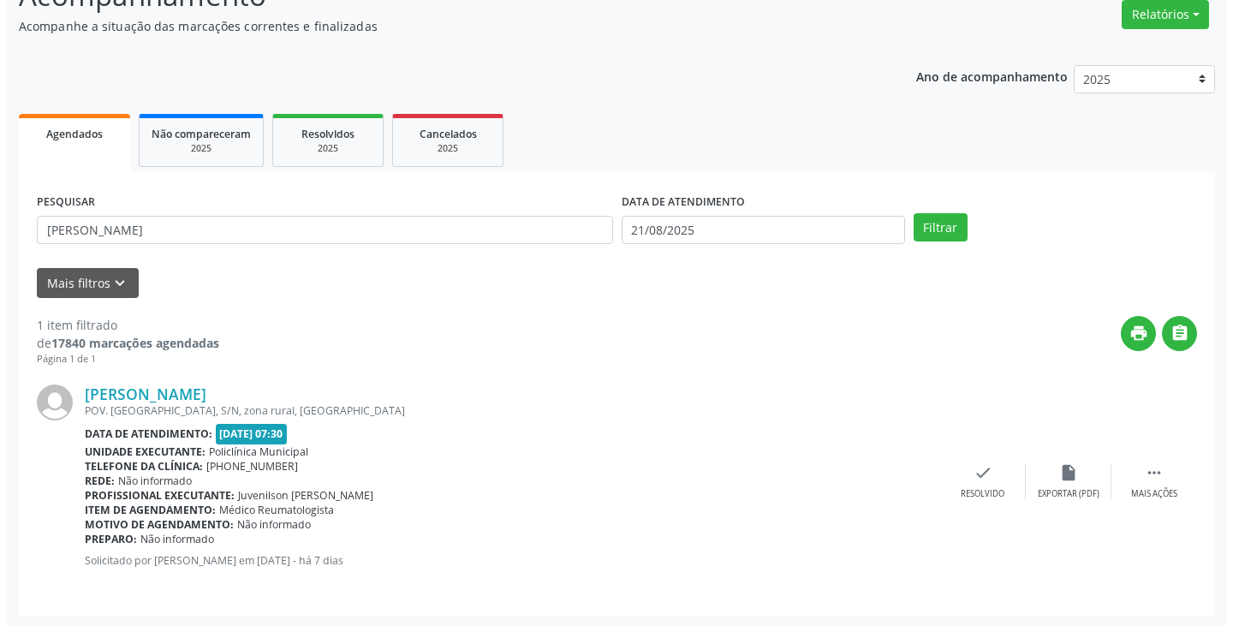
scroll to position [144, 0]
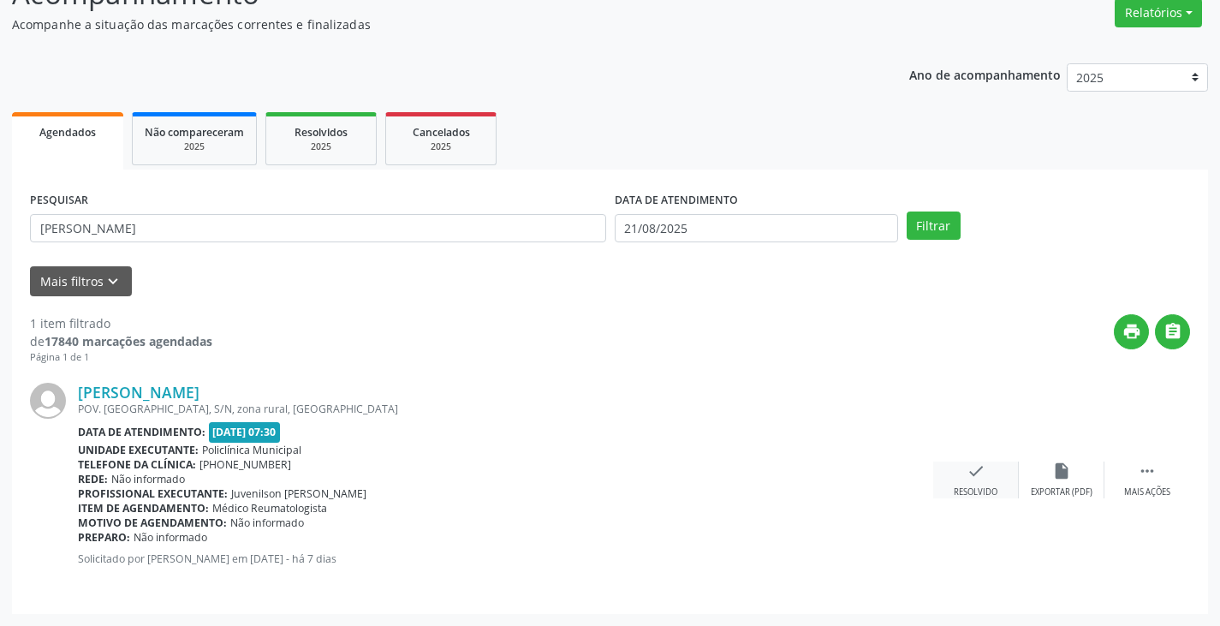
click at [978, 481] on div "check Resolvido" at bounding box center [977, 480] width 86 height 37
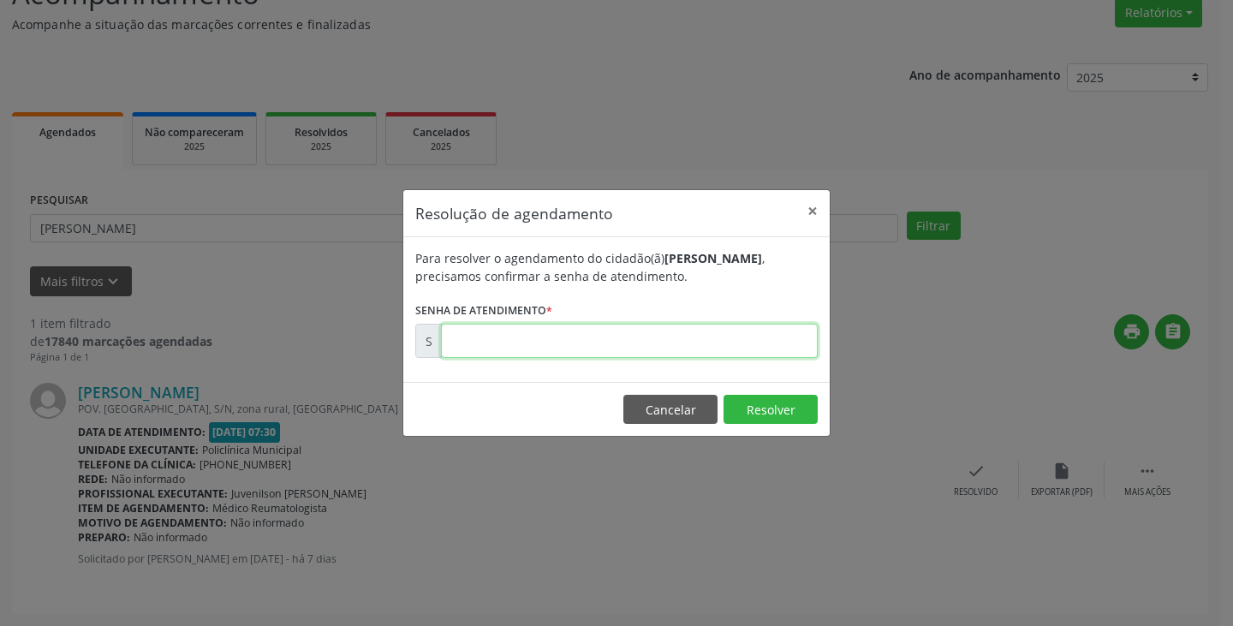
click at [755, 347] on input "text" at bounding box center [629, 341] width 377 height 34
type input "00171926"
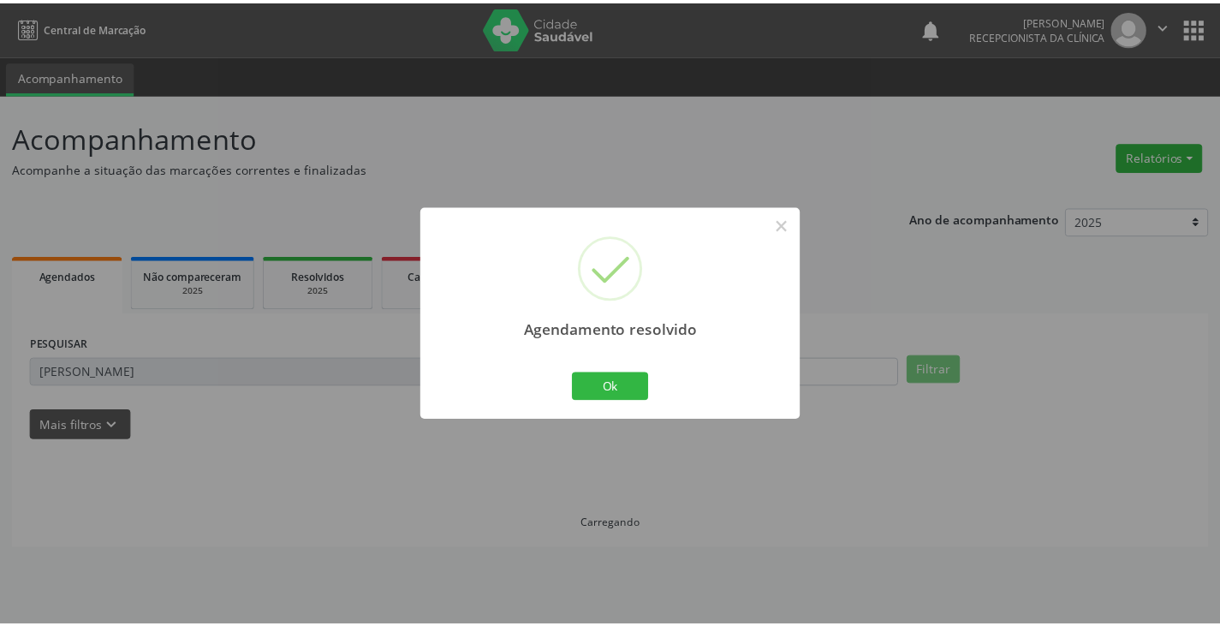
scroll to position [0, 0]
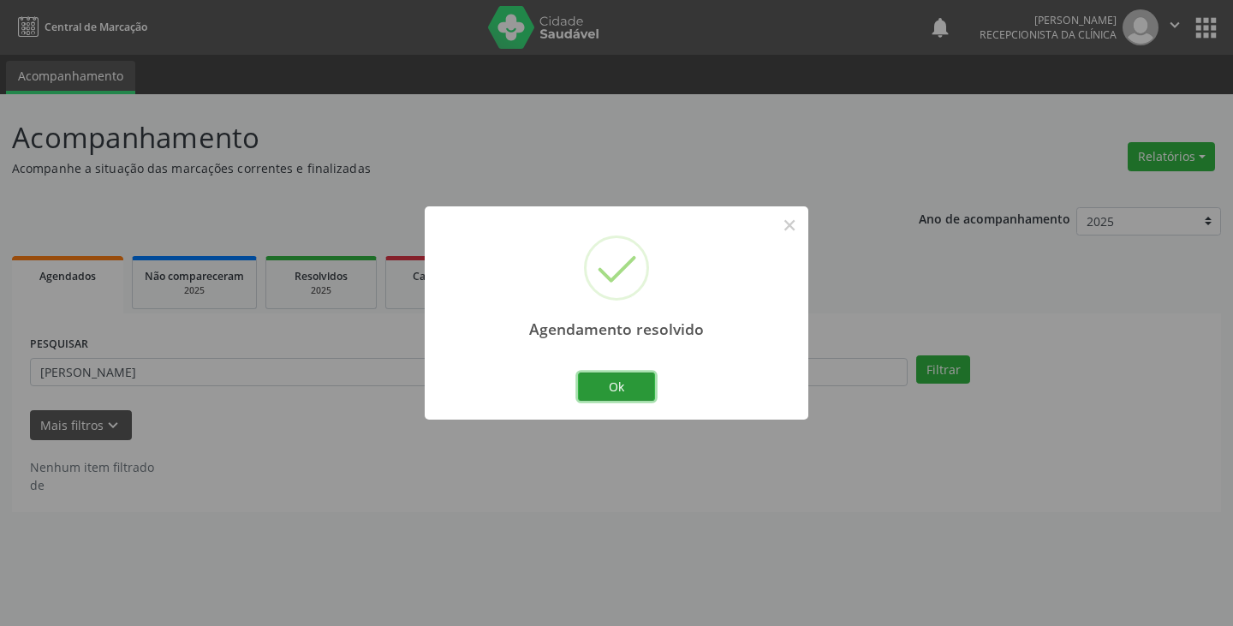
drag, startPoint x: 624, startPoint y: 378, endPoint x: 569, endPoint y: 380, distance: 54.9
click at [615, 379] on button "Ok" at bounding box center [616, 387] width 77 height 29
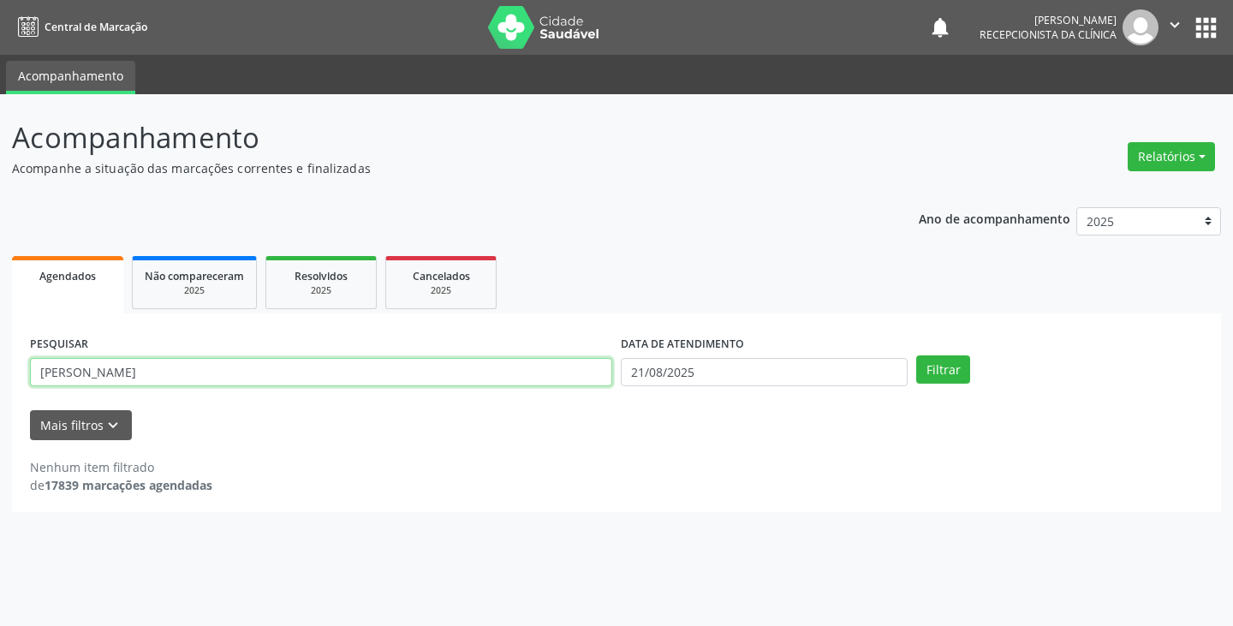
click at [534, 376] on input "[PERSON_NAME]" at bounding box center [321, 372] width 582 height 29
type input "m"
type input "dinal"
click at [916, 355] on button "Filtrar" at bounding box center [943, 369] width 54 height 29
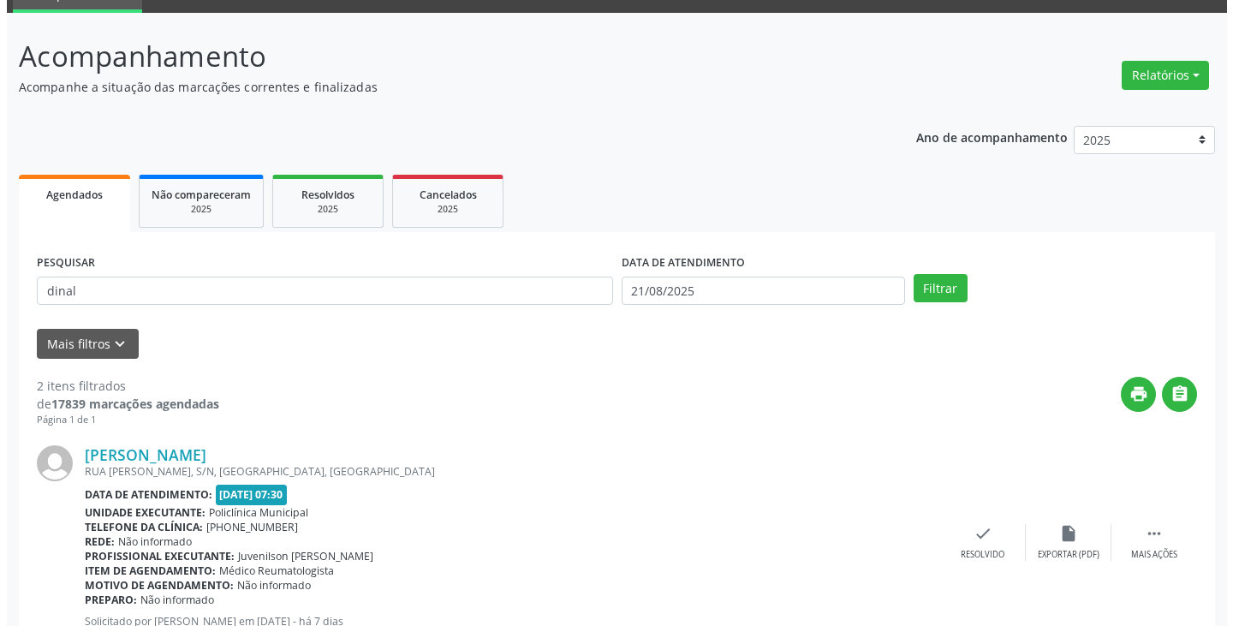
scroll to position [171, 0]
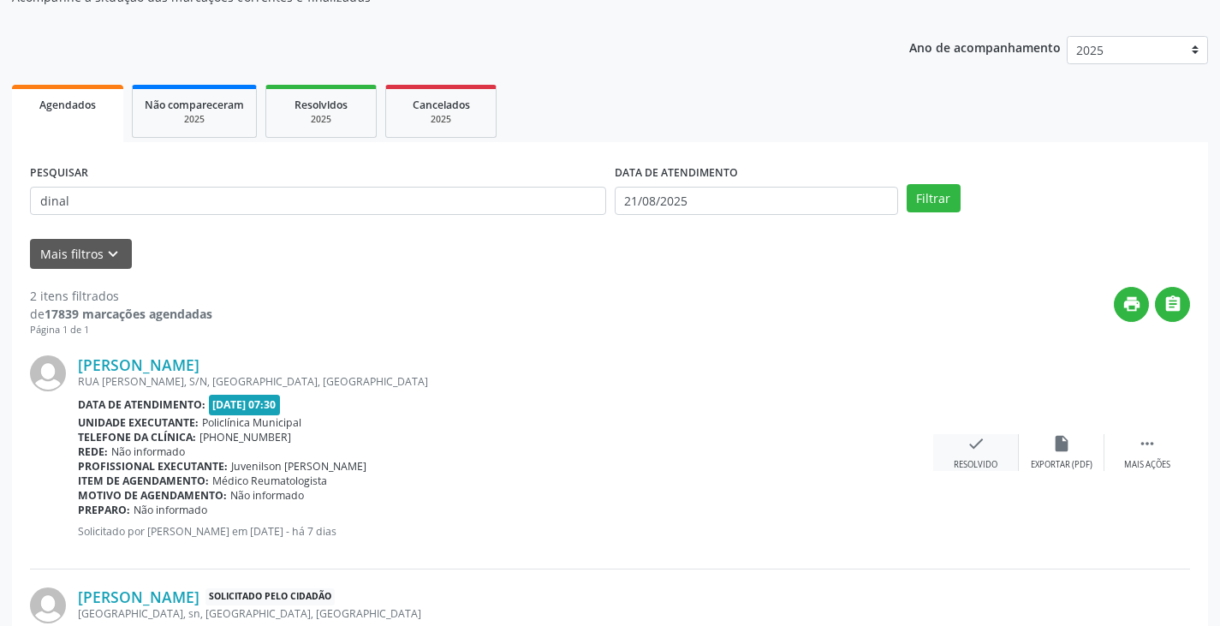
click at [984, 445] on icon "check" at bounding box center [976, 443] width 19 height 19
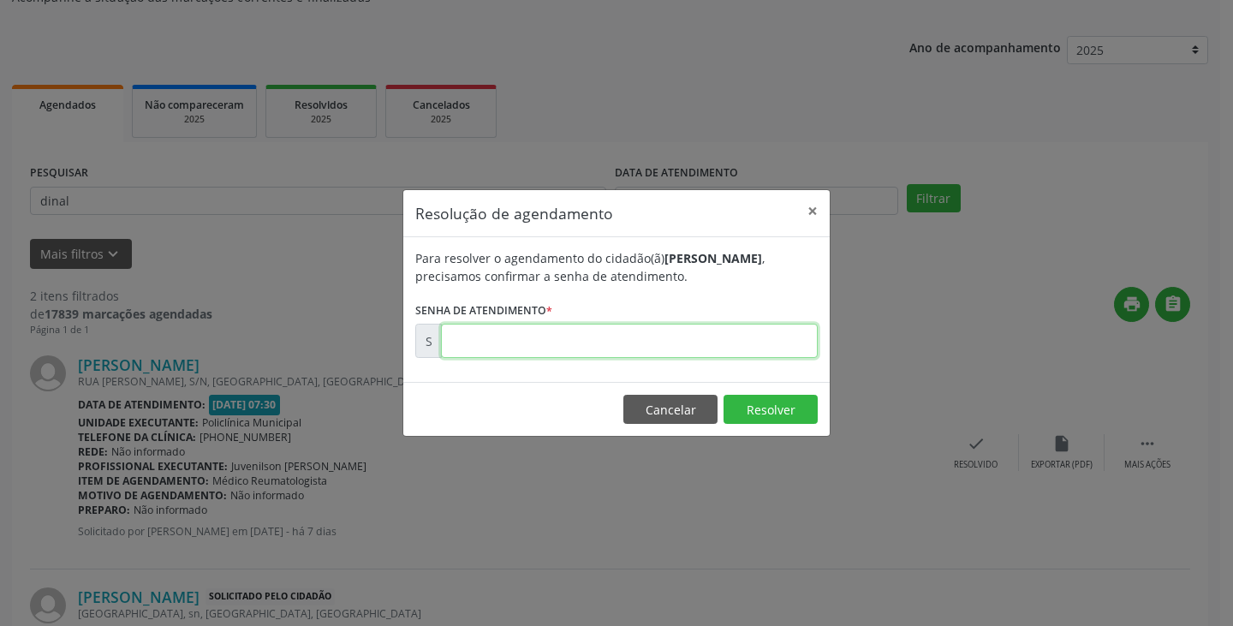
drag, startPoint x: 753, startPoint y: 342, endPoint x: 740, endPoint y: 343, distance: 12.9
click at [740, 343] on input "text" at bounding box center [629, 341] width 377 height 34
type input "00171988"
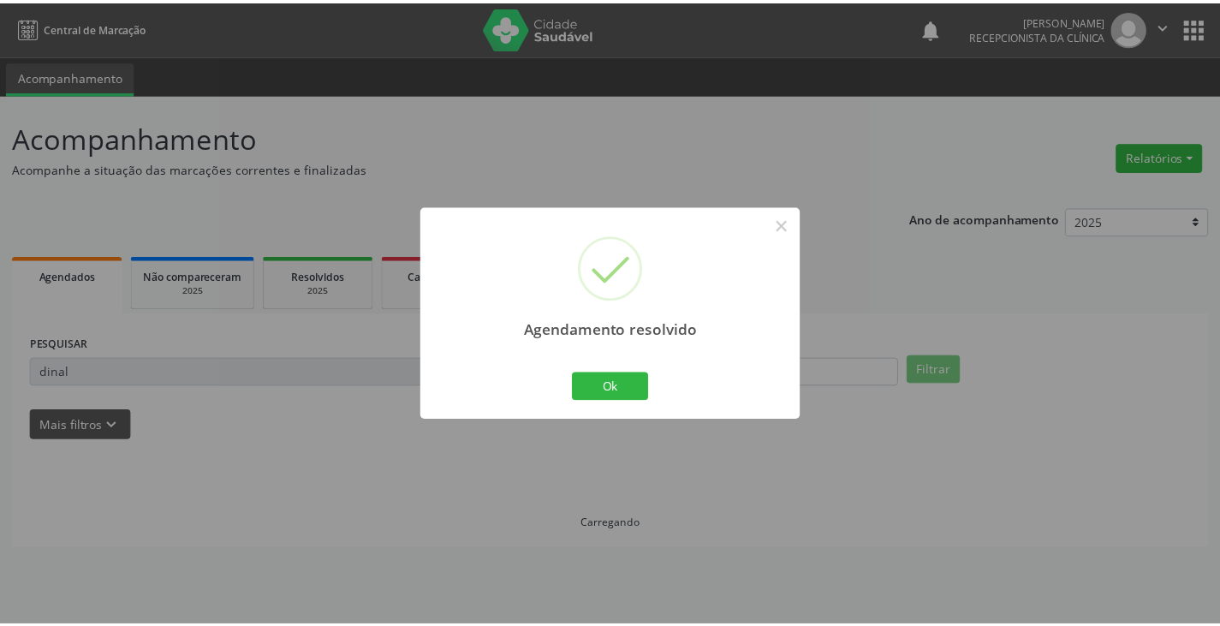
scroll to position [0, 0]
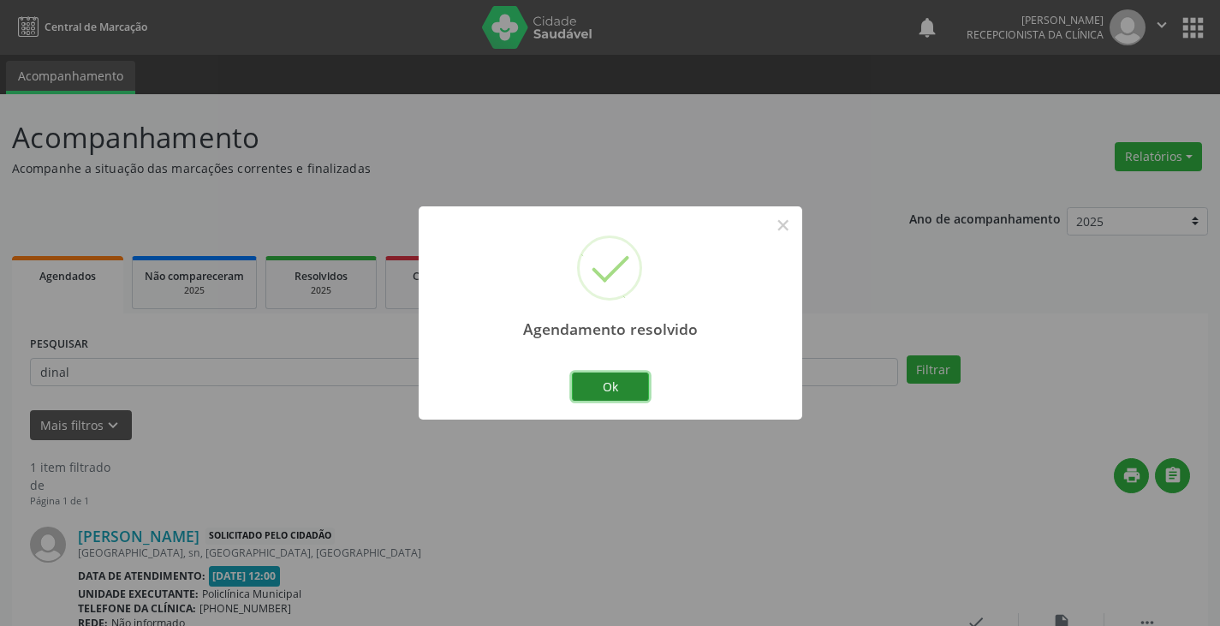
click at [618, 396] on button "Ok" at bounding box center [610, 387] width 77 height 29
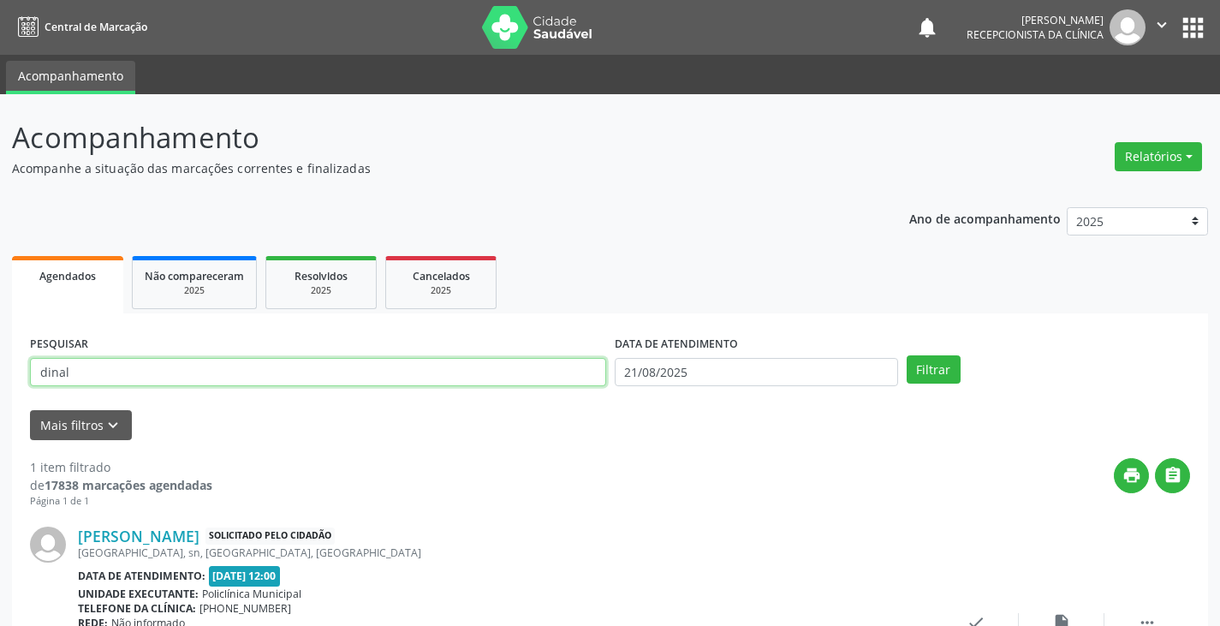
click at [576, 376] on input "dinal" at bounding box center [318, 372] width 576 height 29
type input "d"
type input "edm"
click at [907, 355] on button "Filtrar" at bounding box center [934, 369] width 54 height 29
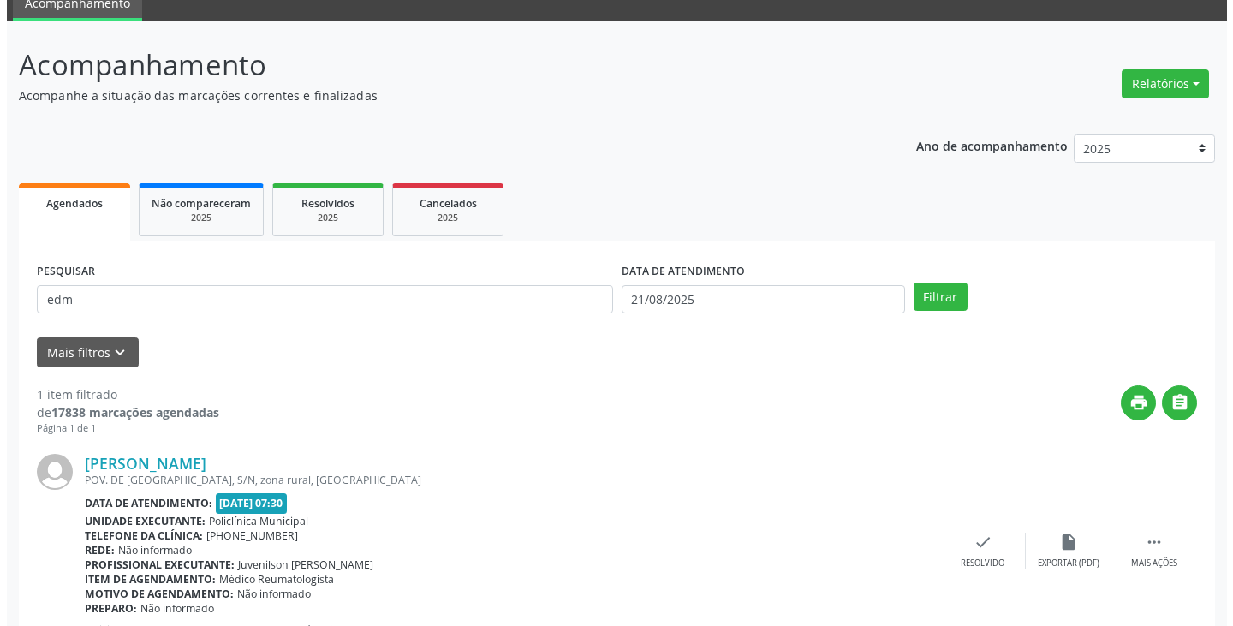
scroll to position [144, 0]
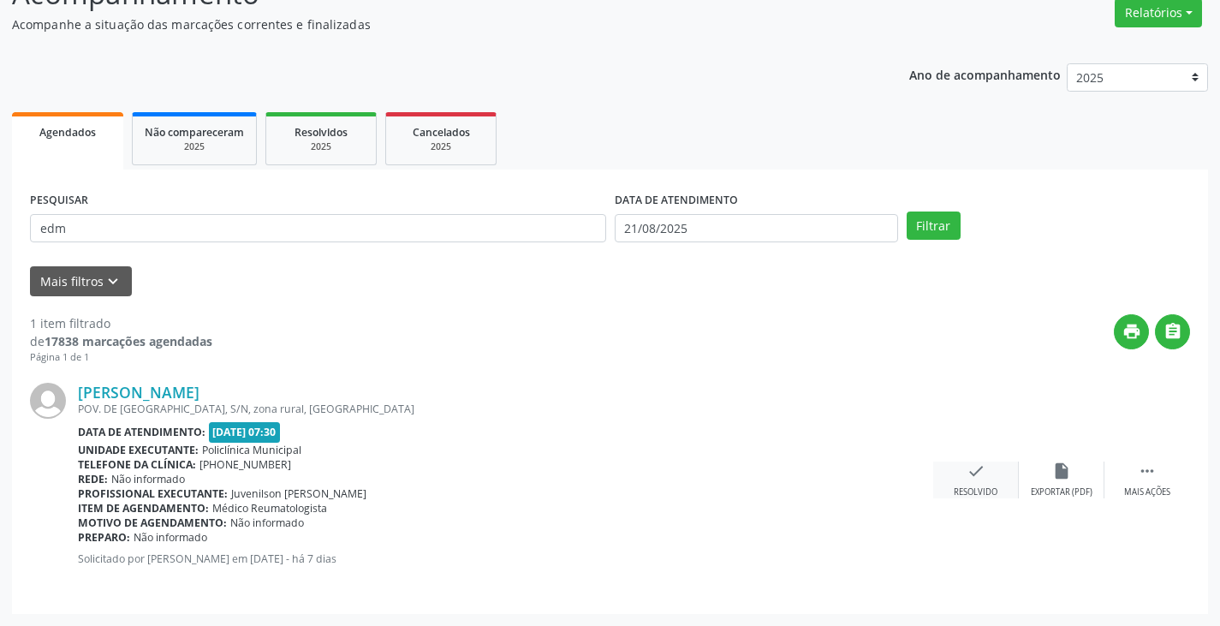
click at [960, 468] on div "check Resolvido" at bounding box center [977, 480] width 86 height 37
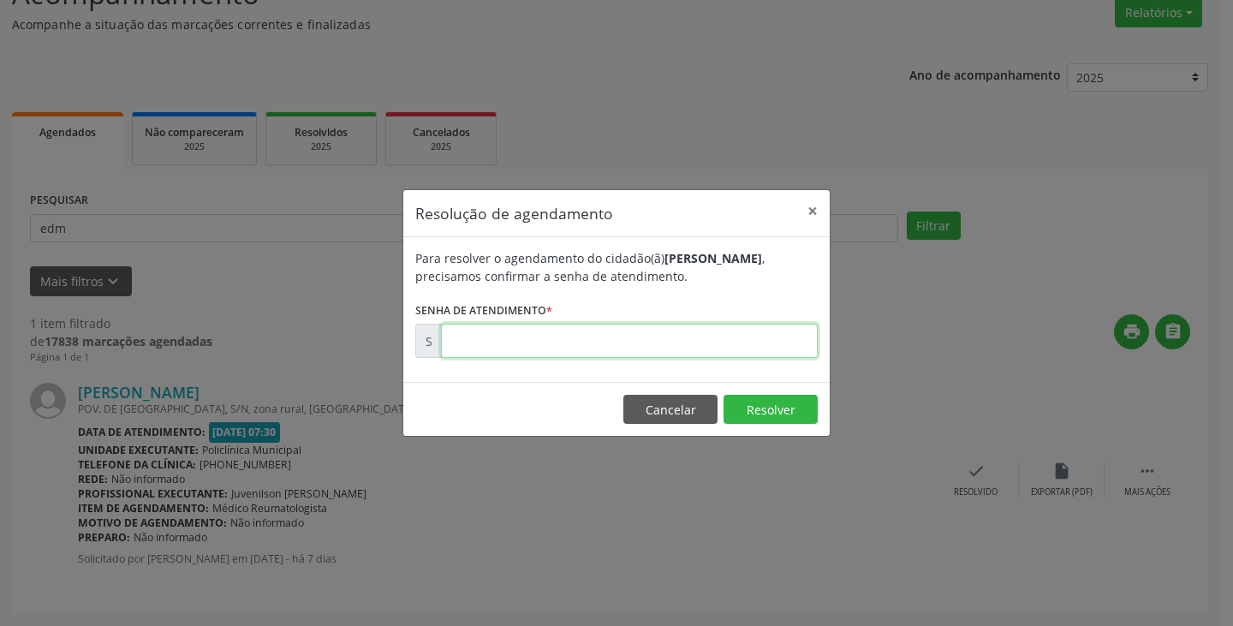
click at [757, 341] on input "text" at bounding box center [629, 341] width 377 height 34
type input "00171935"
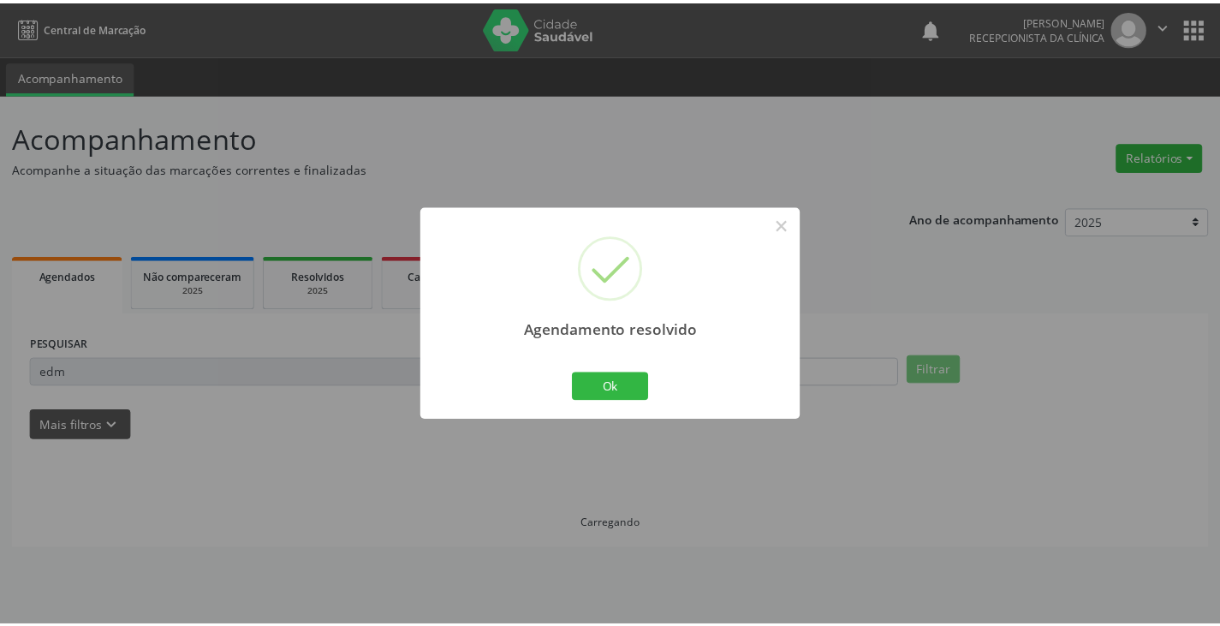
scroll to position [0, 0]
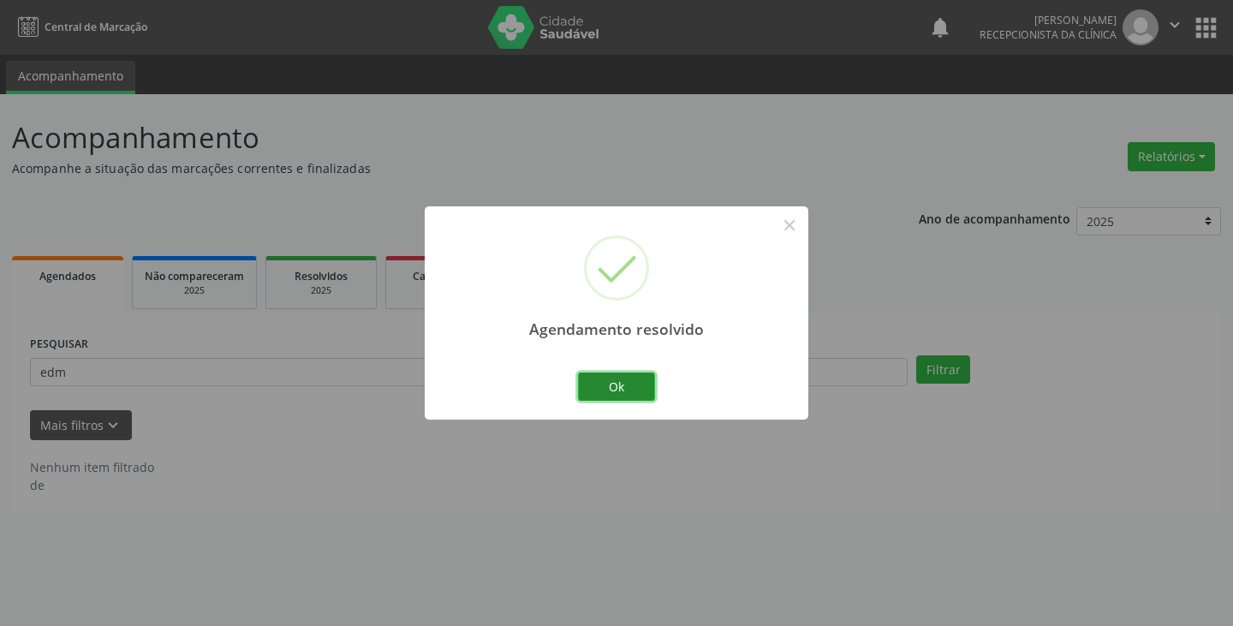
click at [604, 379] on button "Ok" at bounding box center [616, 387] width 77 height 29
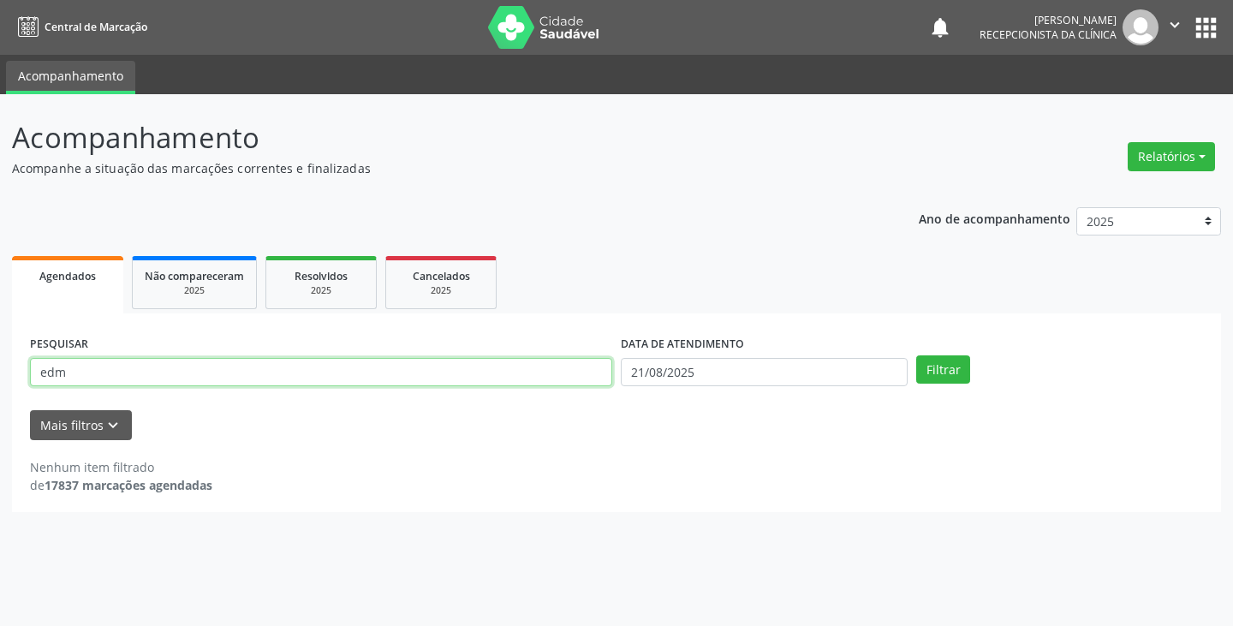
click at [586, 376] on input "edm" at bounding box center [321, 372] width 582 height 29
type input "e"
type input "brun"
click at [916, 355] on button "Filtrar" at bounding box center [943, 369] width 54 height 29
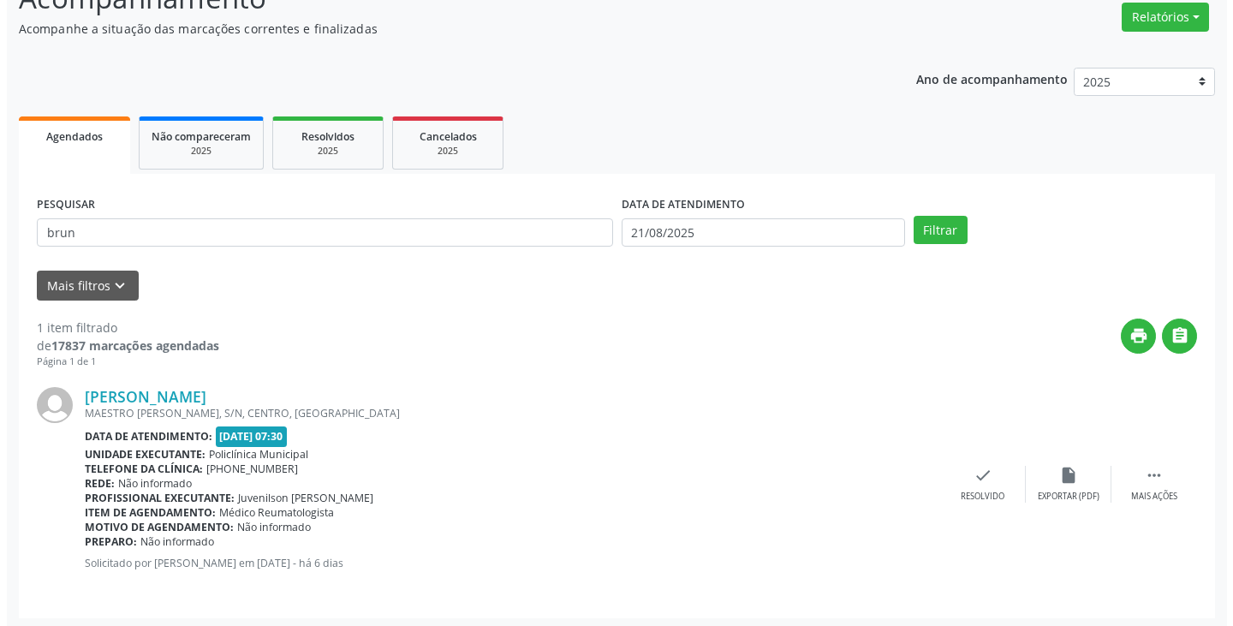
scroll to position [144, 0]
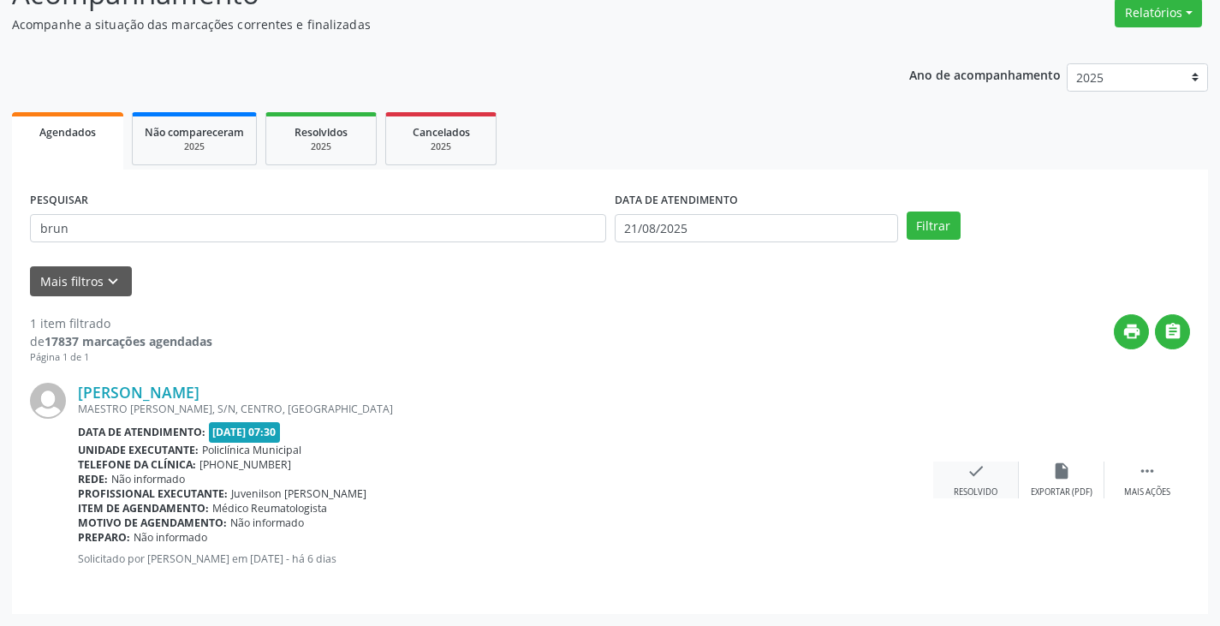
click at [971, 468] on icon "check" at bounding box center [976, 471] width 19 height 19
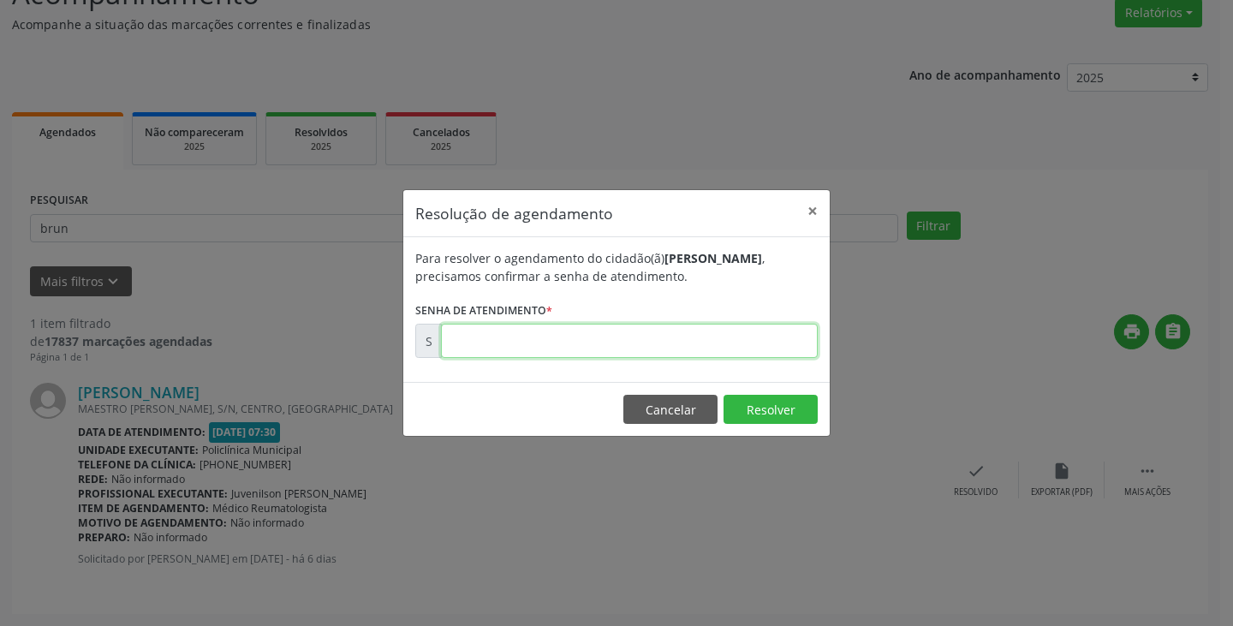
click at [760, 341] on input "text" at bounding box center [629, 341] width 377 height 34
type input "00172265"
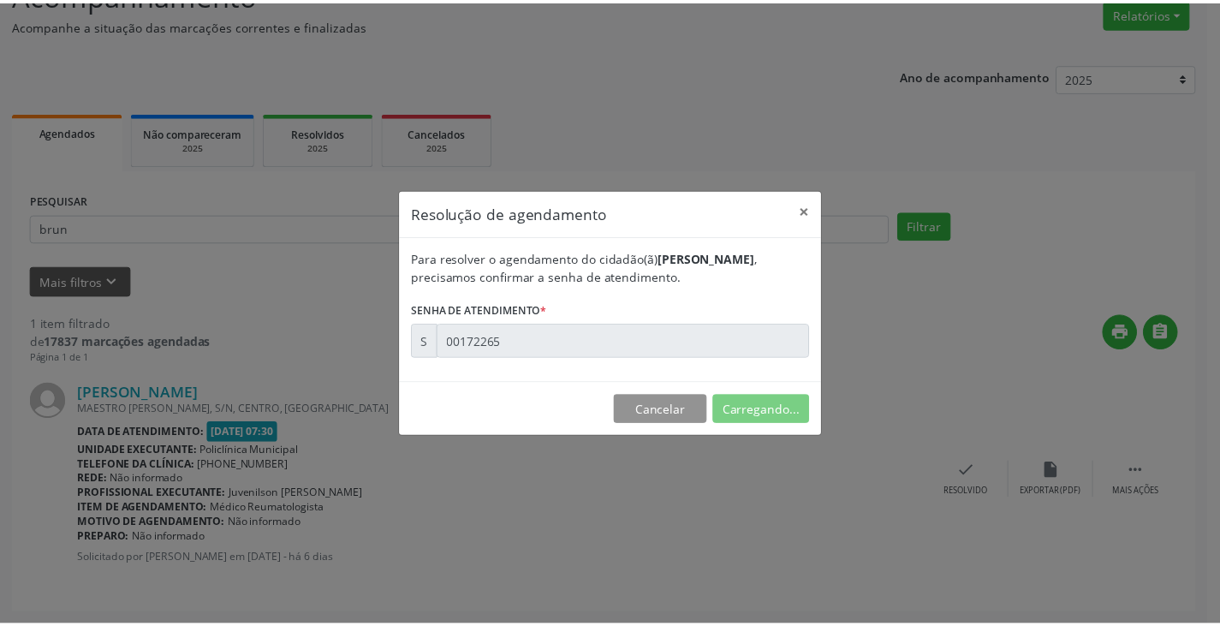
scroll to position [0, 0]
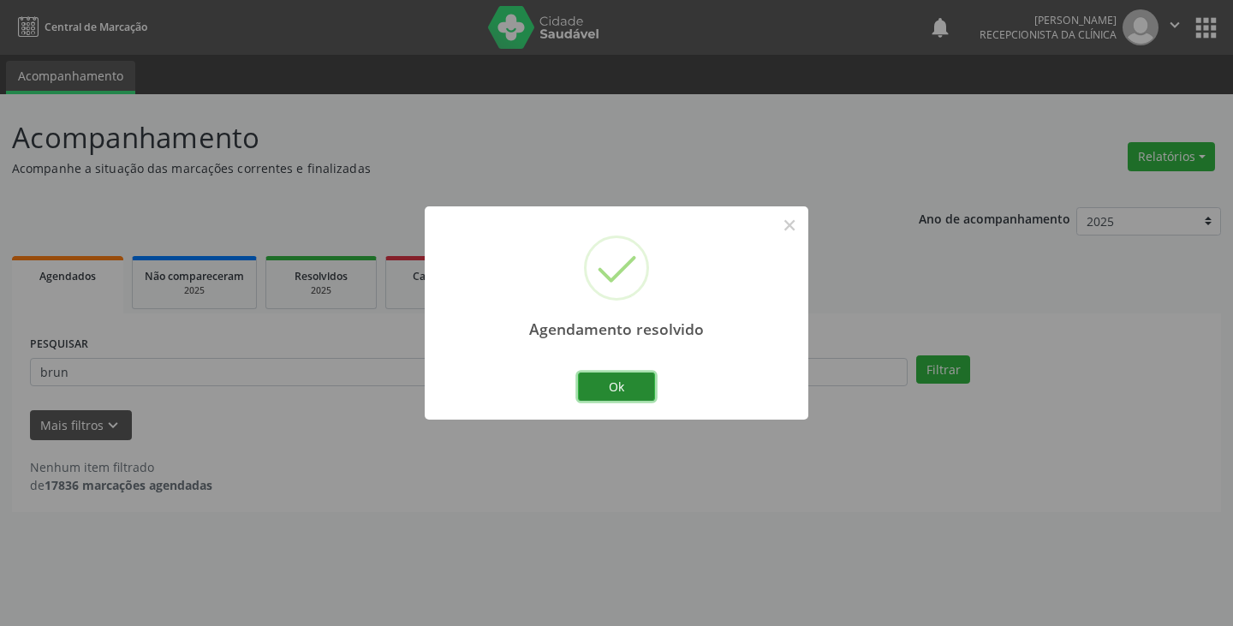
drag, startPoint x: 624, startPoint y: 387, endPoint x: 551, endPoint y: 366, distance: 76.7
click at [621, 386] on button "Ok" at bounding box center [616, 387] width 77 height 29
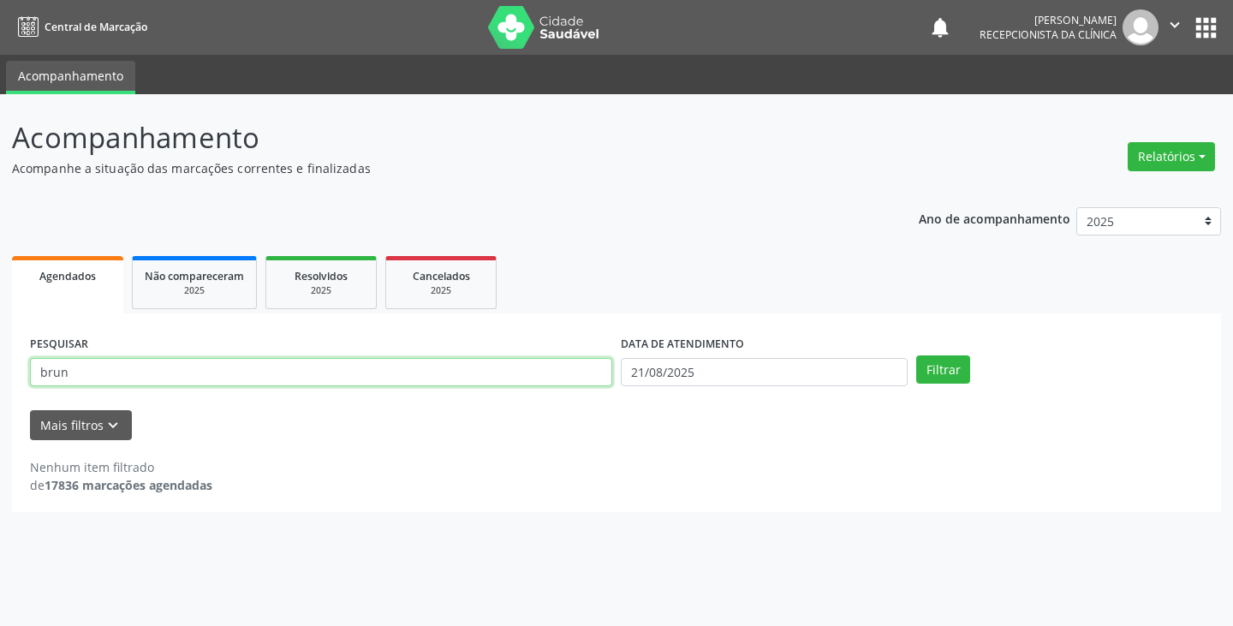
click at [551, 366] on input "brun" at bounding box center [321, 372] width 582 height 29
type input "b"
type input "[PERSON_NAME]"
click at [916, 355] on button "Filtrar" at bounding box center [943, 369] width 54 height 29
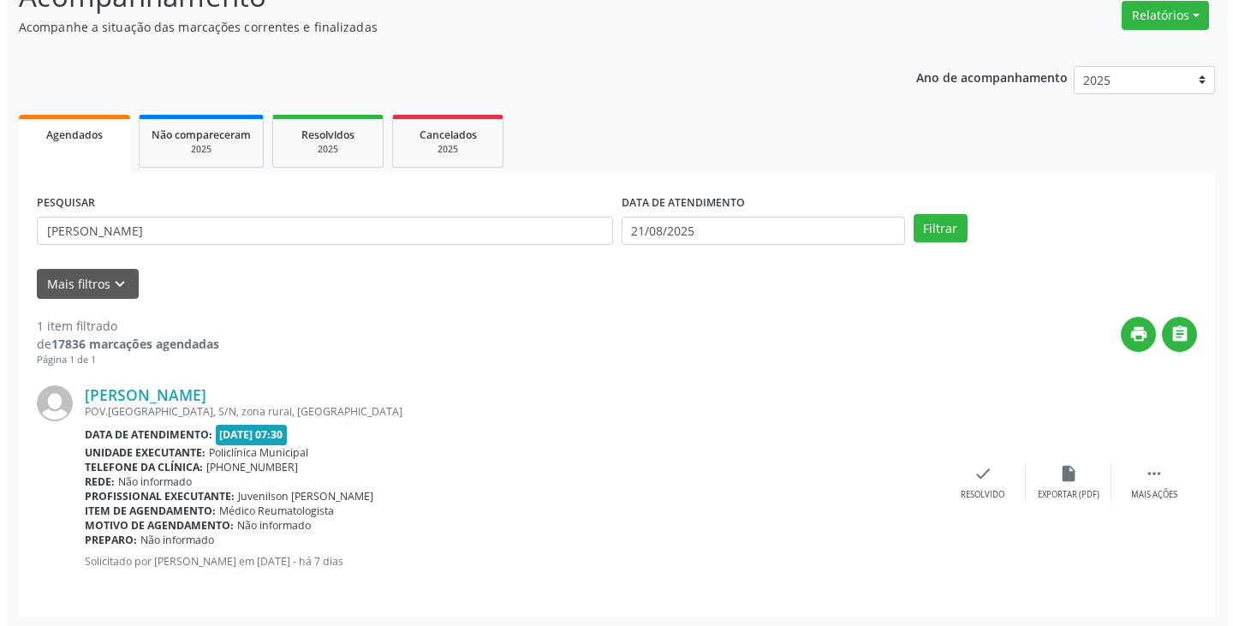
scroll to position [144, 0]
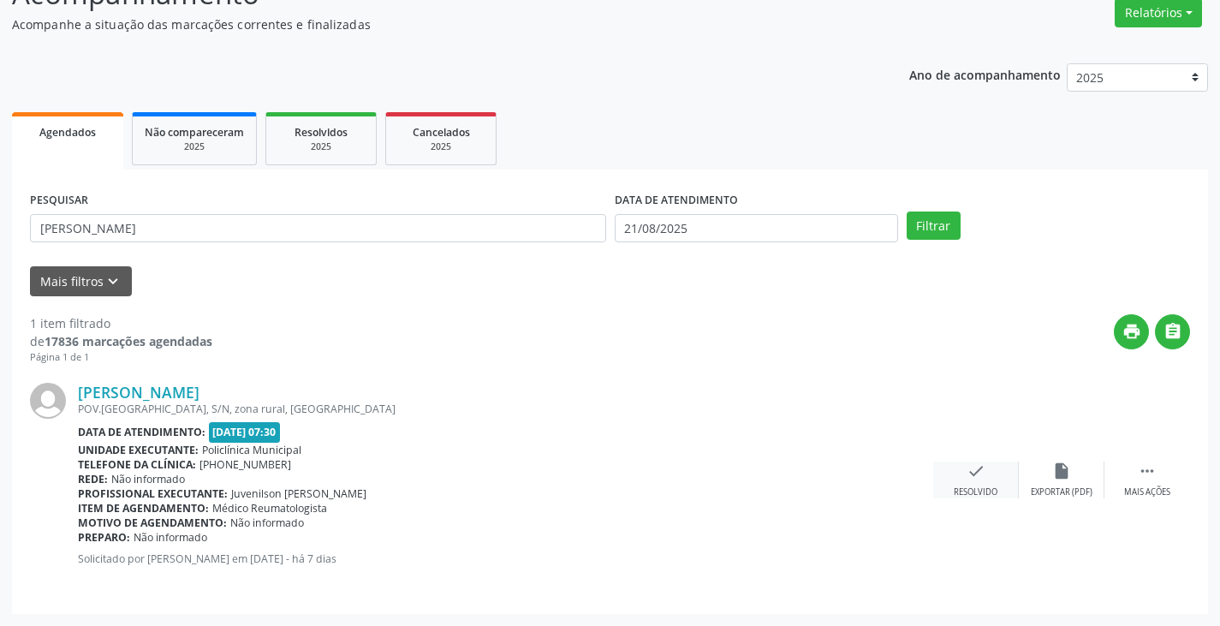
click at [965, 474] on div "check Resolvido" at bounding box center [977, 480] width 86 height 37
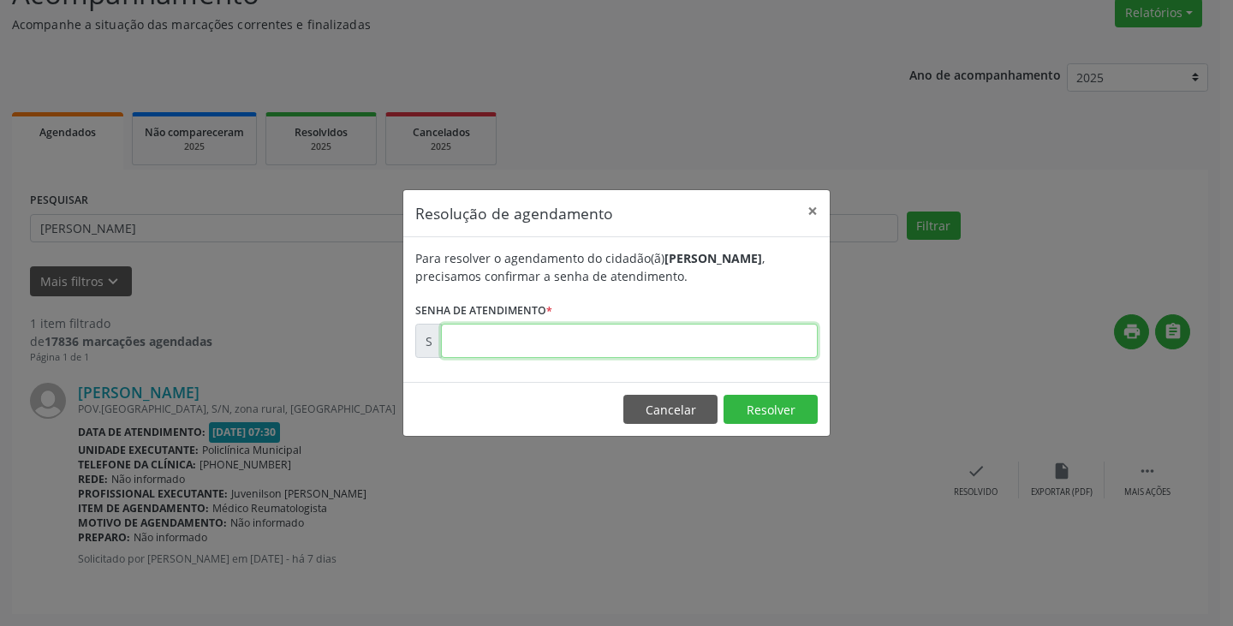
click at [756, 349] on input "text" at bounding box center [629, 341] width 377 height 34
type input "00171924"
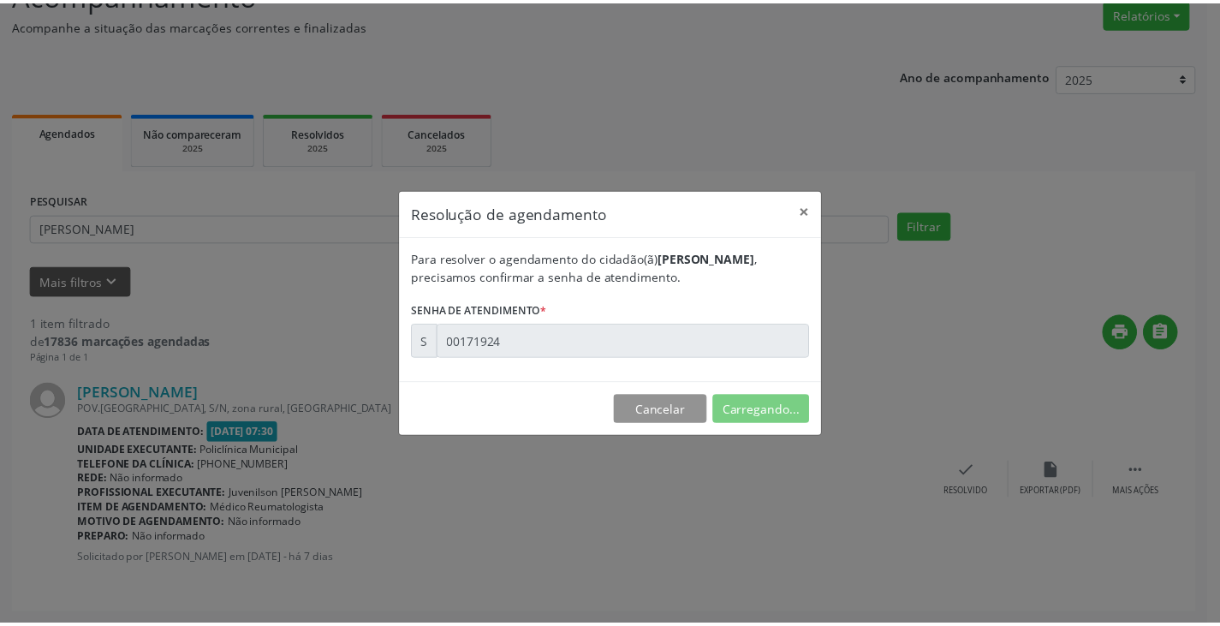
scroll to position [0, 0]
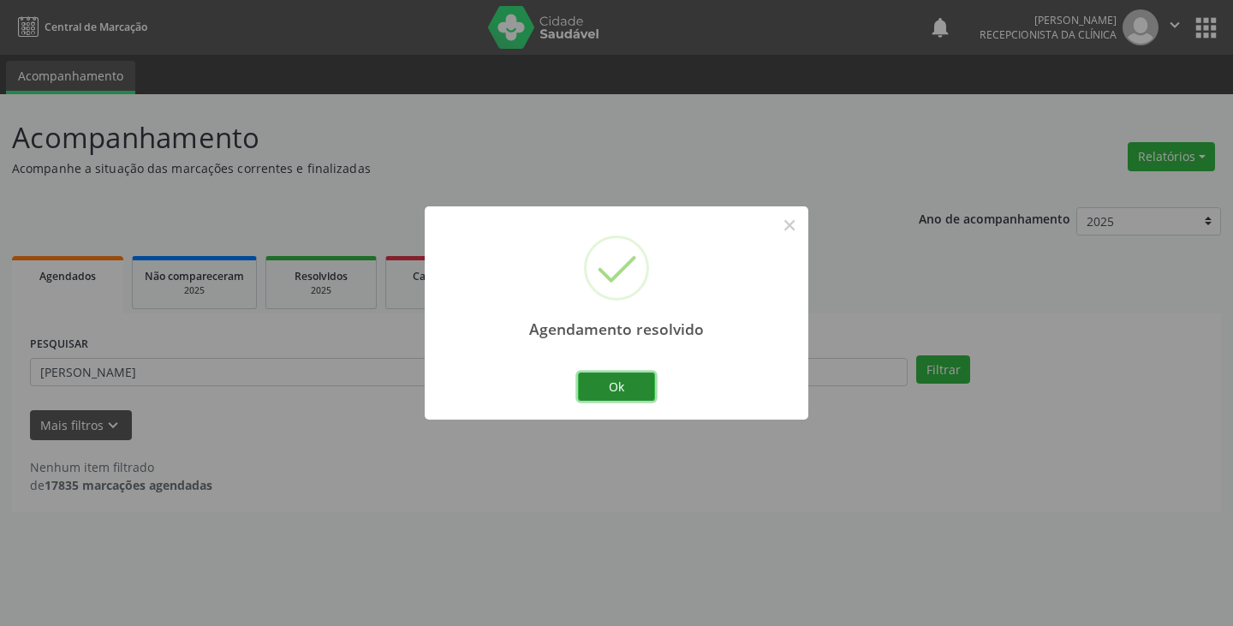
click at [608, 395] on button "Ok" at bounding box center [616, 387] width 77 height 29
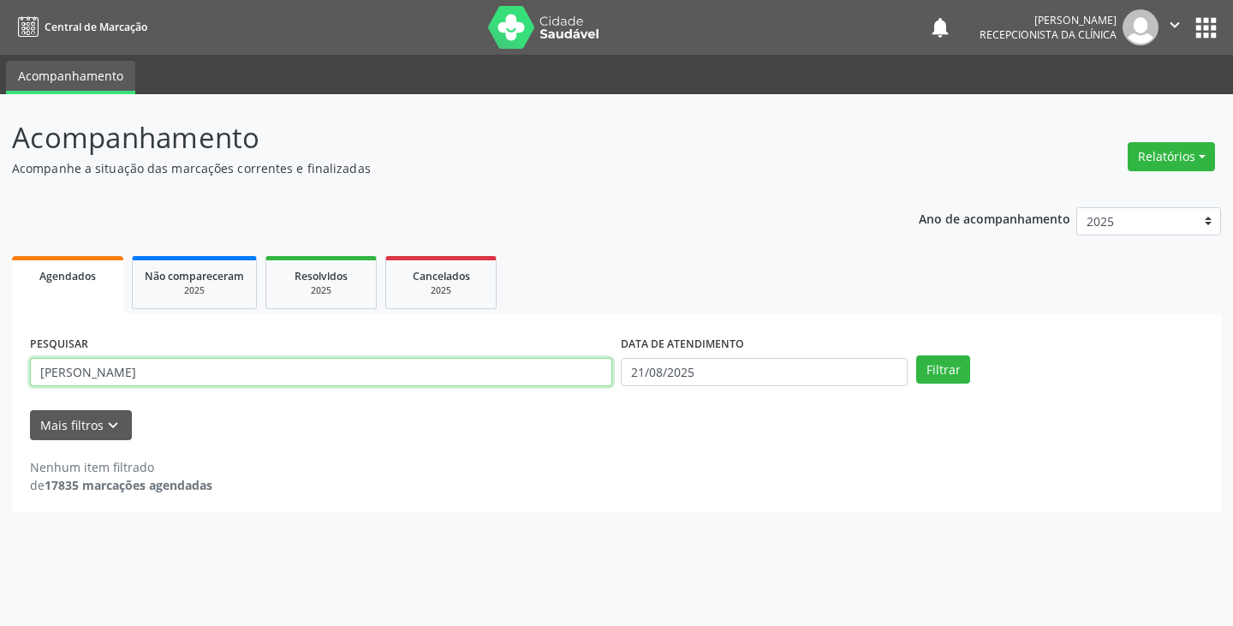
click at [568, 373] on input "[PERSON_NAME]" at bounding box center [321, 372] width 582 height 29
type input "m"
type input "railde"
click at [916, 355] on button "Filtrar" at bounding box center [943, 369] width 54 height 29
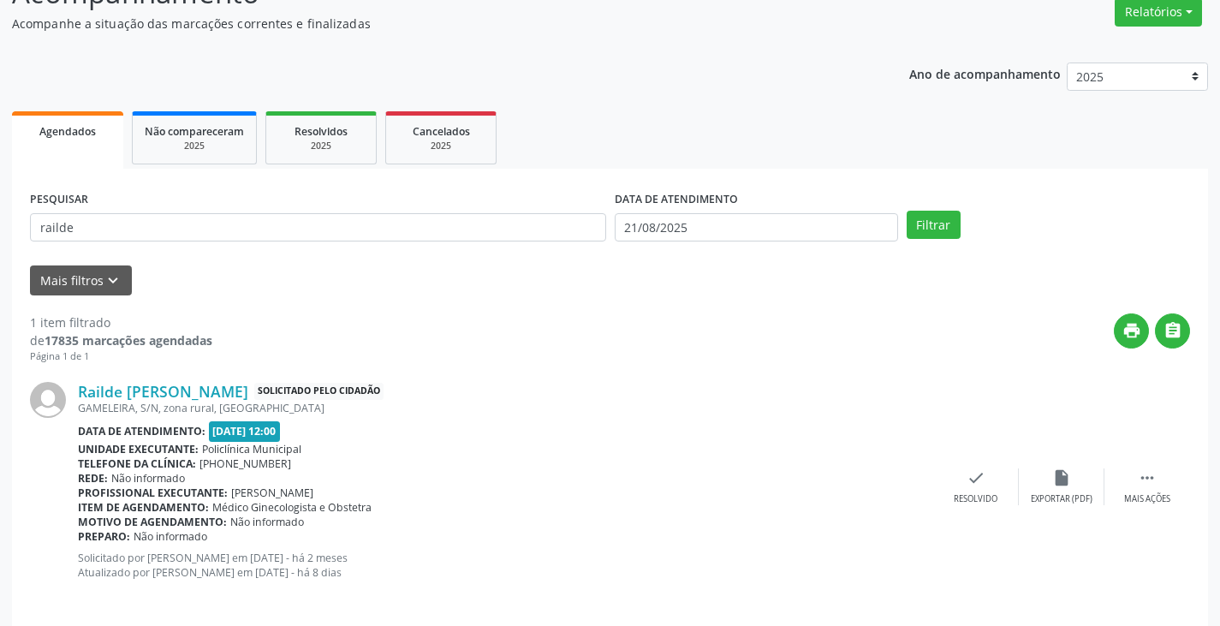
scroll to position [158, 0]
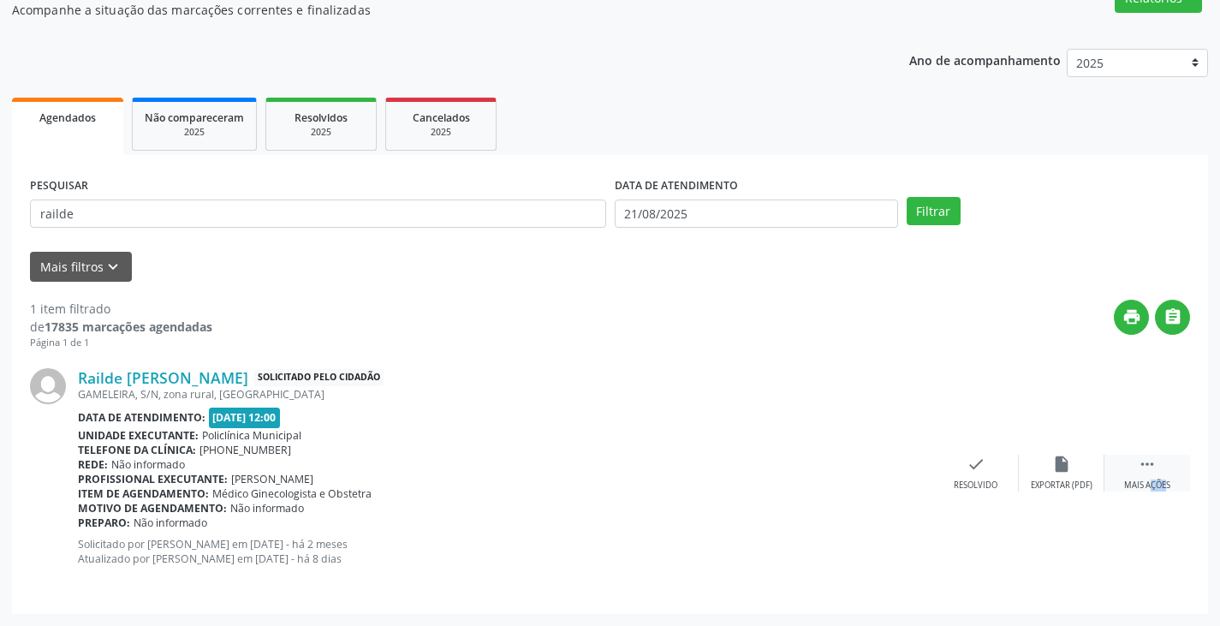
drag, startPoint x: 1144, startPoint y: 478, endPoint x: 1121, endPoint y: 473, distance: 23.7
click at [1121, 473] on div " Mais ações" at bounding box center [1148, 473] width 86 height 37
click at [884, 480] on div "Imprimir" at bounding box center [890, 486] width 39 height 12
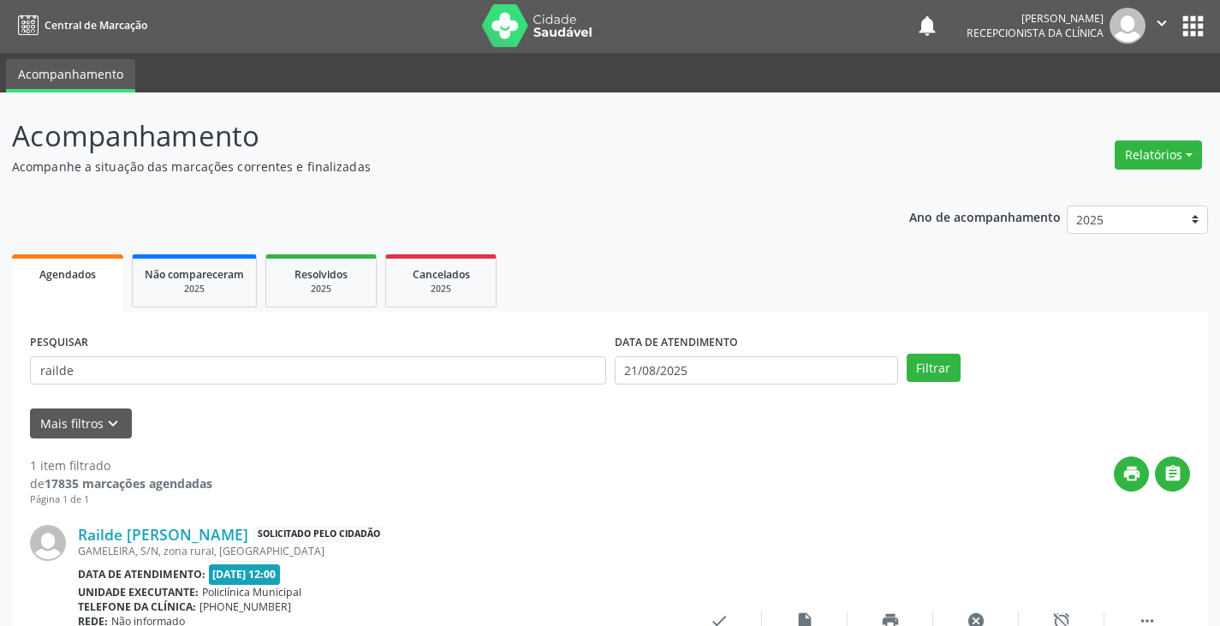
scroll to position [0, 0]
